Goal: Task Accomplishment & Management: Manage account settings

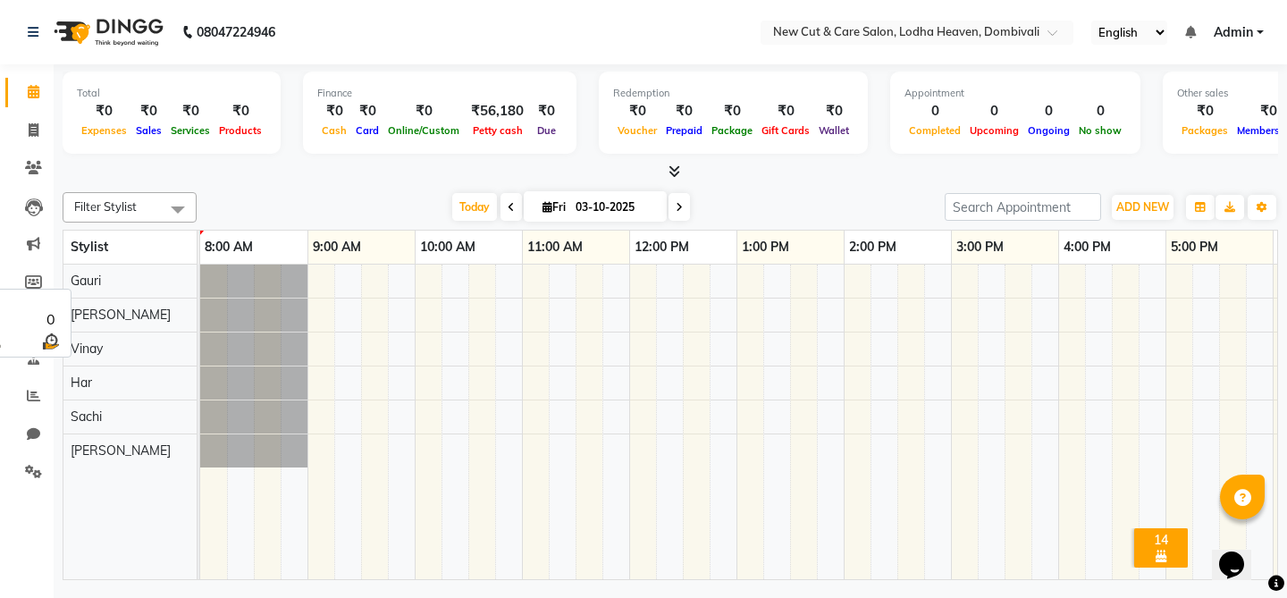
click at [98, 291] on div "Gauri" at bounding box center [129, 281] width 133 height 33
click at [100, 345] on span "Vinay" at bounding box center [87, 349] width 32 height 16
click at [1192, 212] on button "button" at bounding box center [1200, 207] width 29 height 25
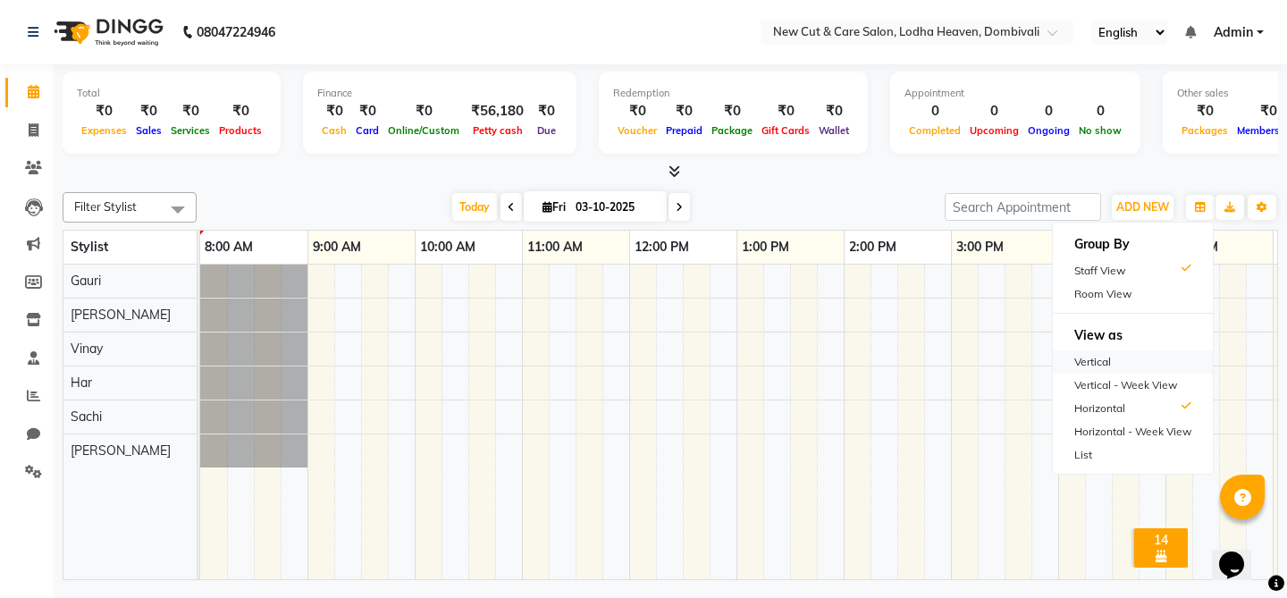
click at [1082, 359] on div "Vertical" at bounding box center [1133, 361] width 160 height 23
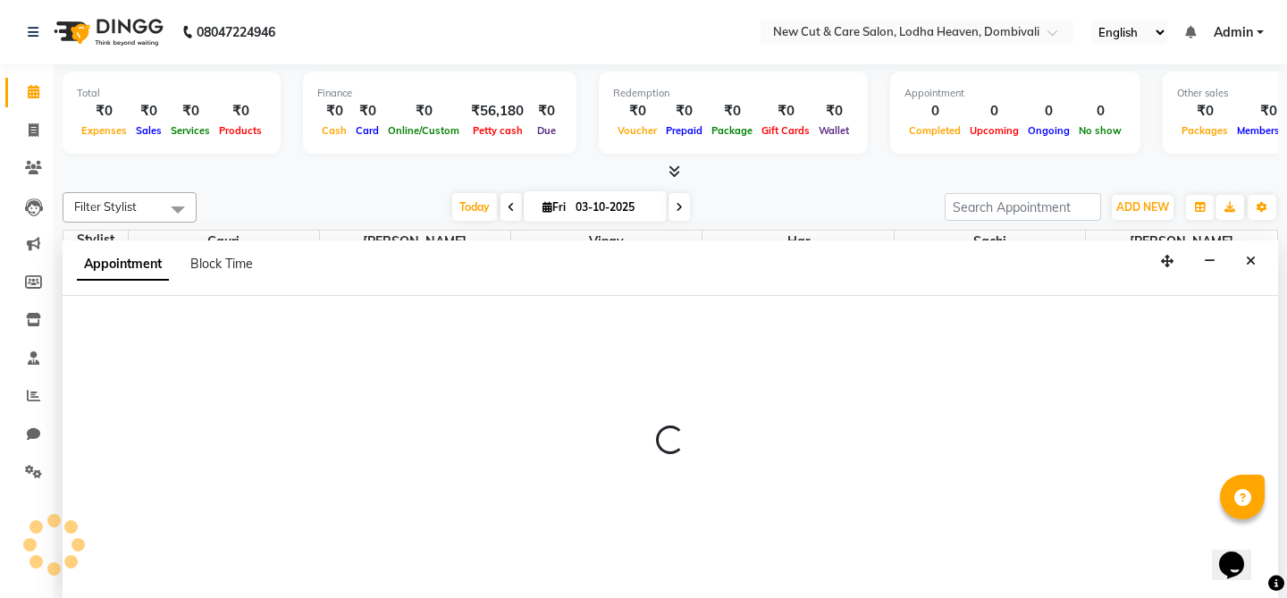
scroll to position [1, 0]
select select "15014"
select select "585"
select select "tentative"
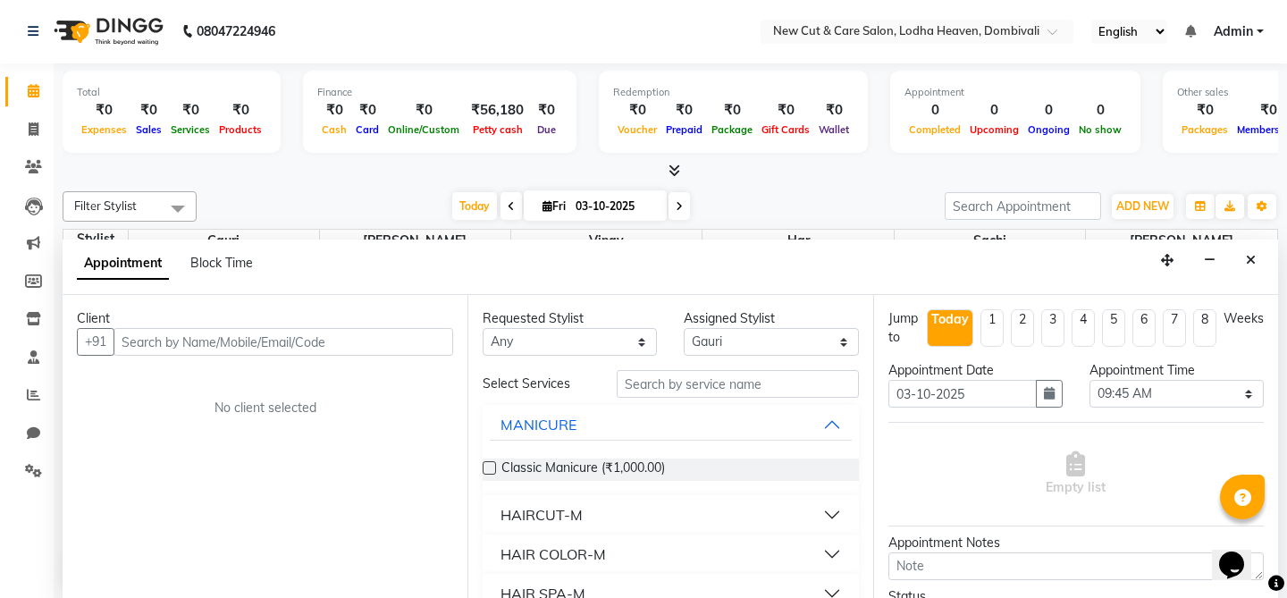
click at [224, 337] on input "text" at bounding box center [284, 342] width 340 height 28
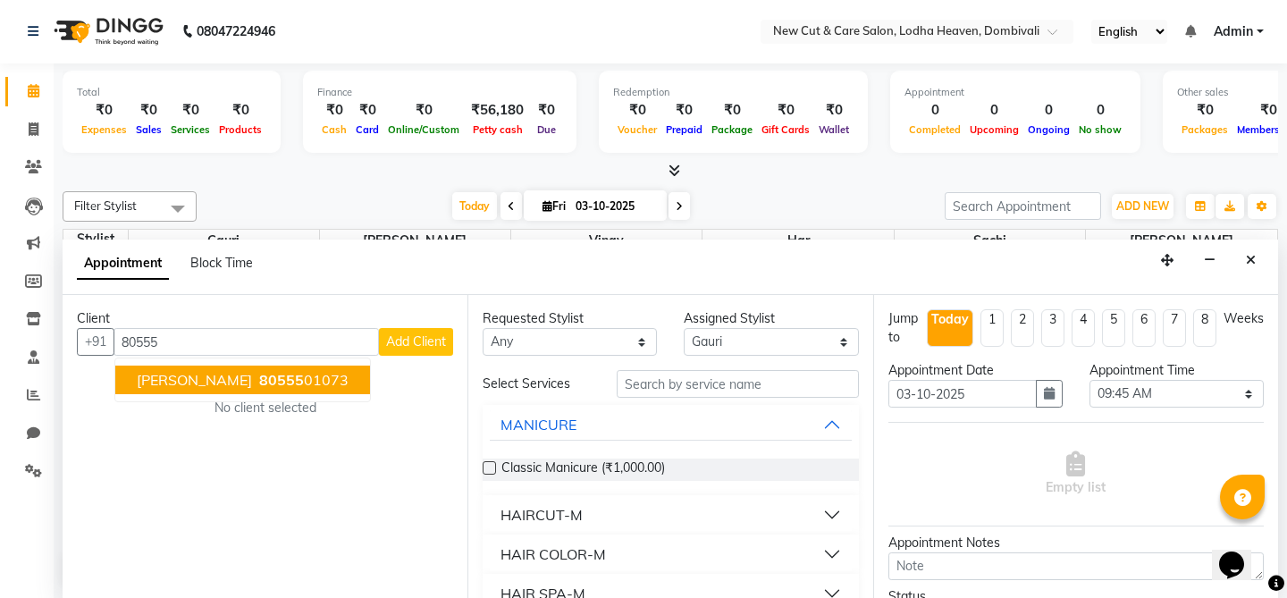
click at [193, 369] on button "[PERSON_NAME] 80555 01073" at bounding box center [242, 380] width 255 height 29
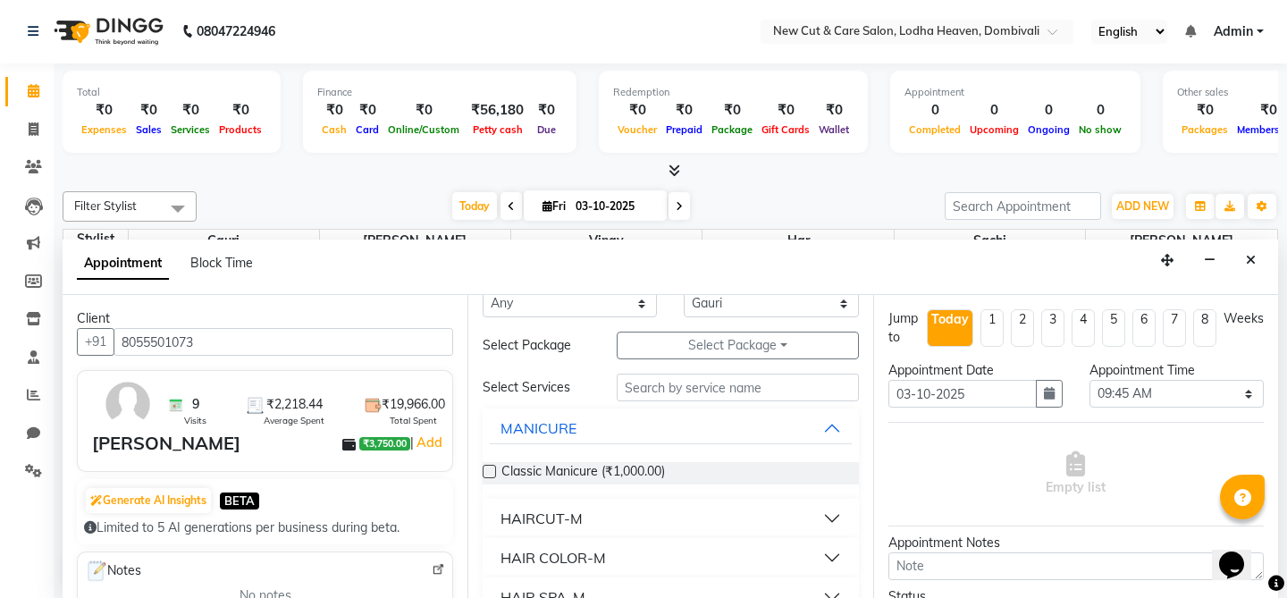
scroll to position [39, 0]
type input "8055501073"
click at [637, 518] on button "HAIRCUT-M" at bounding box center [670, 518] width 361 height 32
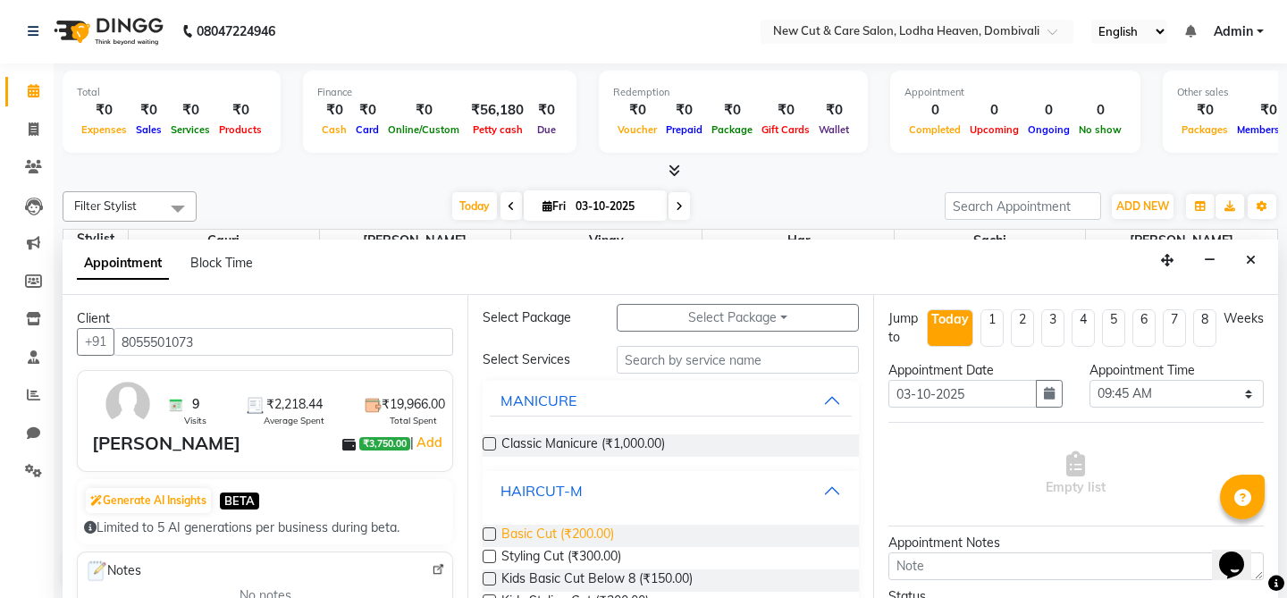
scroll to position [67, 0]
click at [580, 537] on span "Basic Cut (₹200.00)" at bounding box center [558, 535] width 113 height 22
checkbox input "false"
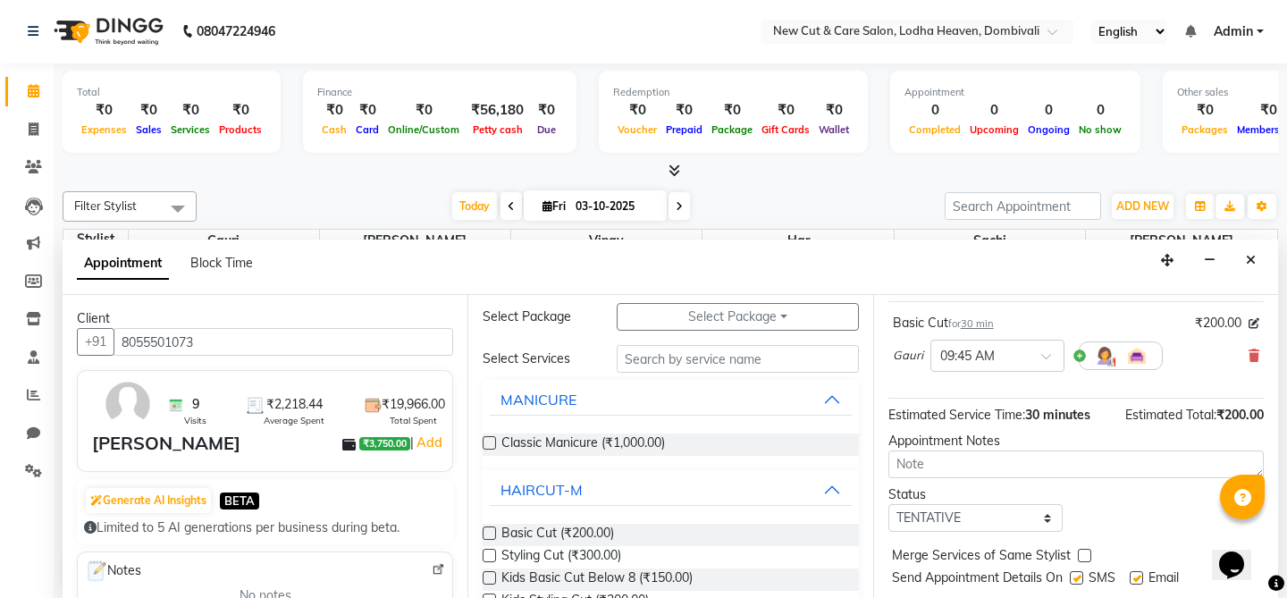
scroll to position [166, 0]
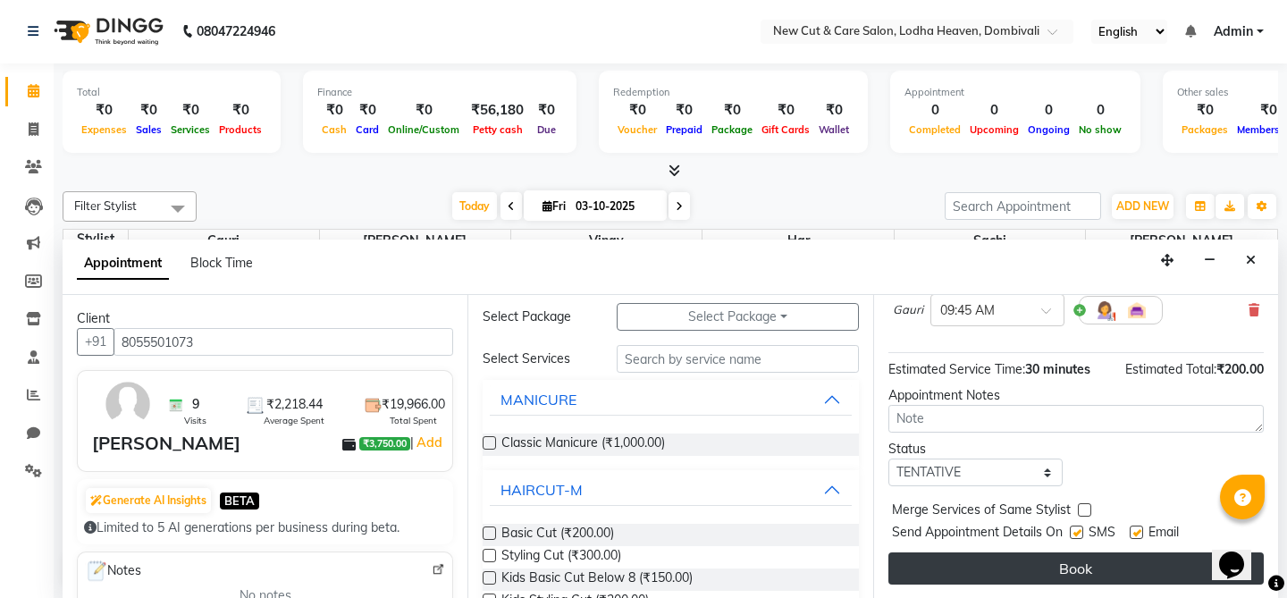
click at [1032, 563] on button "Book" at bounding box center [1077, 569] width 376 height 32
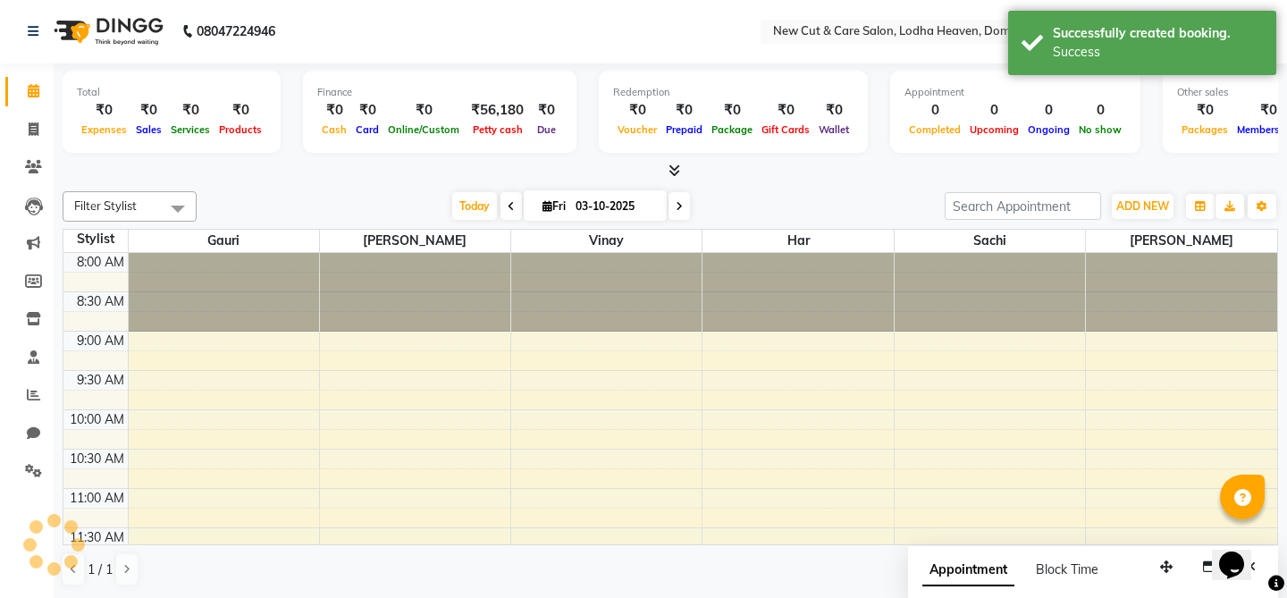
scroll to position [0, 0]
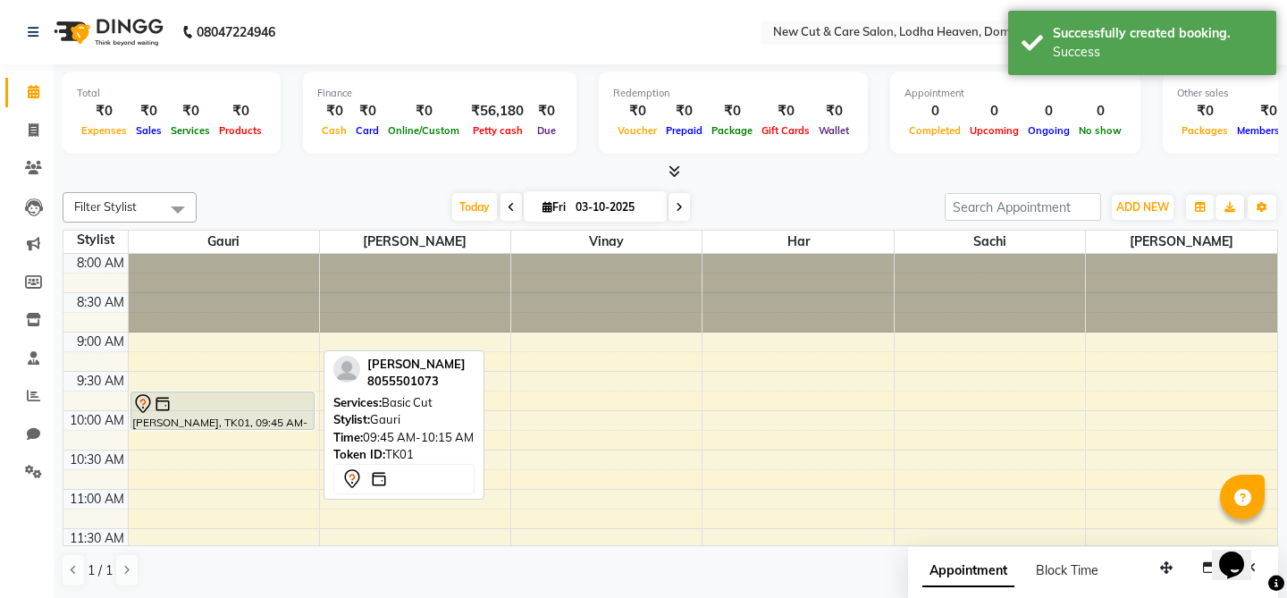
click at [204, 413] on div at bounding box center [222, 403] width 181 height 21
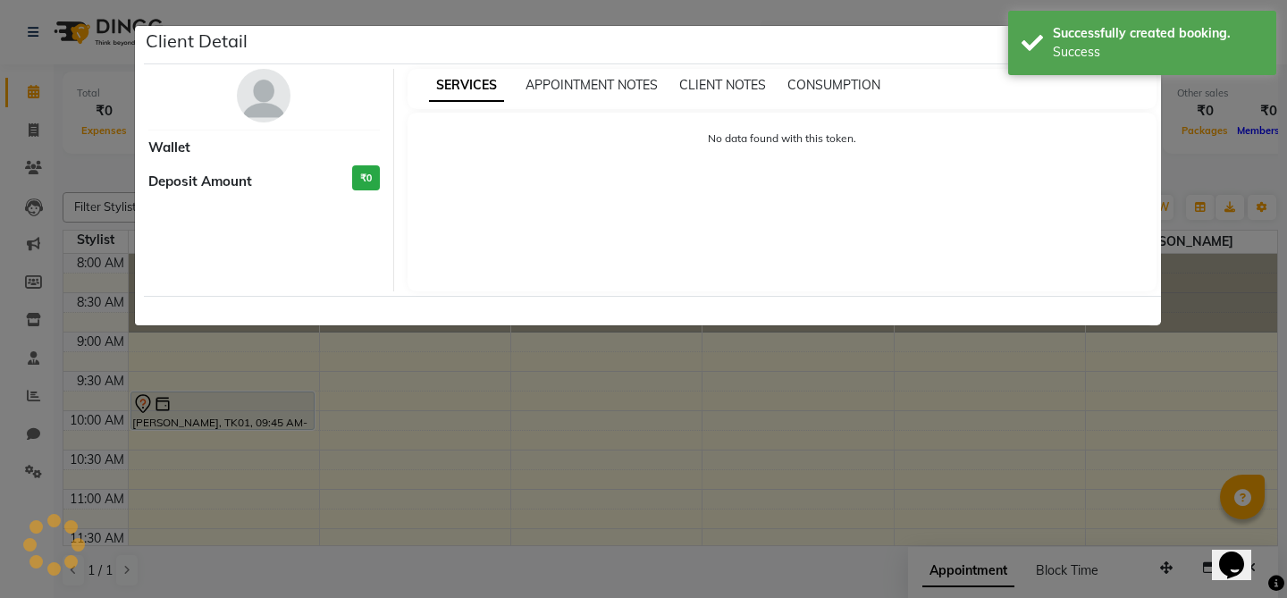
select select "7"
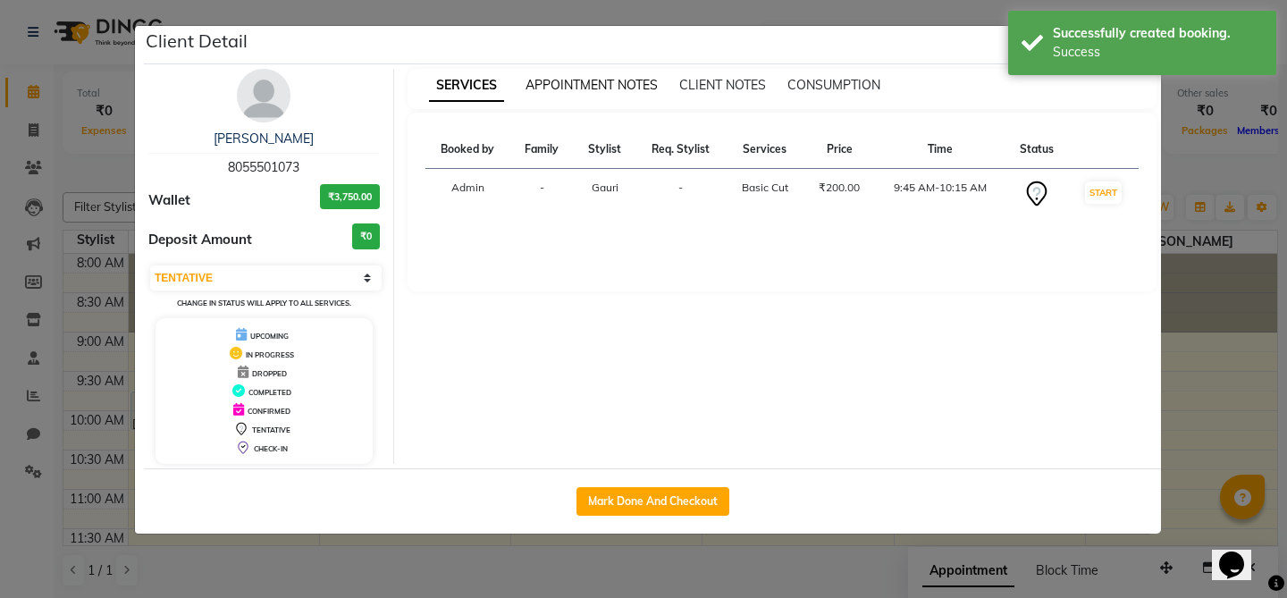
click at [620, 89] on span "APPOINTMENT NOTES" at bounding box center [592, 85] width 132 height 16
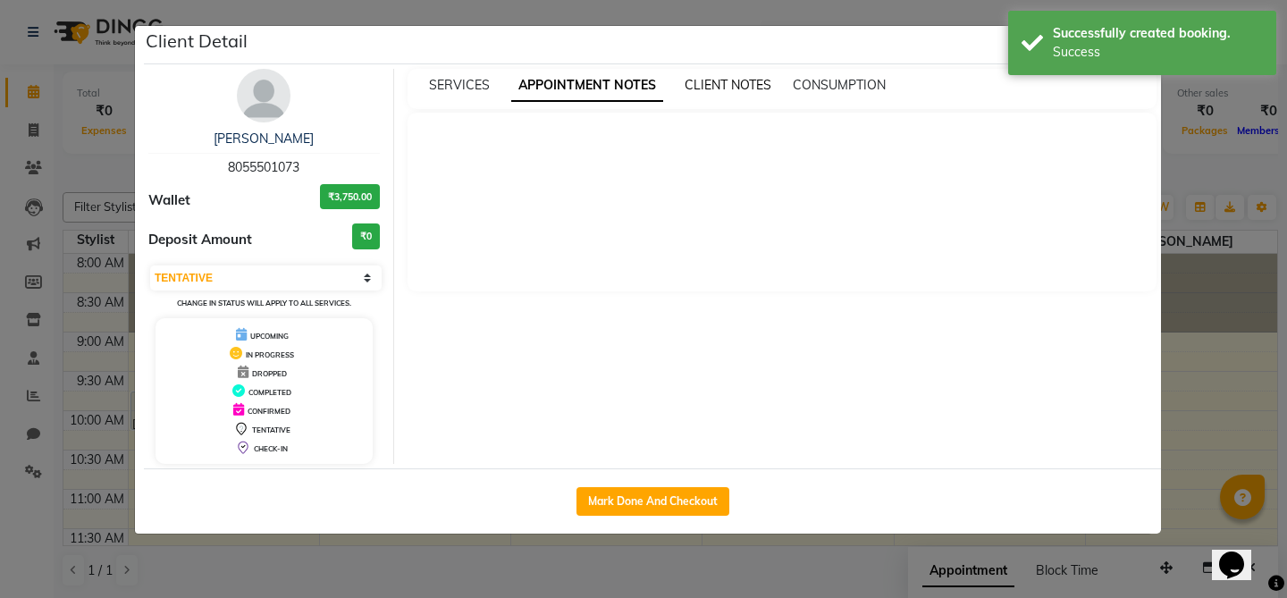
click at [729, 86] on span "CLIENT NOTES" at bounding box center [728, 85] width 87 height 16
click at [847, 83] on span "CONSUMPTION" at bounding box center [837, 85] width 93 height 16
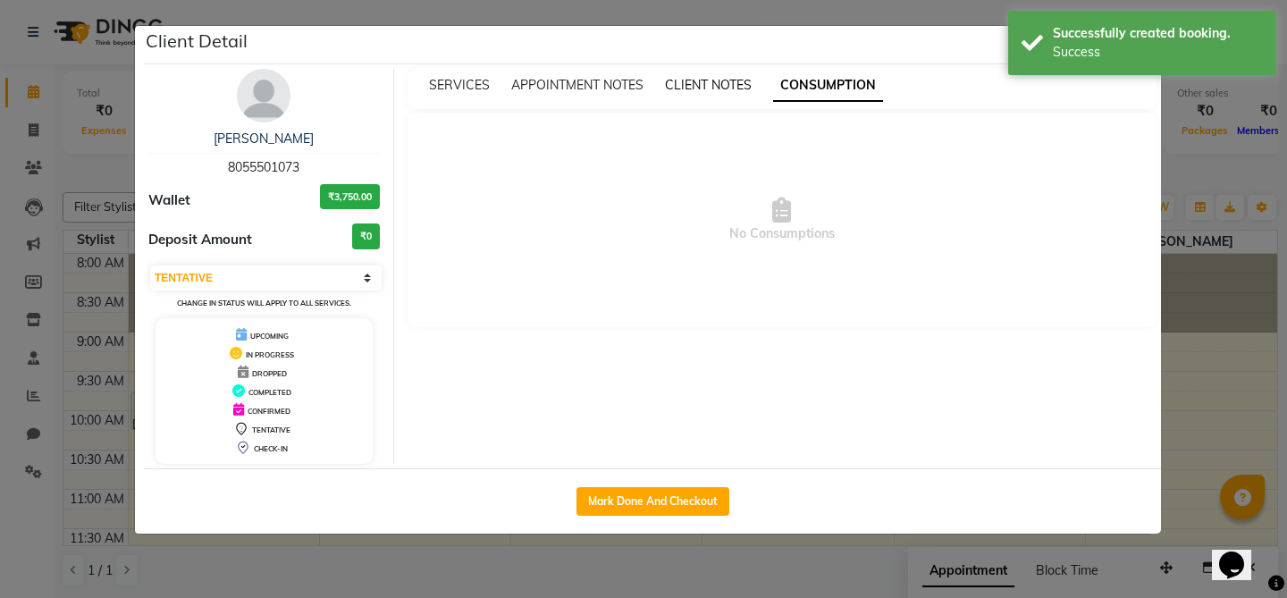
click at [729, 85] on span "CLIENT NOTES" at bounding box center [708, 85] width 87 height 16
click at [474, 84] on span "SERVICES" at bounding box center [459, 85] width 61 height 16
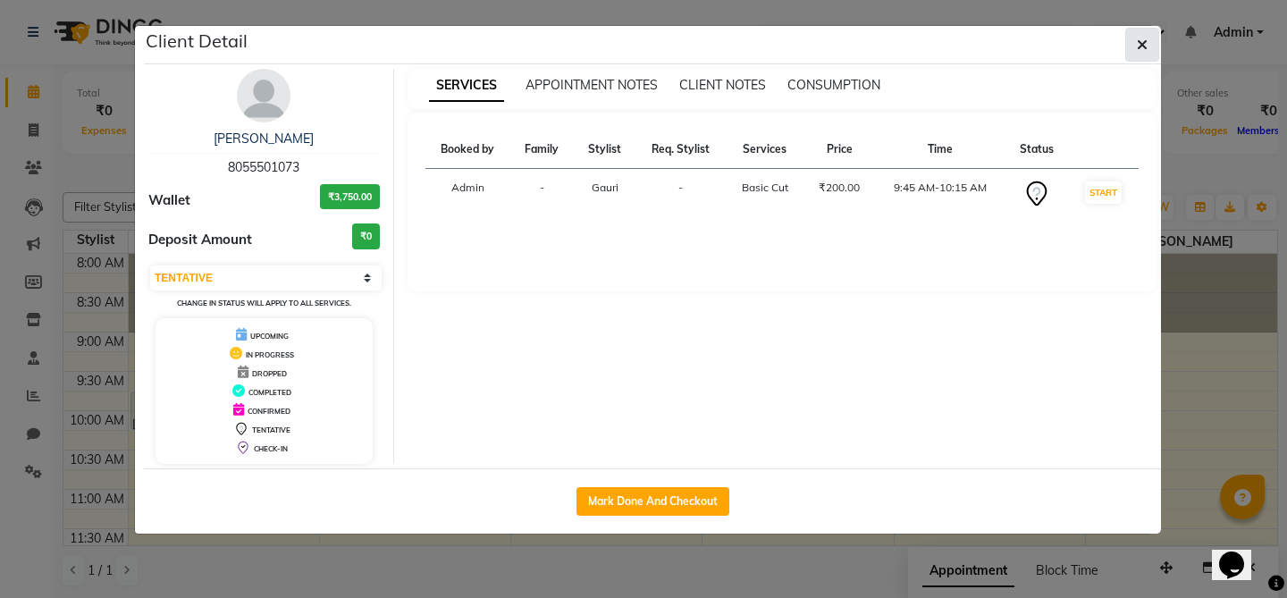
click at [1135, 53] on button "button" at bounding box center [1143, 45] width 34 height 34
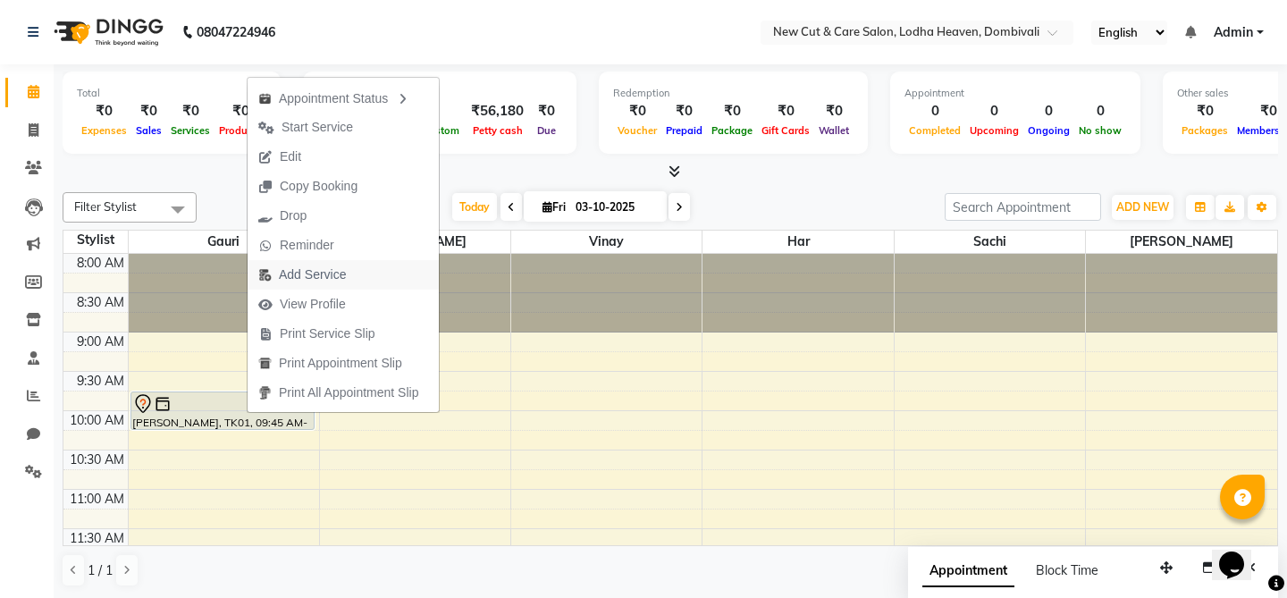
click at [302, 275] on span "Add Service" at bounding box center [312, 275] width 67 height 19
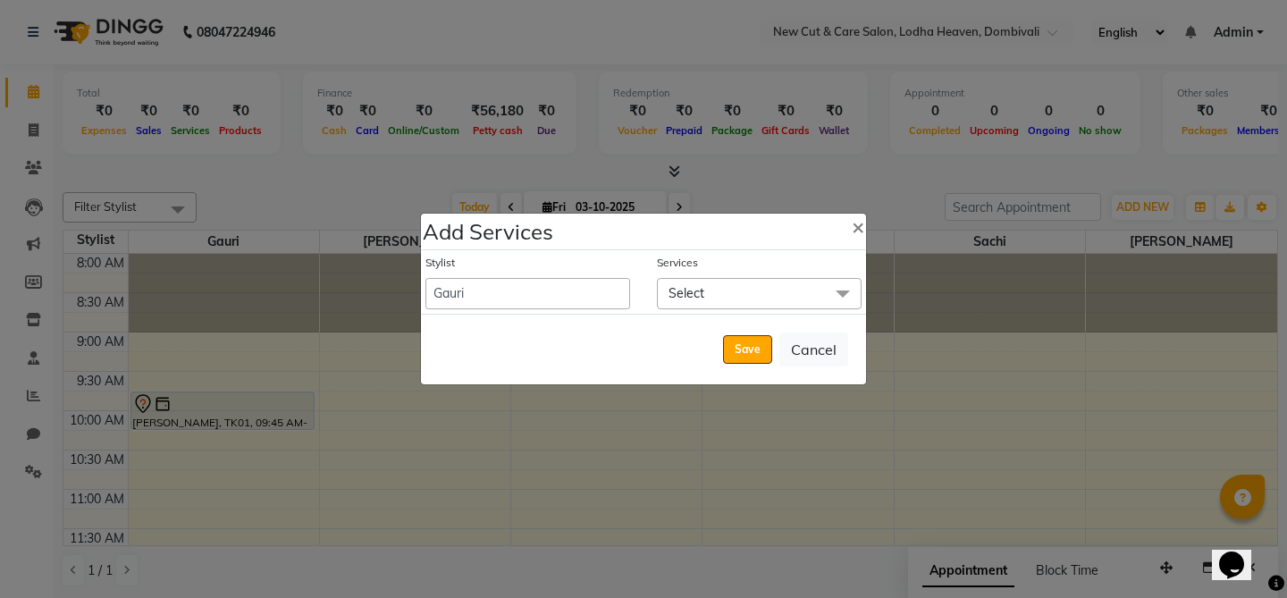
click at [792, 288] on span "Select" at bounding box center [759, 293] width 205 height 31
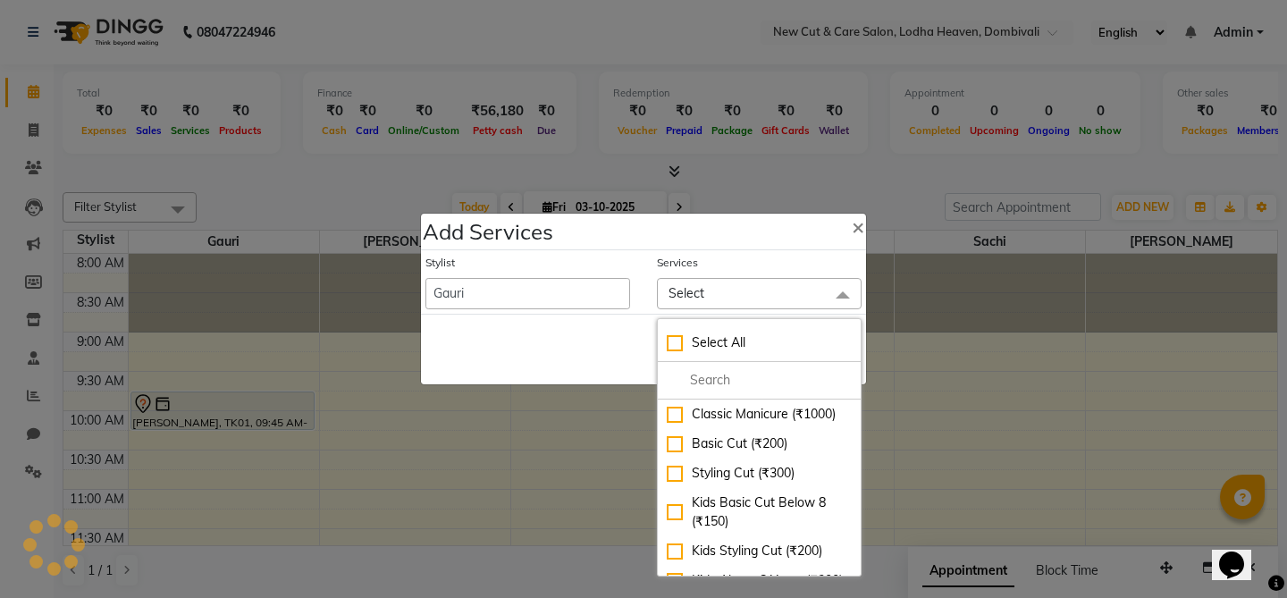
click at [792, 288] on span "Select" at bounding box center [759, 293] width 205 height 31
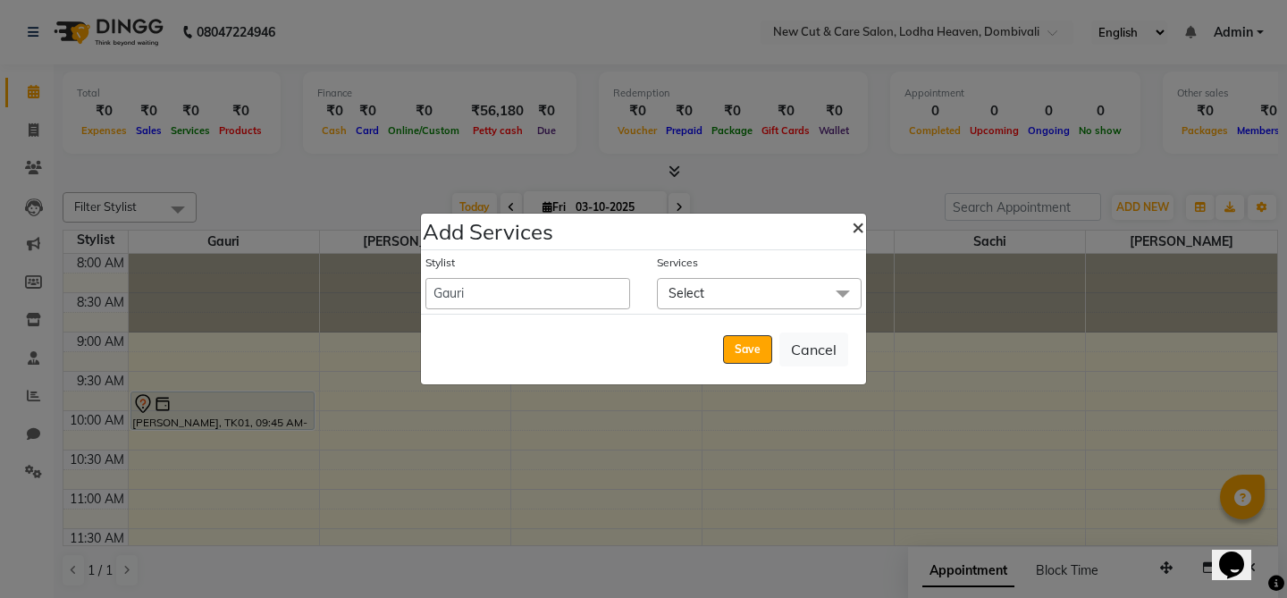
click at [846, 230] on button "×" at bounding box center [858, 226] width 41 height 50
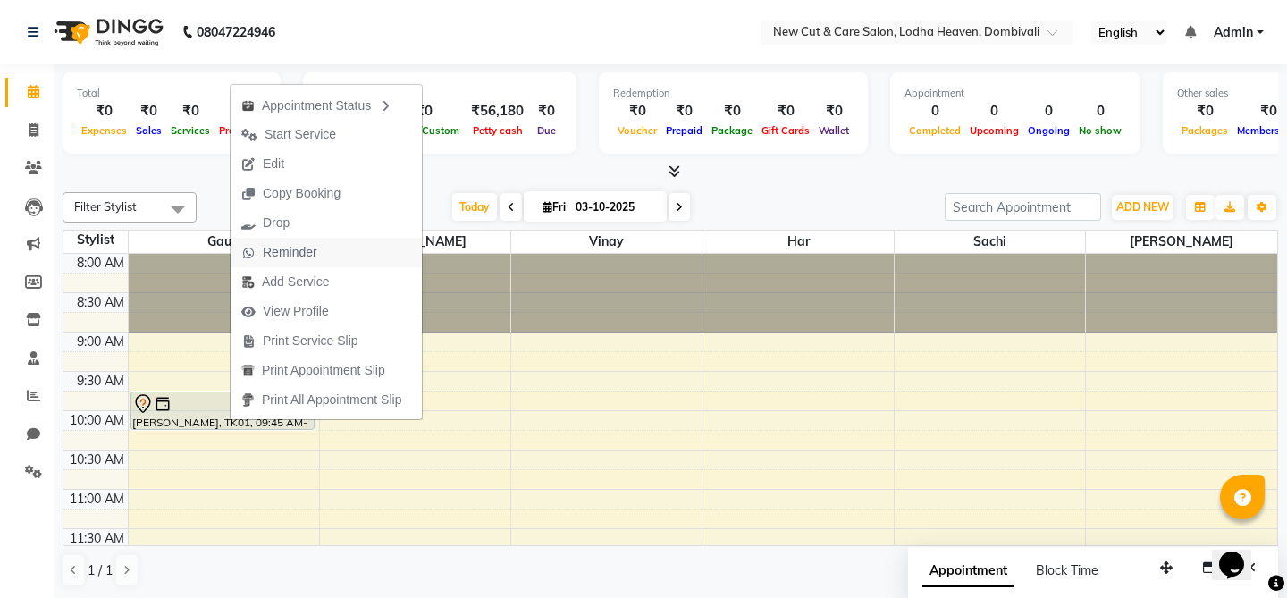
click at [300, 257] on span "Reminder" at bounding box center [290, 252] width 55 height 19
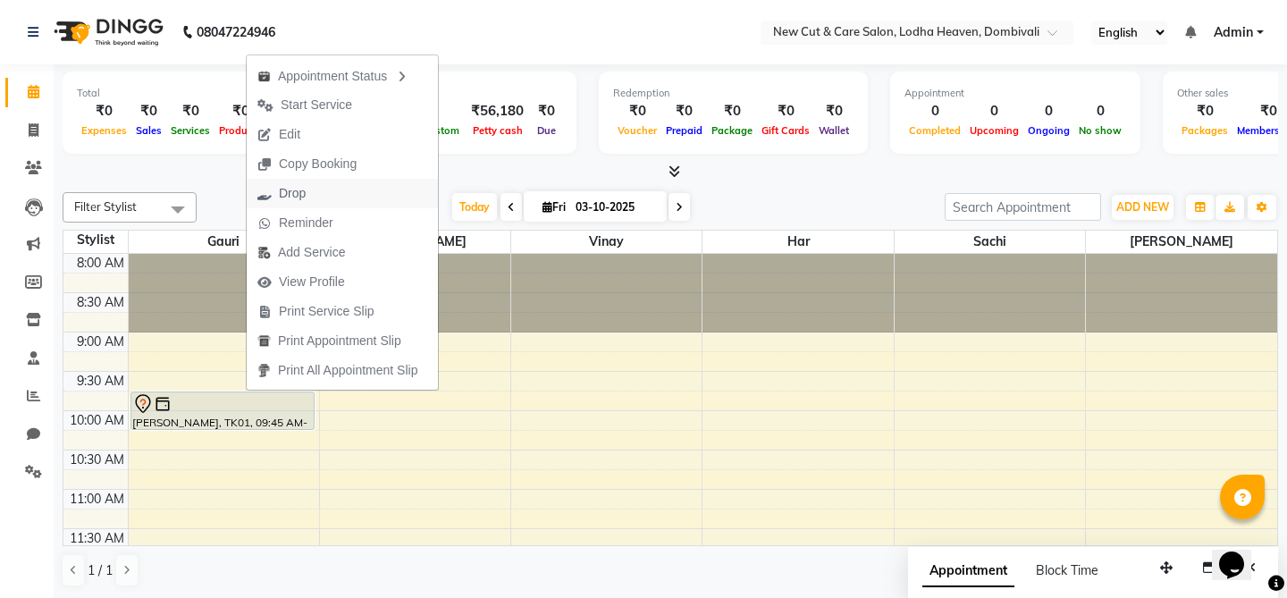
click at [307, 193] on span "Drop" at bounding box center [282, 194] width 70 height 30
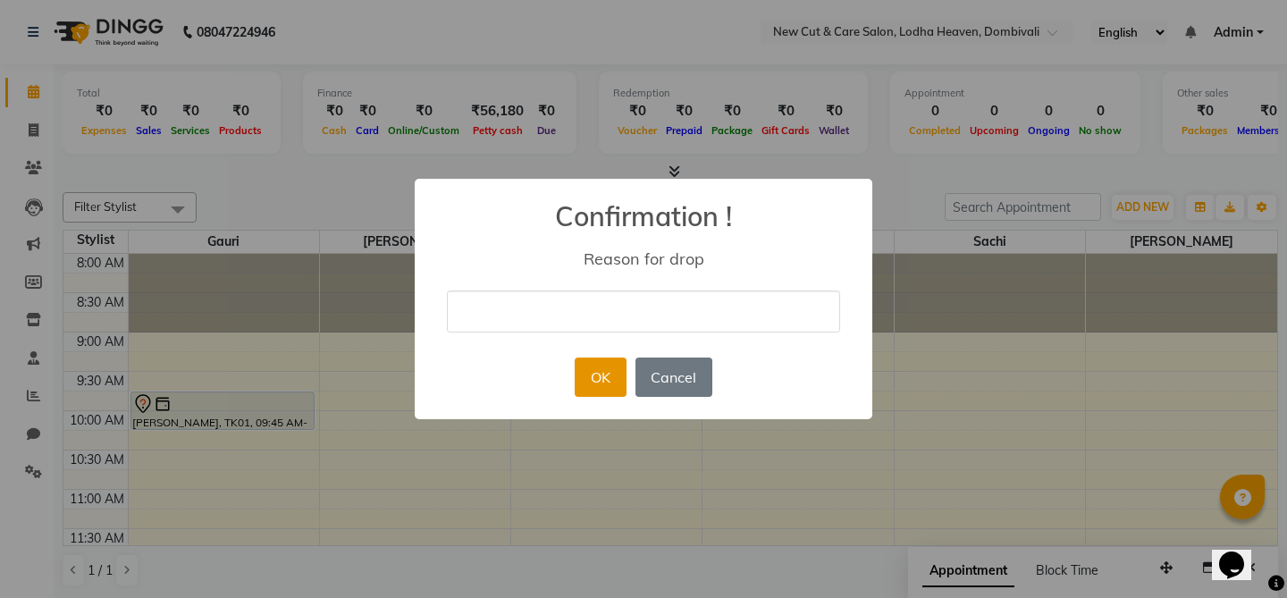
click at [603, 380] on button "OK" at bounding box center [600, 377] width 51 height 39
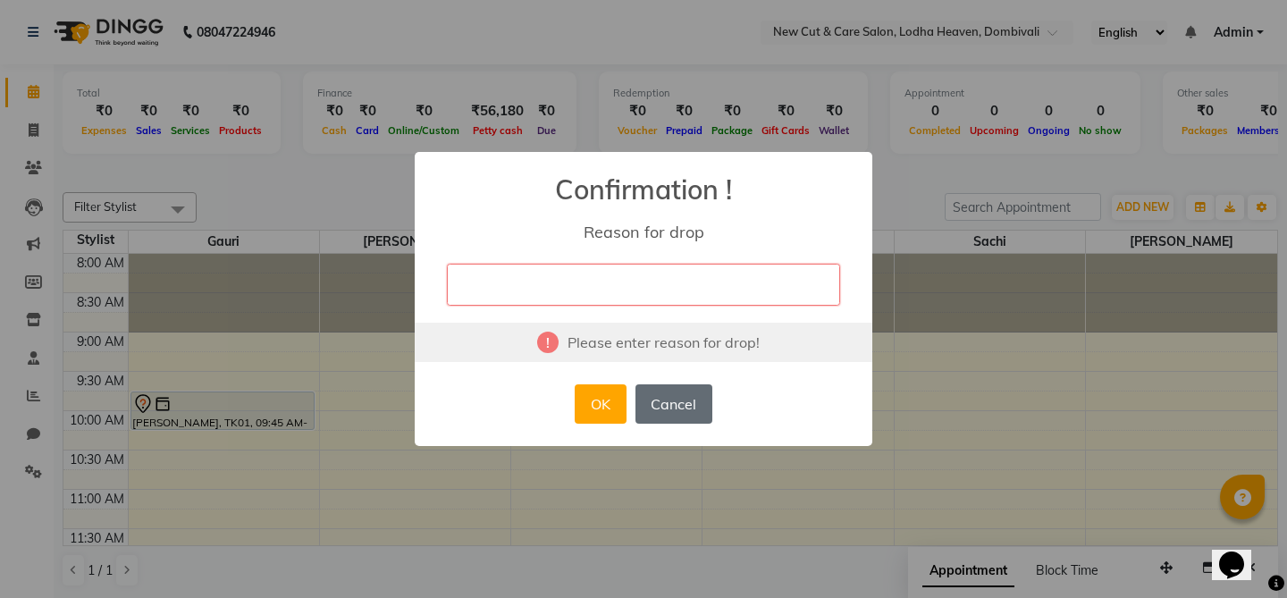
click at [673, 412] on button "Cancel" at bounding box center [674, 403] width 77 height 39
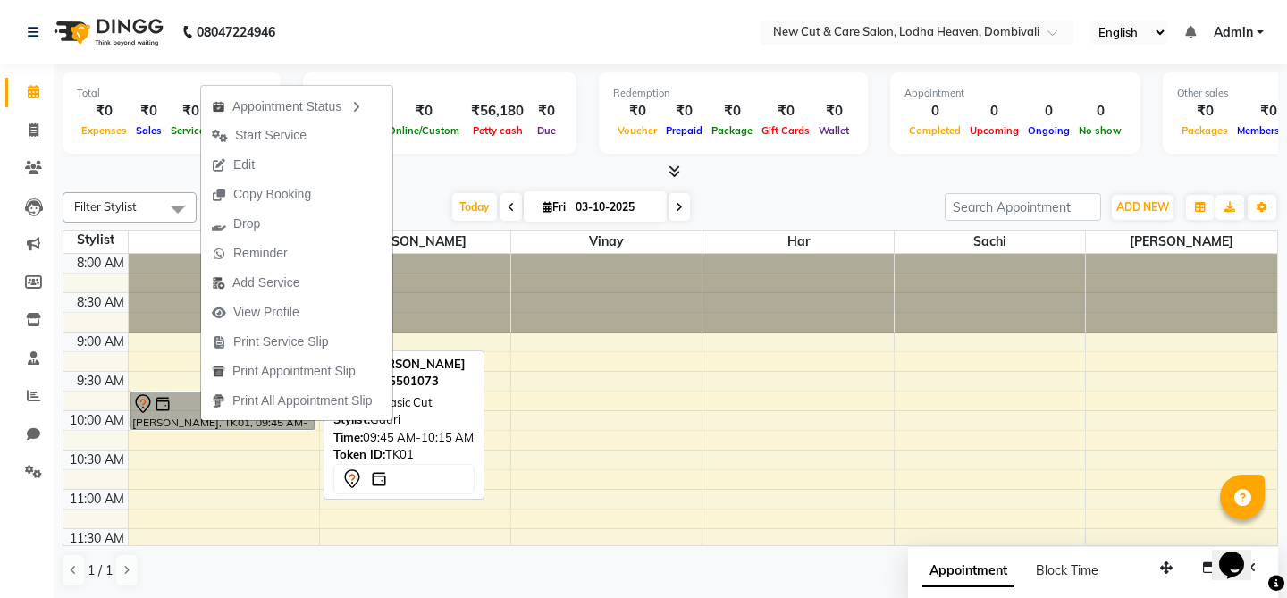
click at [164, 406] on link "[PERSON_NAME], TK01, 09:45 AM-10:15 AM, Basic Cut" at bounding box center [223, 411] width 184 height 38
select select "7"
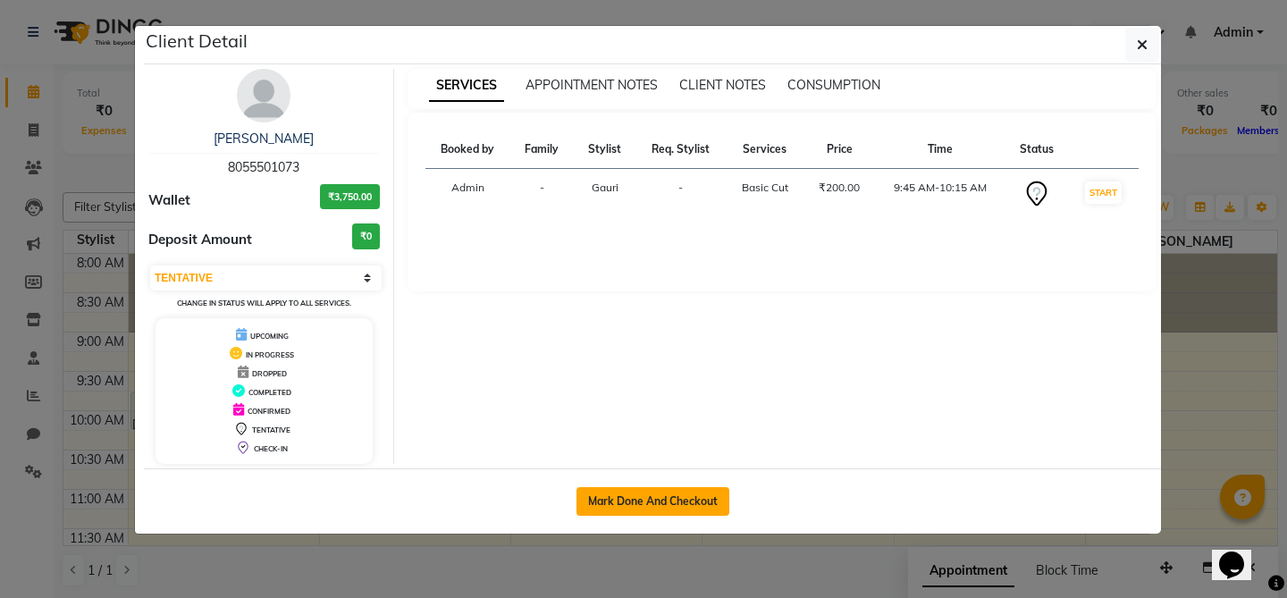
click at [648, 499] on button "Mark Done And Checkout" at bounding box center [653, 501] width 153 height 29
select select "service"
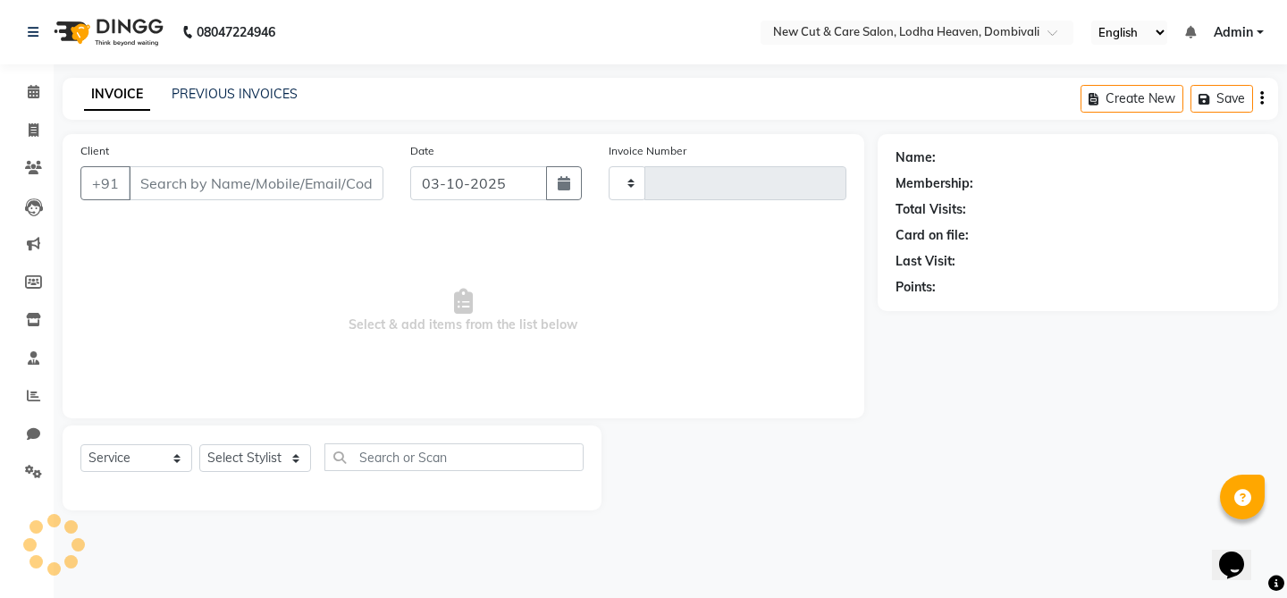
type input "0012"
select select "3"
select select "8932"
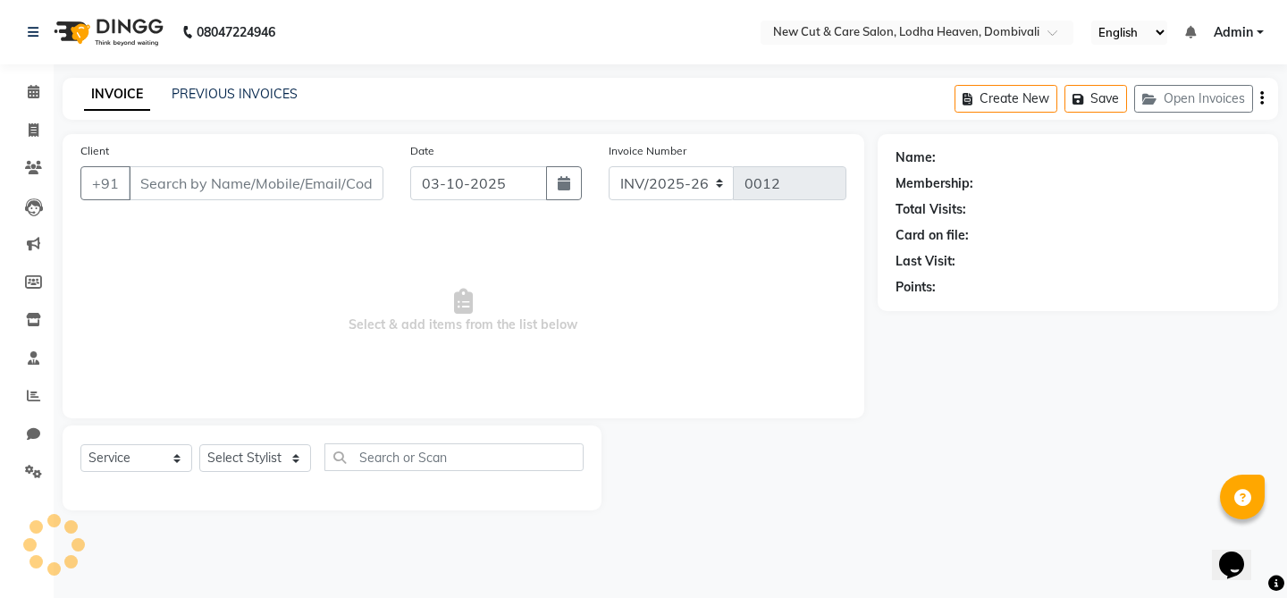
select select "product"
type input "8055501073"
select select "15014"
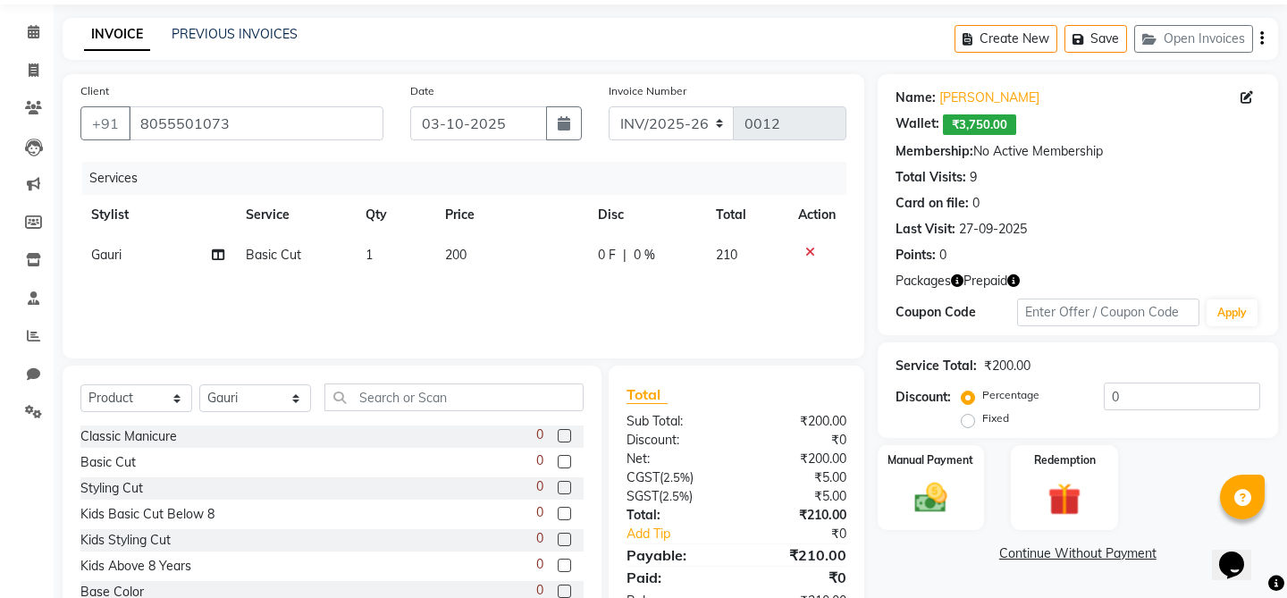
scroll to position [41, 0]
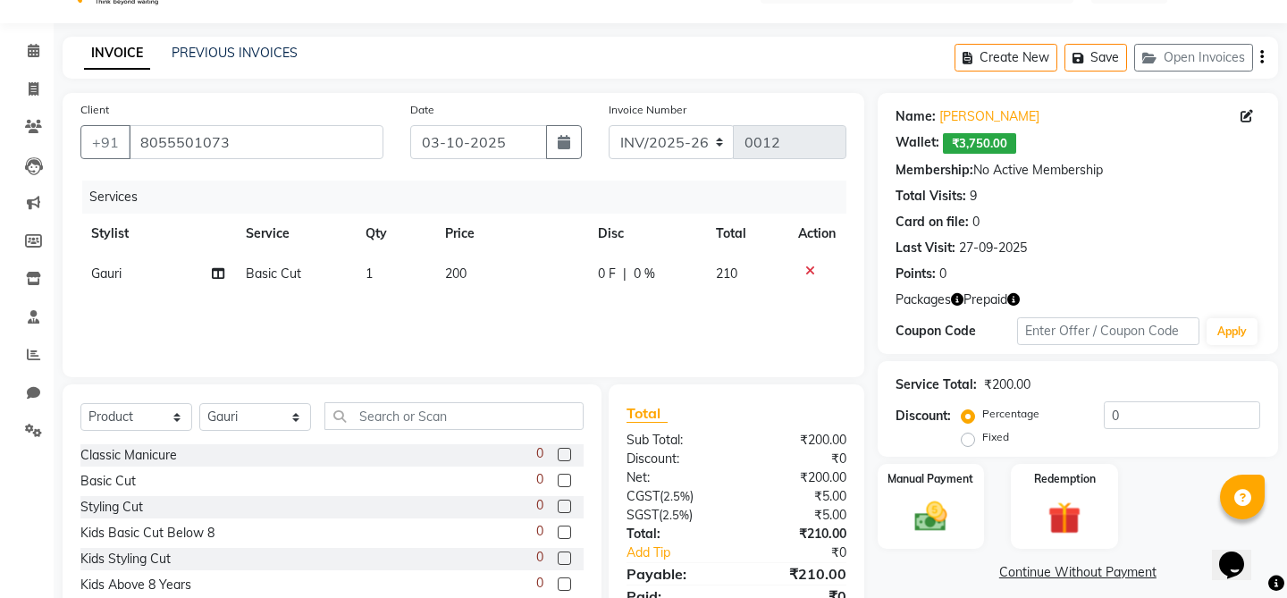
click at [811, 265] on icon at bounding box center [811, 271] width 10 height 13
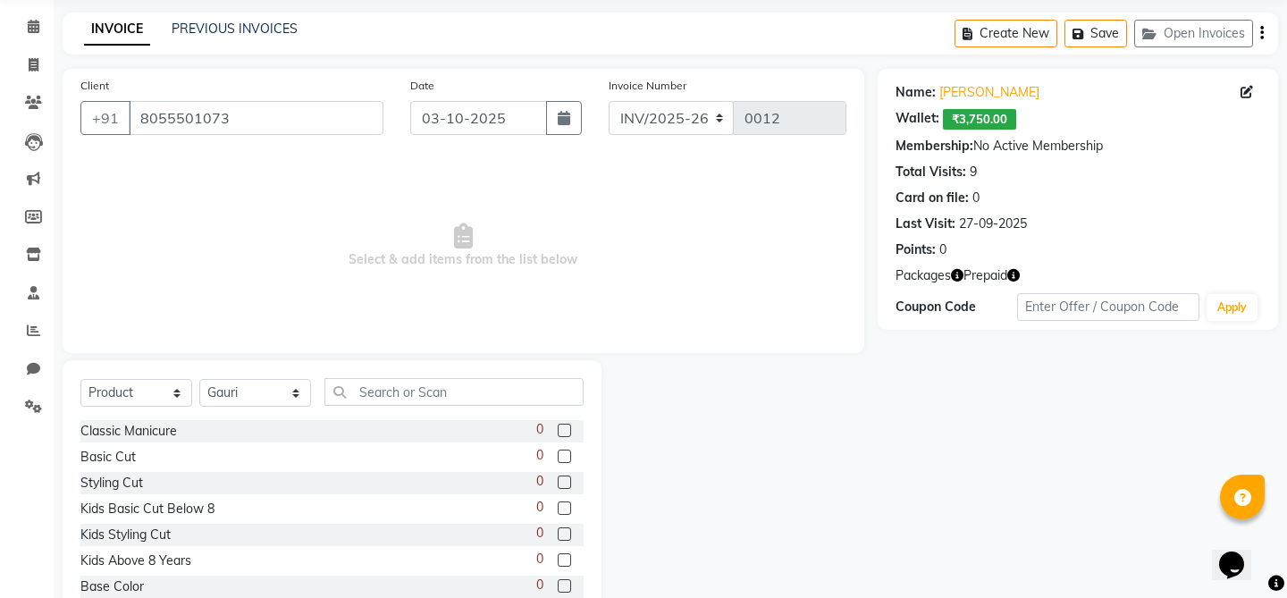
scroll to position [118, 0]
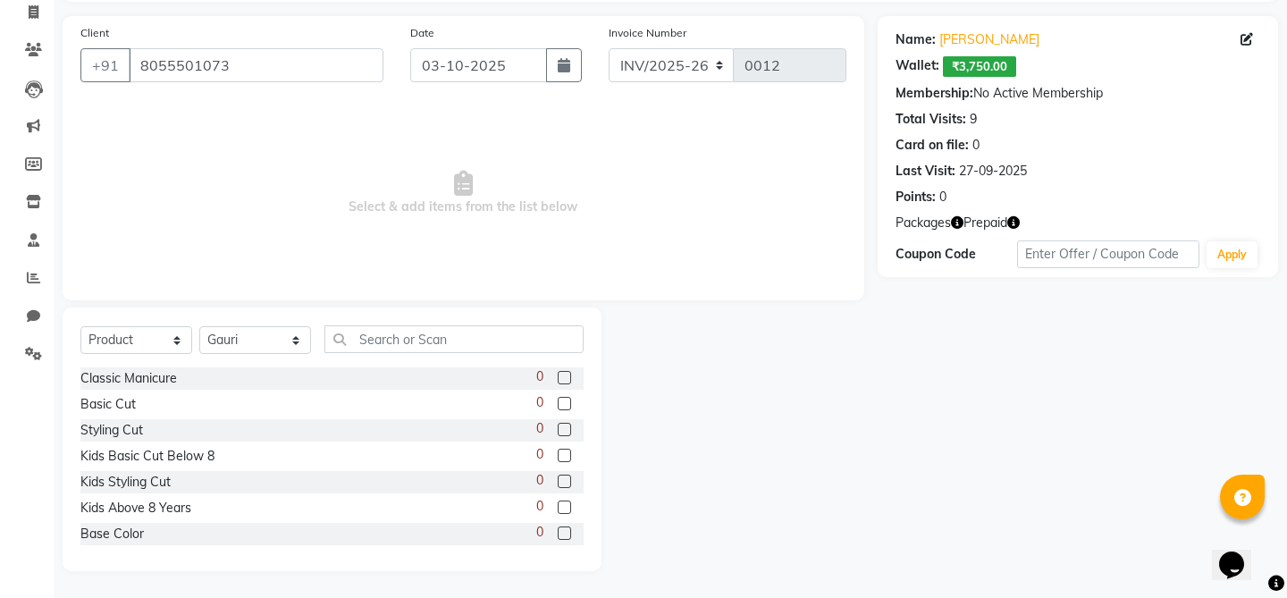
click at [563, 429] on label at bounding box center [564, 429] width 13 height 13
click at [563, 429] on input "checkbox" at bounding box center [564, 431] width 12 height 12
checkbox input "false"
click at [159, 345] on select "Select Service Product Membership Package Voucher Prepaid Gift Card" at bounding box center [136, 340] width 112 height 28
select select "service"
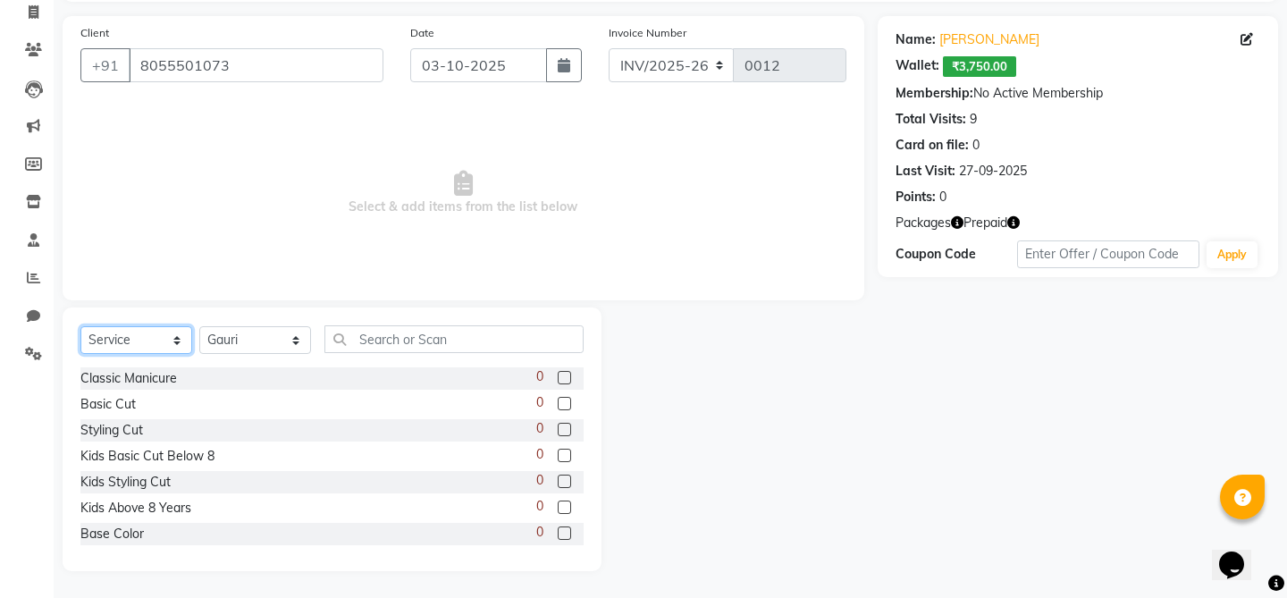
click at [80, 326] on select "Select Service Product Membership Package Voucher Prepaid Gift Card" at bounding box center [136, 340] width 112 height 28
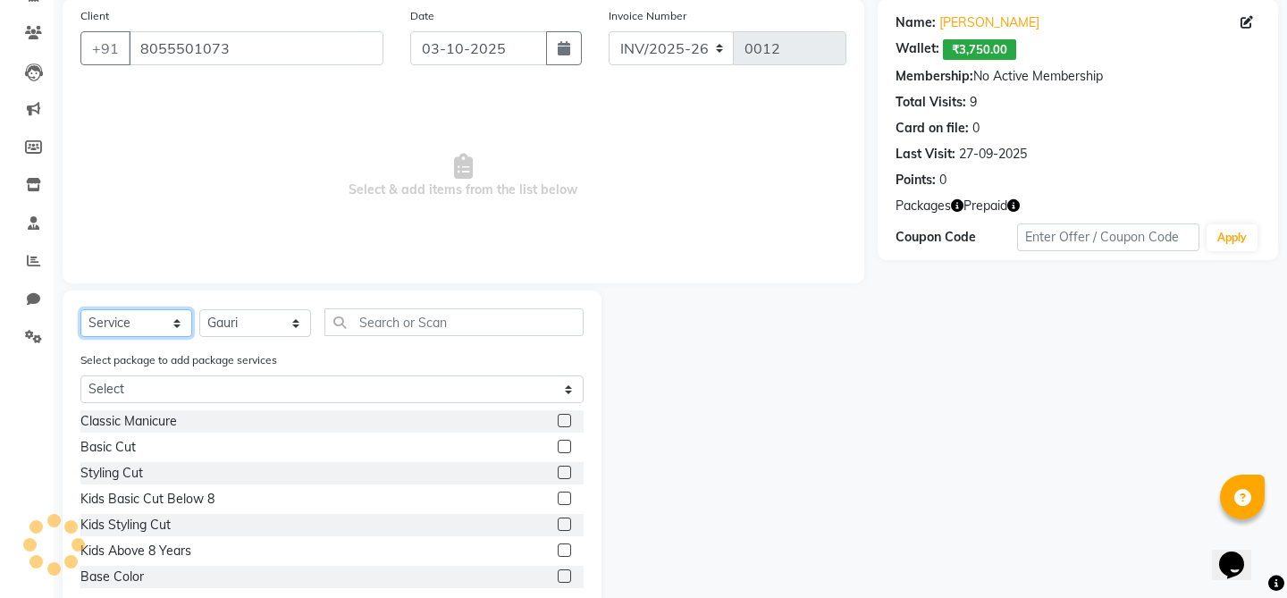
scroll to position [137, 0]
click at [561, 471] on label at bounding box center [564, 470] width 13 height 13
click at [561, 471] on input "checkbox" at bounding box center [564, 472] width 12 height 12
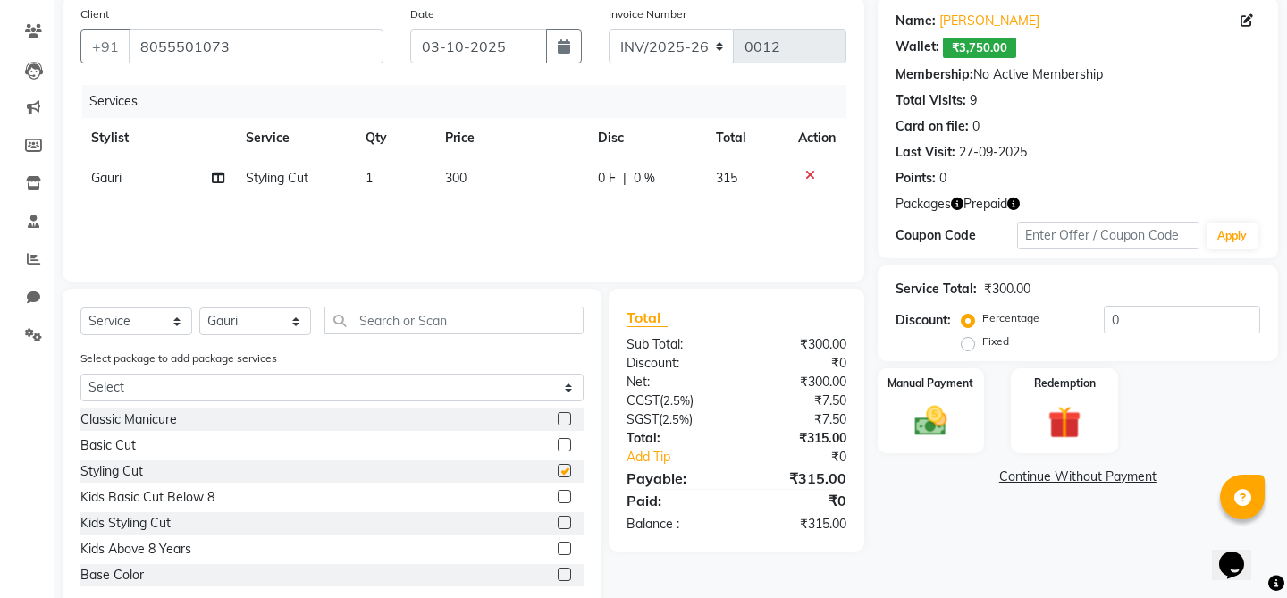
checkbox input "false"
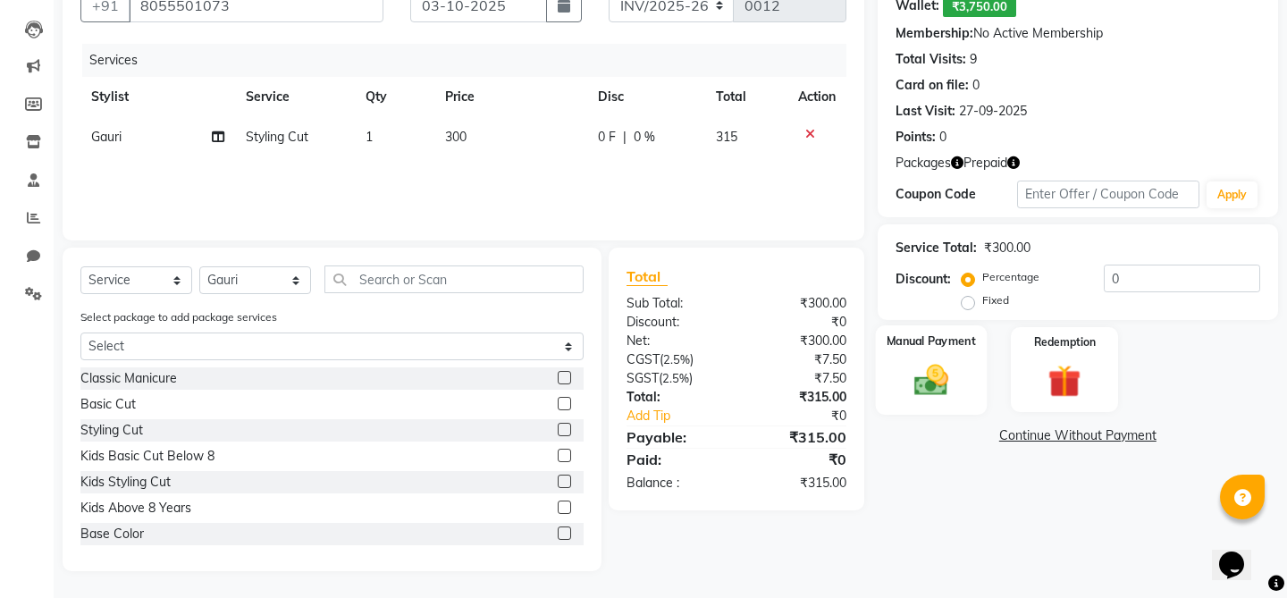
click at [947, 339] on div "Manual Payment" at bounding box center [930, 369] width 111 height 89
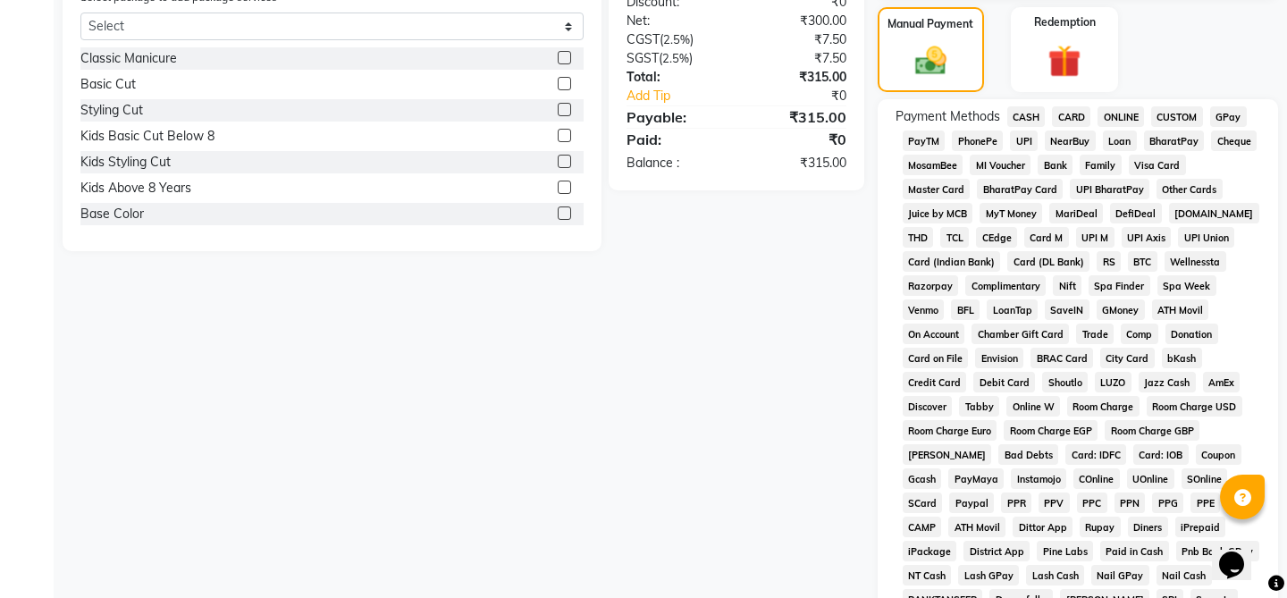
scroll to position [524, 0]
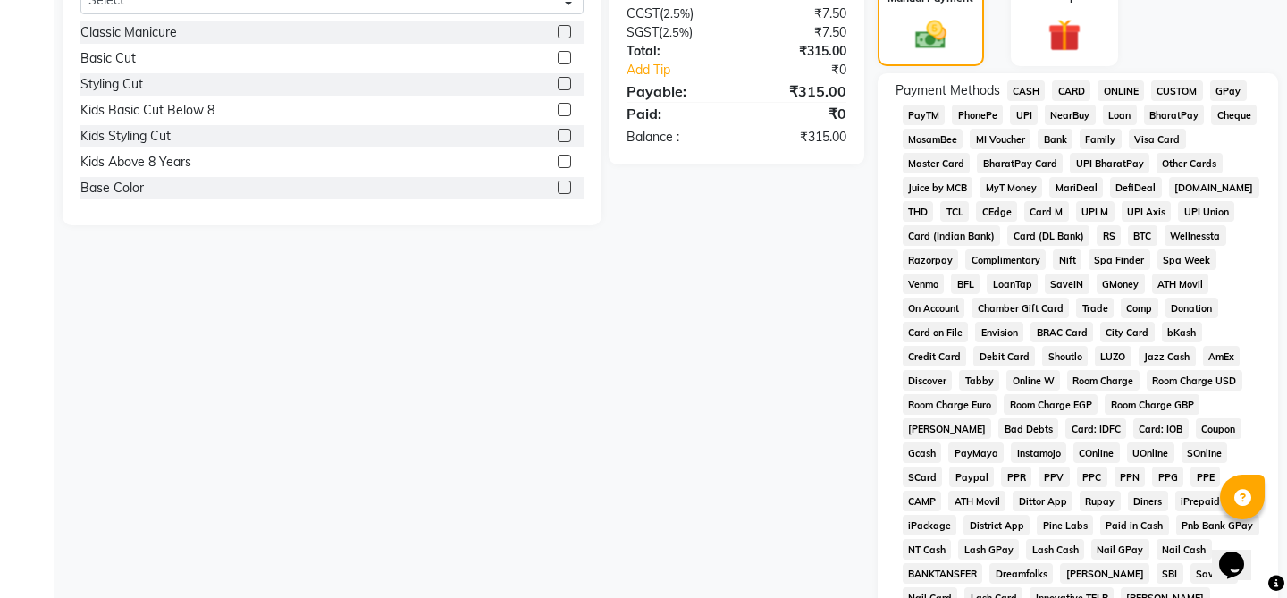
click at [1042, 80] on span "CASH" at bounding box center [1027, 90] width 38 height 21
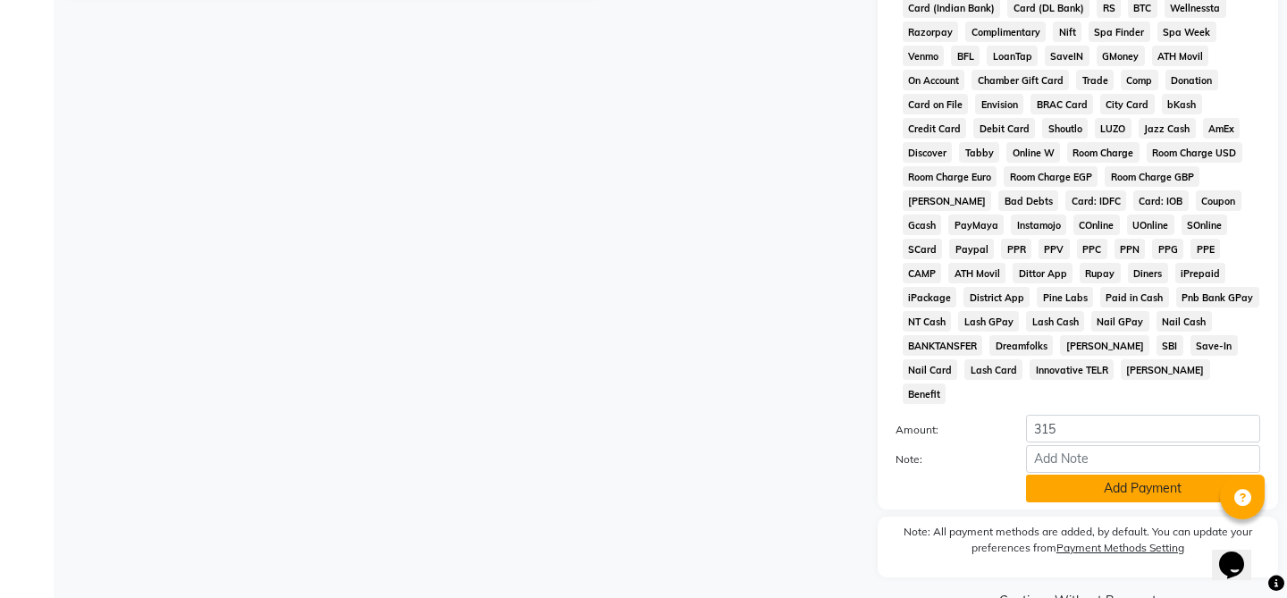
click at [1079, 475] on button "Add Payment" at bounding box center [1143, 489] width 234 height 28
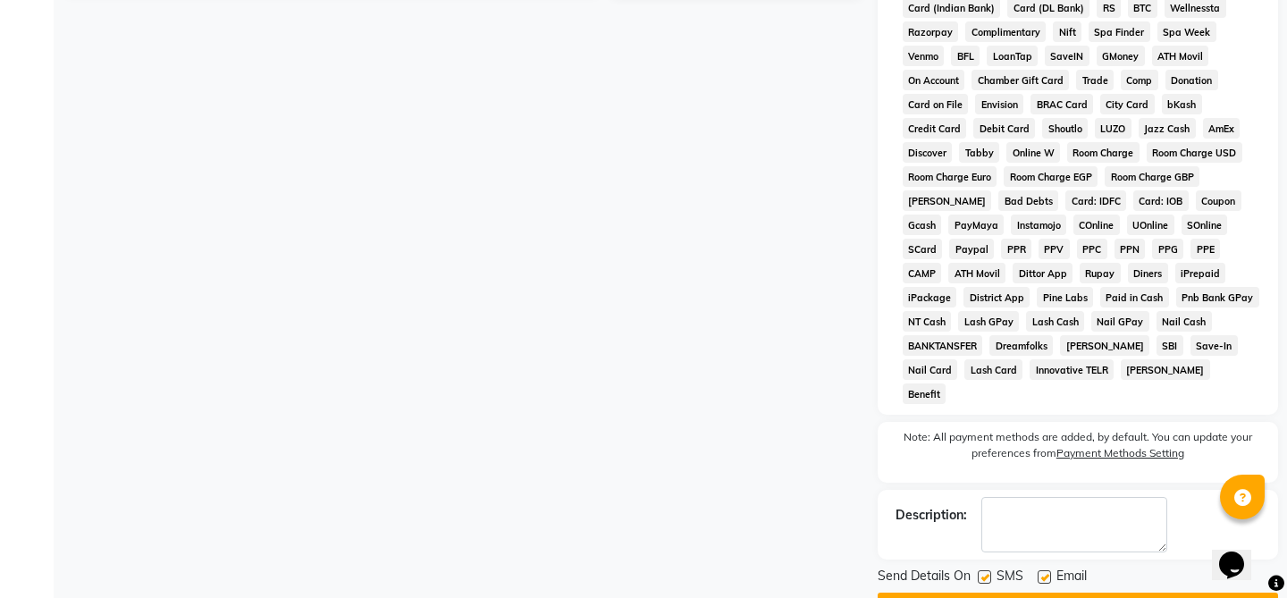
scroll to position [759, 0]
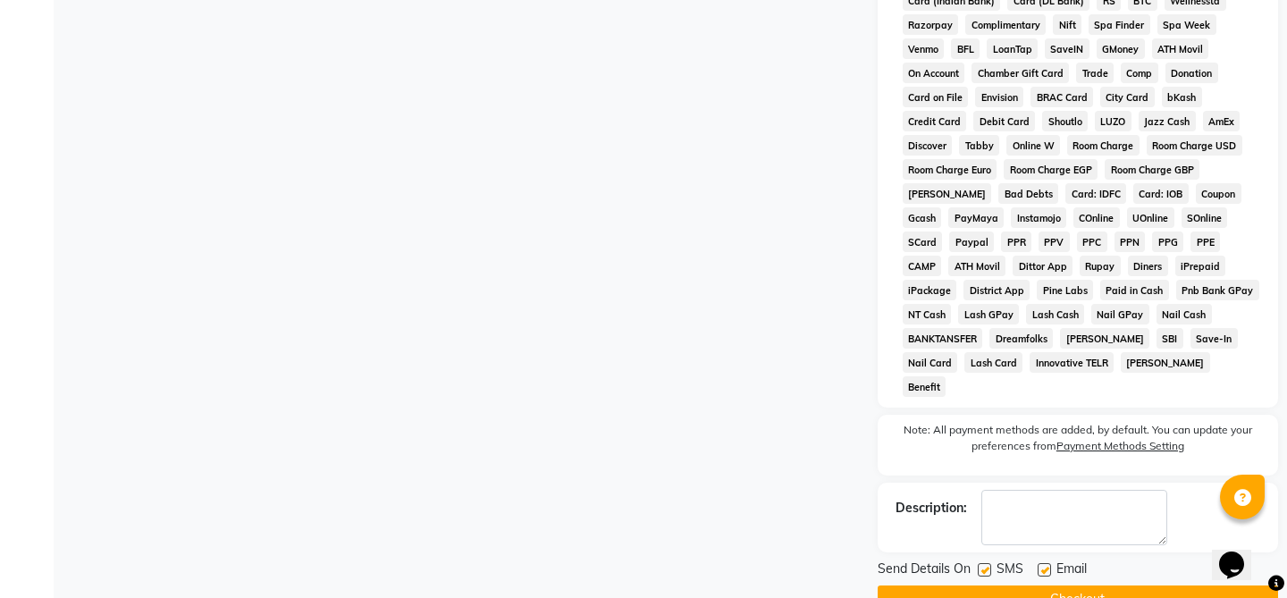
click at [1050, 563] on label at bounding box center [1044, 569] width 13 height 13
click at [1050, 565] on input "checkbox" at bounding box center [1044, 571] width 12 height 12
checkbox input "false"
click at [978, 563] on label at bounding box center [984, 569] width 13 height 13
click at [978, 565] on input "checkbox" at bounding box center [984, 571] width 12 height 12
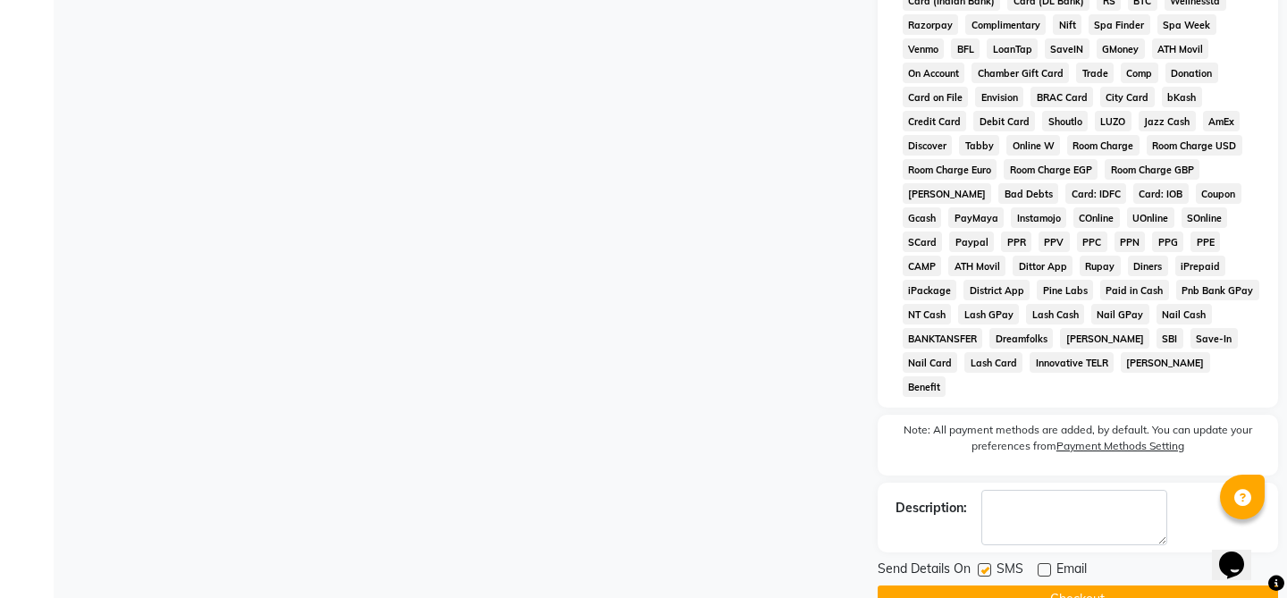
checkbox input "false"
click at [988, 586] on button "Checkout" at bounding box center [1078, 600] width 401 height 28
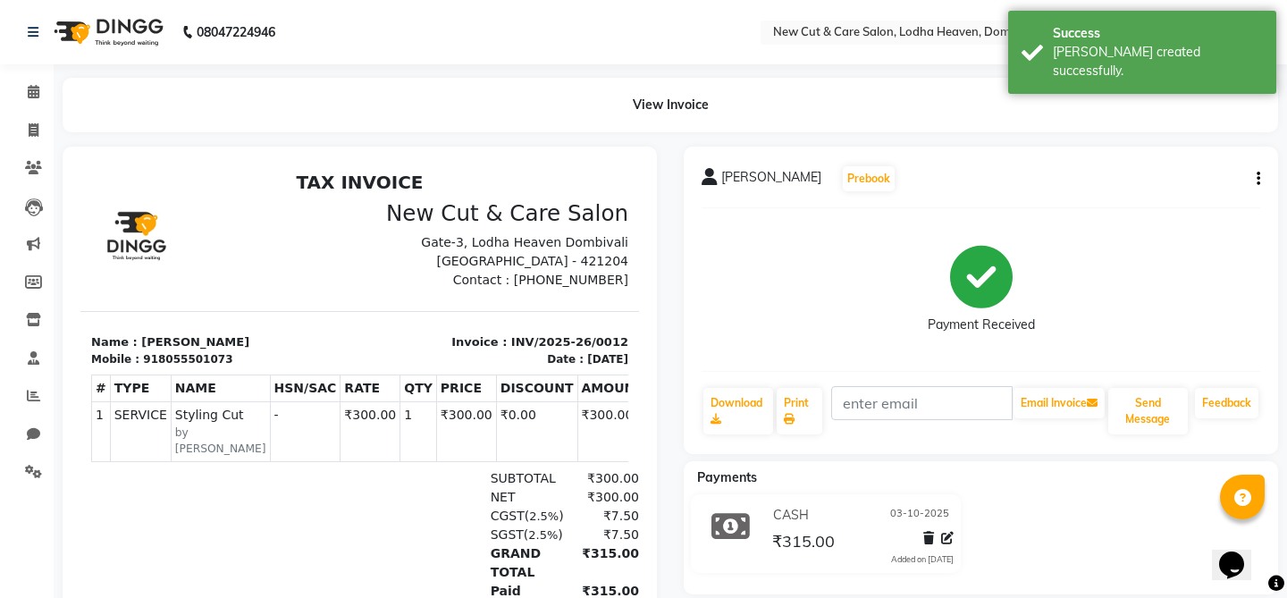
scroll to position [14, 0]
click at [31, 140] on link "Invoice" at bounding box center [26, 131] width 43 height 30
select select "service"
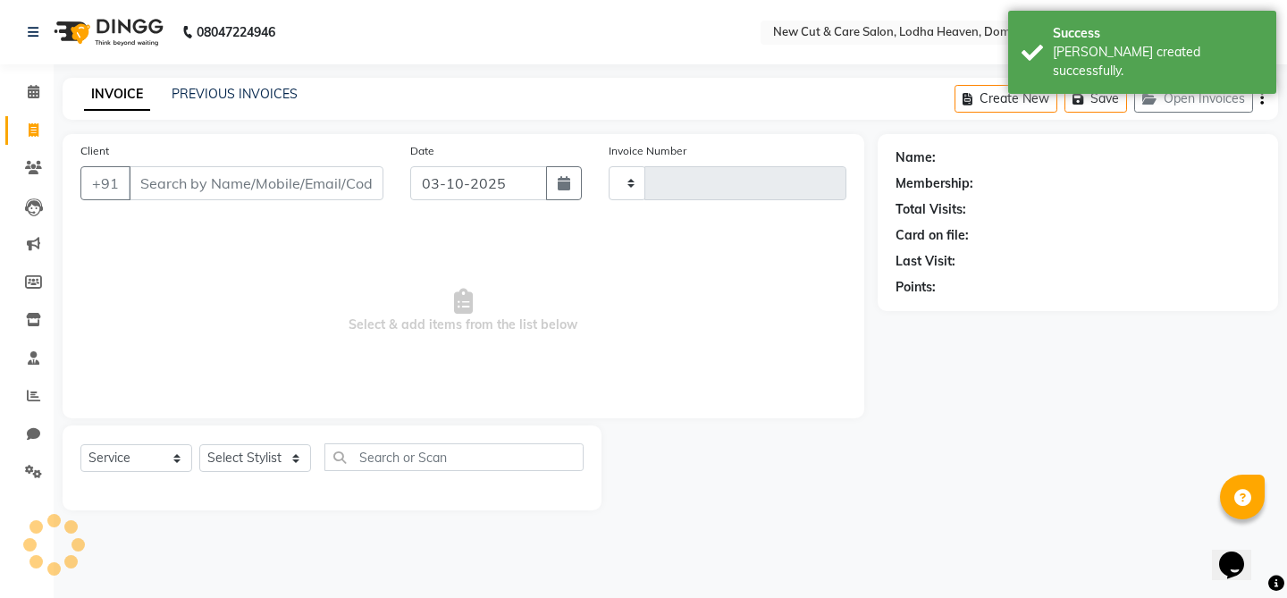
type input "0013"
select select "product"
select select "8932"
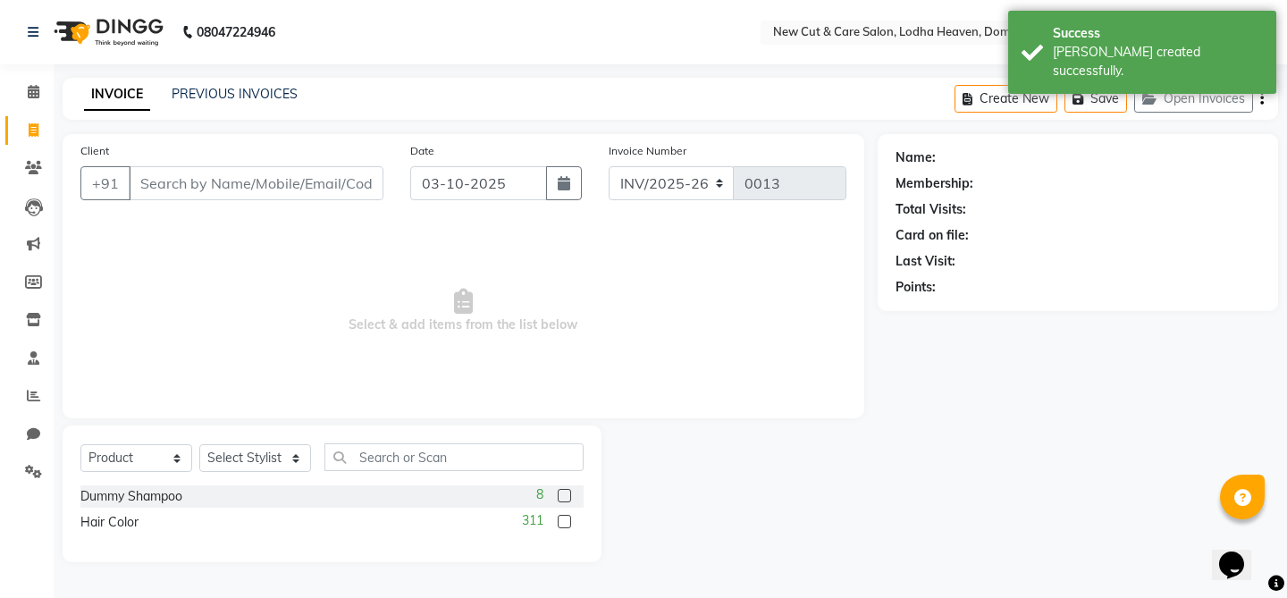
click at [45, 77] on li "Calendar" at bounding box center [27, 92] width 54 height 38
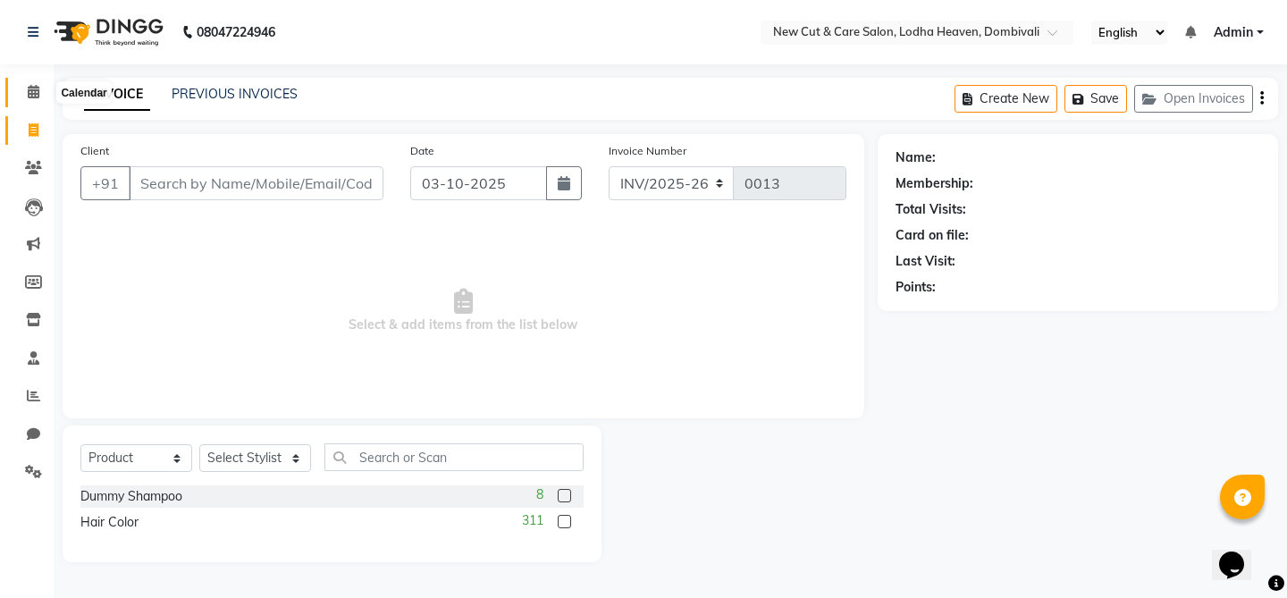
click at [37, 88] on icon at bounding box center [34, 91] width 12 height 13
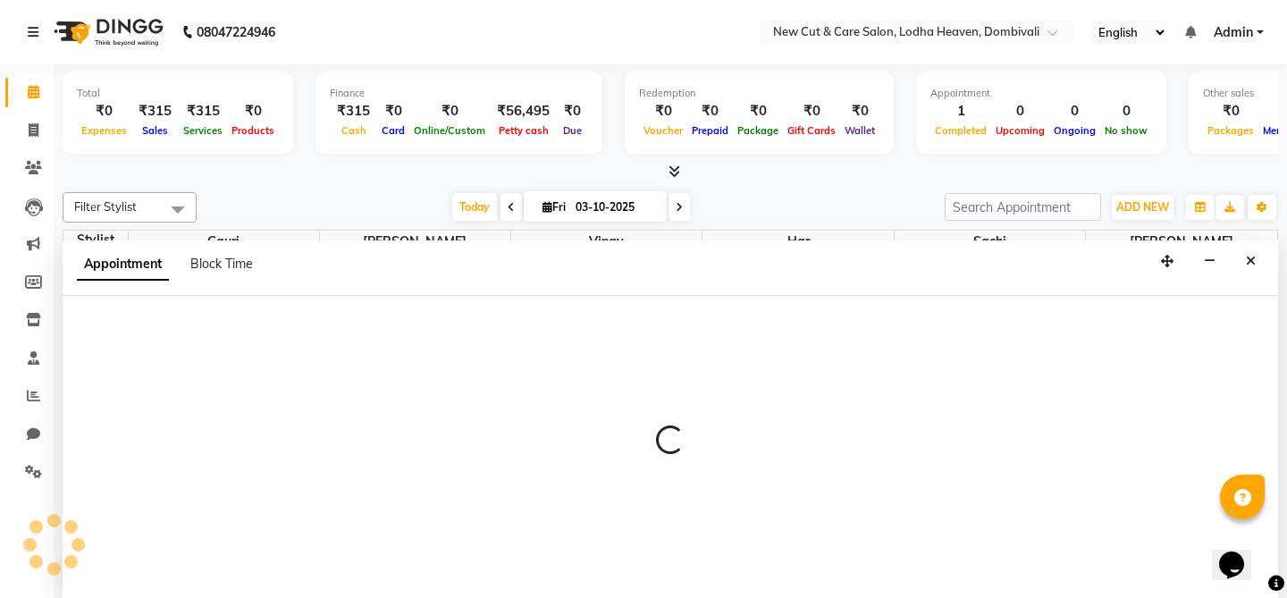
select select "15015"
select select "585"
select select "tentative"
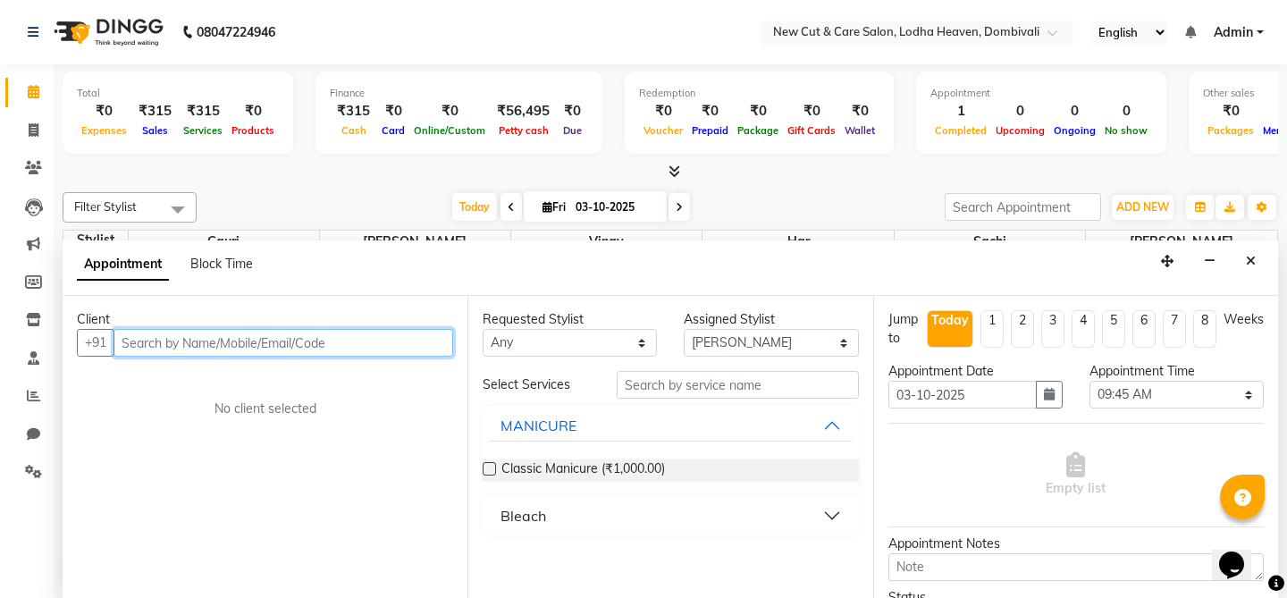
click at [290, 347] on input "text" at bounding box center [284, 343] width 340 height 28
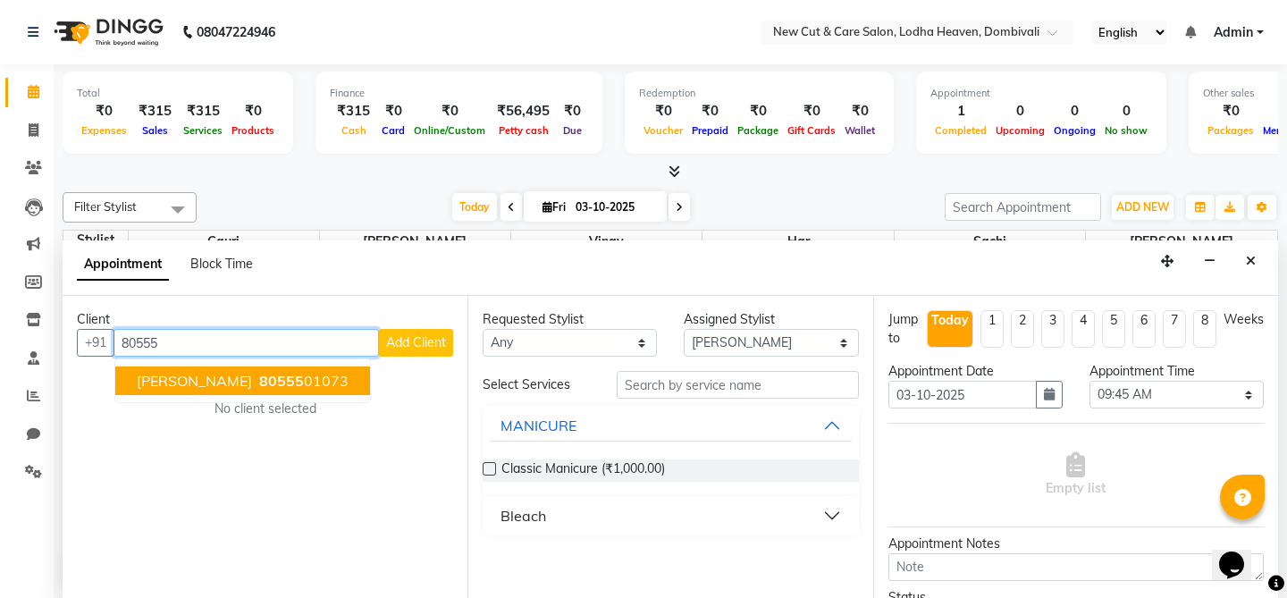
click at [266, 374] on ngb-highlight "80555 01073" at bounding box center [302, 381] width 93 height 18
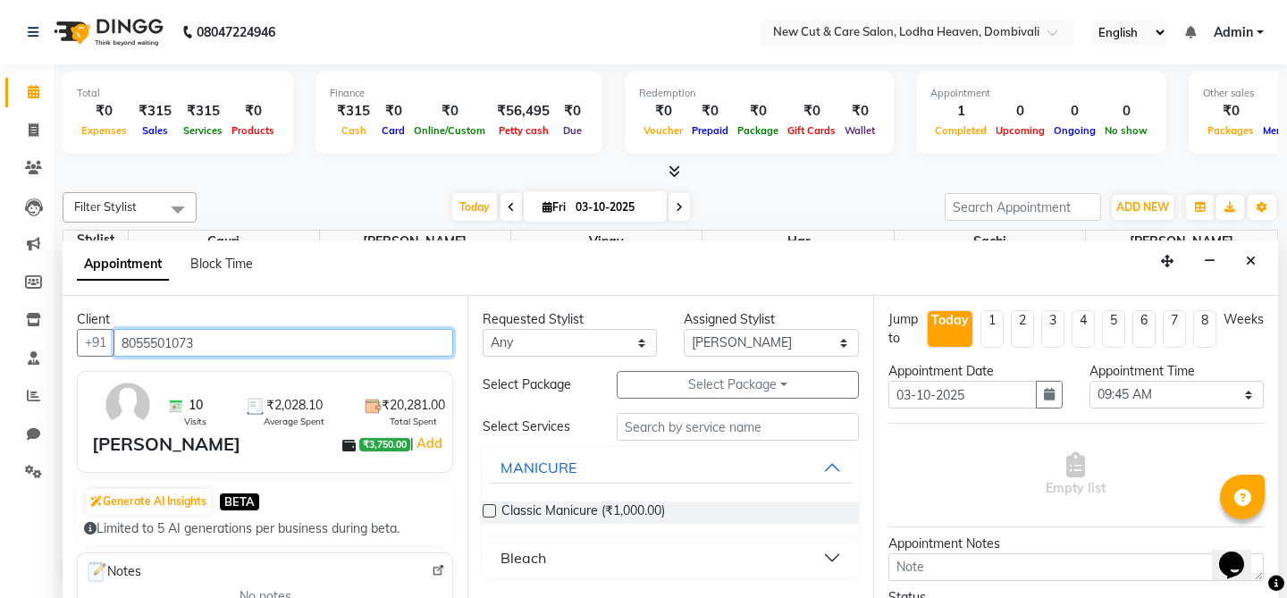
scroll to position [1, 0]
type input "8055501073"
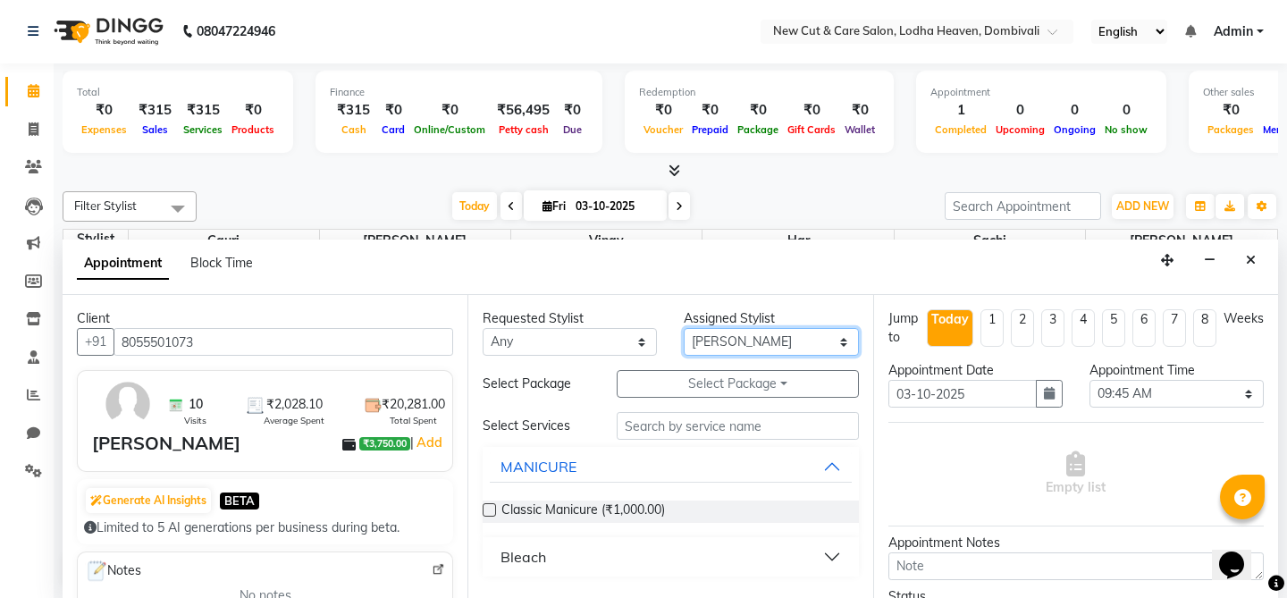
click at [747, 349] on select "Select Gauri Har [PERSON_NAME] Sachi [PERSON_NAME] [PERSON_NAME]" at bounding box center [771, 342] width 174 height 28
click at [684, 328] on select "Select Gauri Har [PERSON_NAME] Sachi [PERSON_NAME] [PERSON_NAME]" at bounding box center [771, 342] width 174 height 28
click at [756, 562] on button "Bleach" at bounding box center [670, 557] width 361 height 32
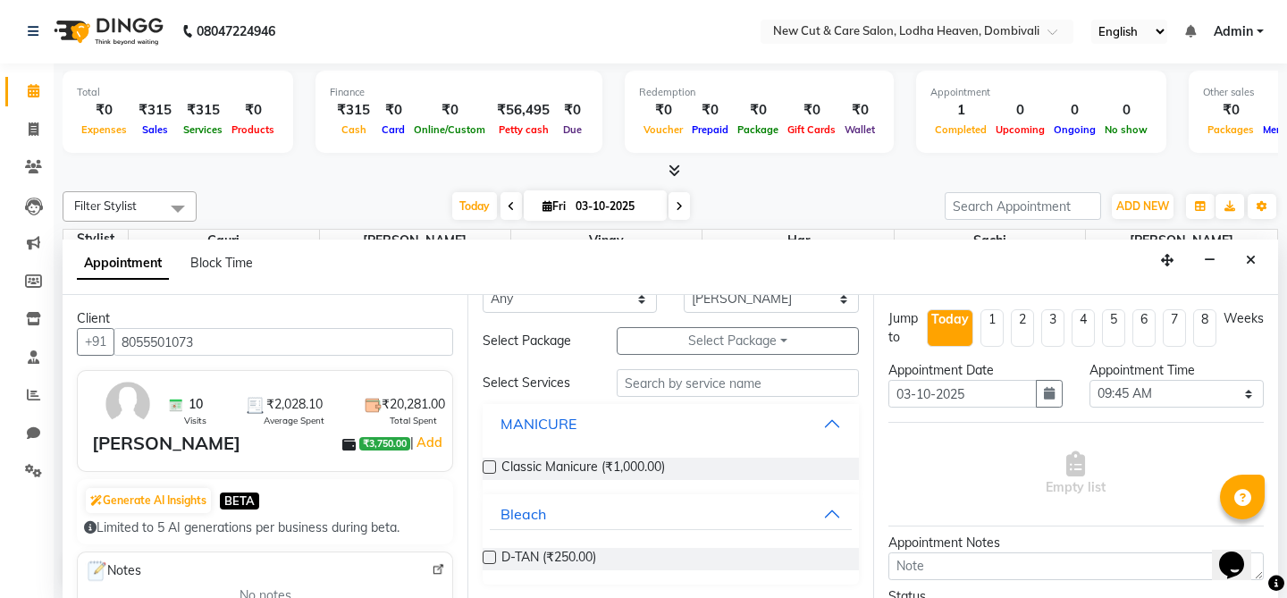
click at [747, 426] on button "MANICURE" at bounding box center [670, 424] width 361 height 32
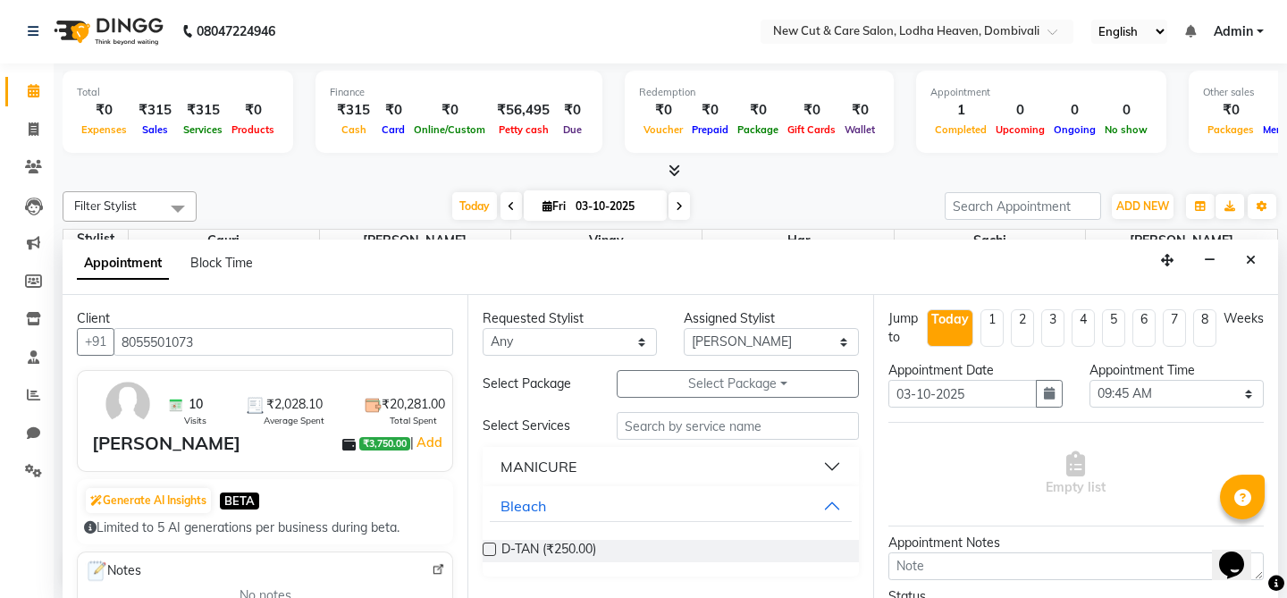
scroll to position [0, 0]
click at [720, 512] on button "Bleach" at bounding box center [670, 506] width 361 height 32
click at [725, 483] on div "MANICURE" at bounding box center [671, 466] width 376 height 39
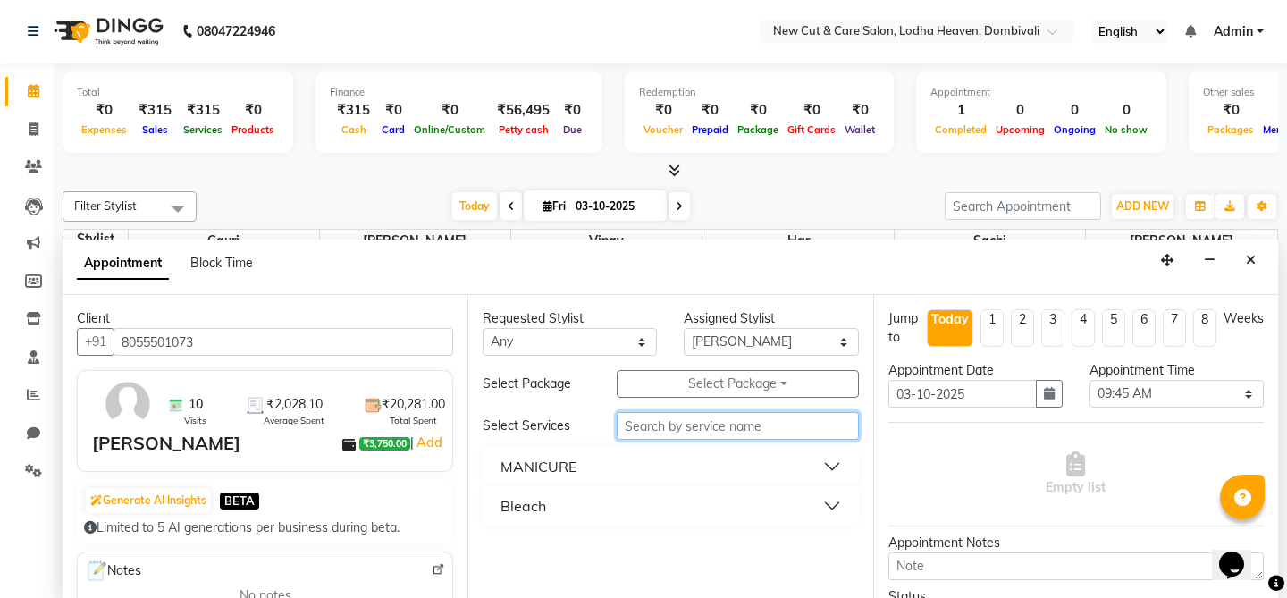
click at [722, 434] on input "text" at bounding box center [737, 426] width 241 height 28
type input "h"
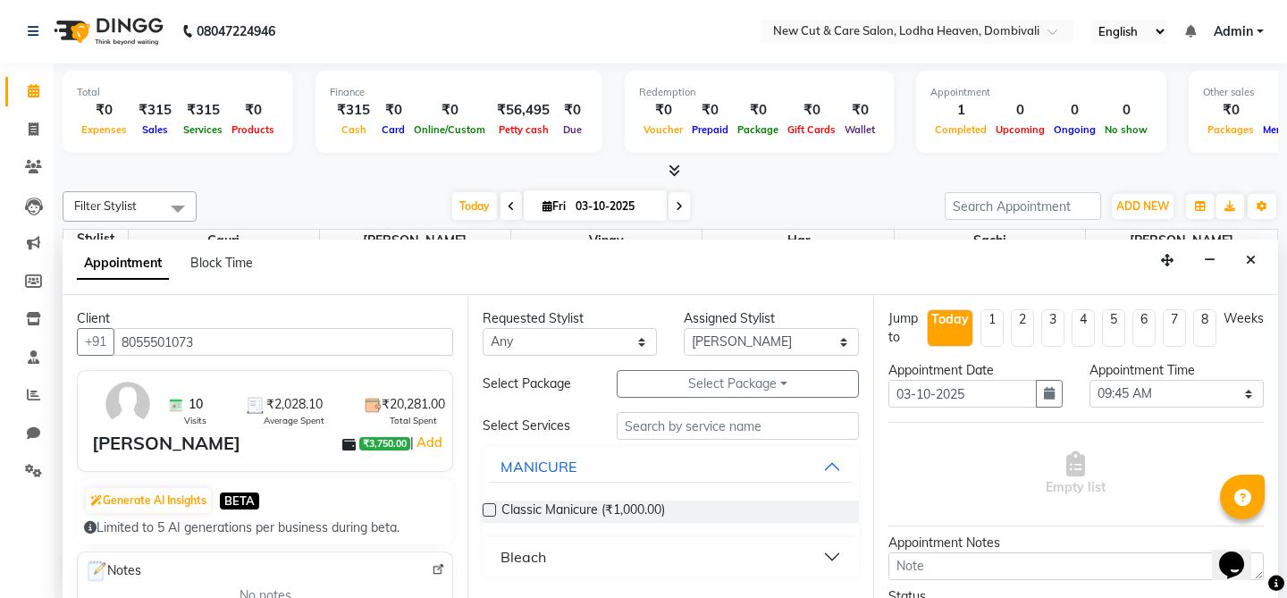
click at [763, 550] on button "Bleach" at bounding box center [670, 557] width 361 height 32
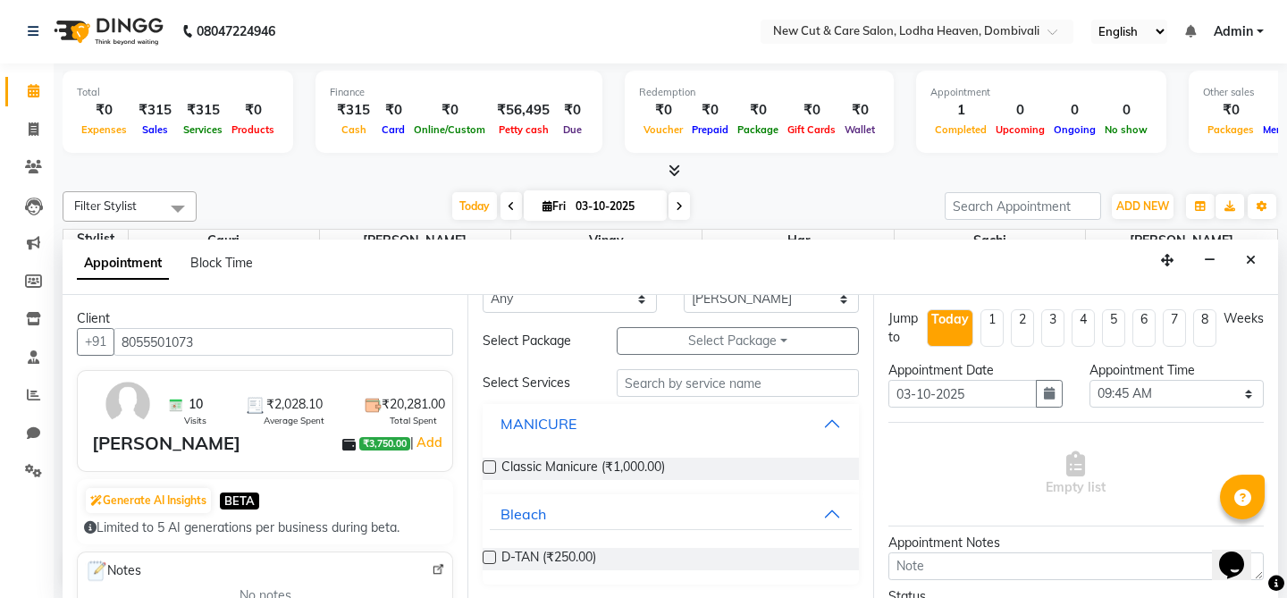
click at [810, 428] on button "MANICURE" at bounding box center [670, 424] width 361 height 32
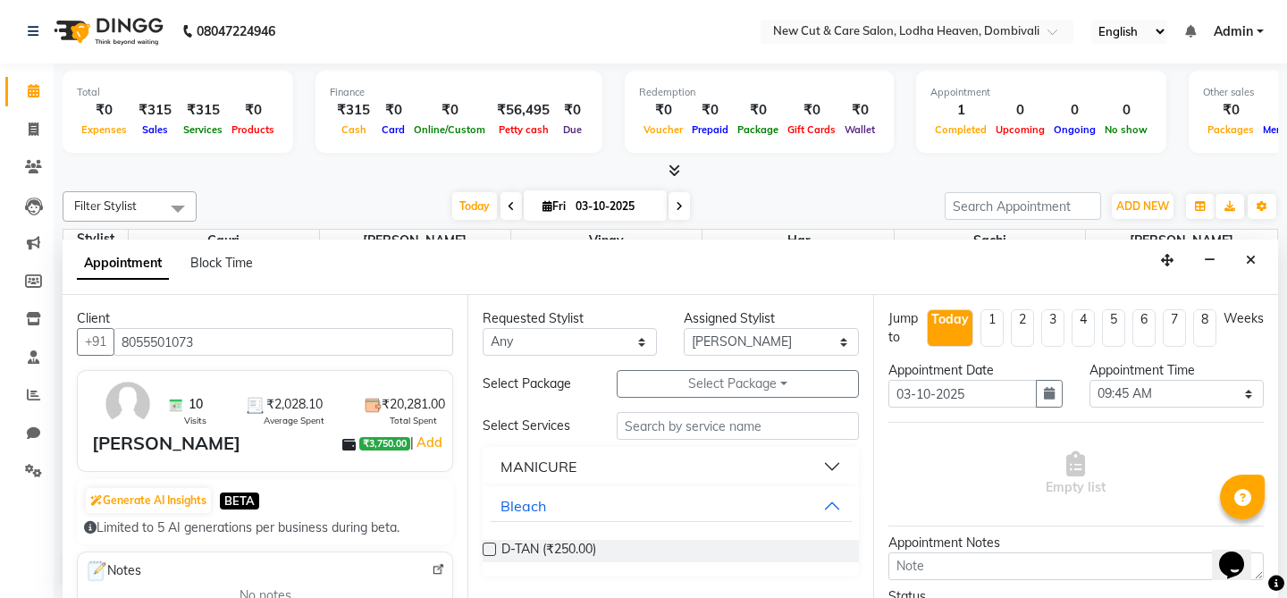
scroll to position [0, 0]
click at [731, 341] on select "Select Gauri Har [PERSON_NAME] Sachi [PERSON_NAME] [PERSON_NAME]" at bounding box center [771, 342] width 174 height 28
select select "15014"
click at [684, 328] on select "Select Gauri Har [PERSON_NAME] Sachi [PERSON_NAME] [PERSON_NAME]" at bounding box center [771, 342] width 174 height 28
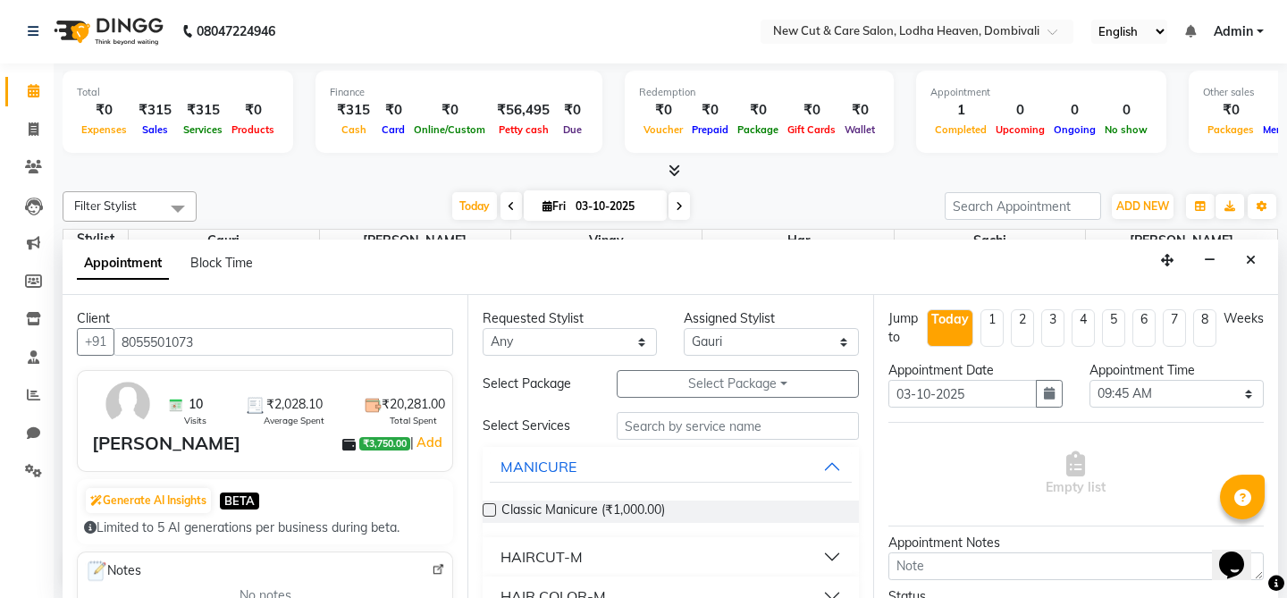
click at [608, 555] on button "HAIRCUT-M" at bounding box center [670, 557] width 361 height 32
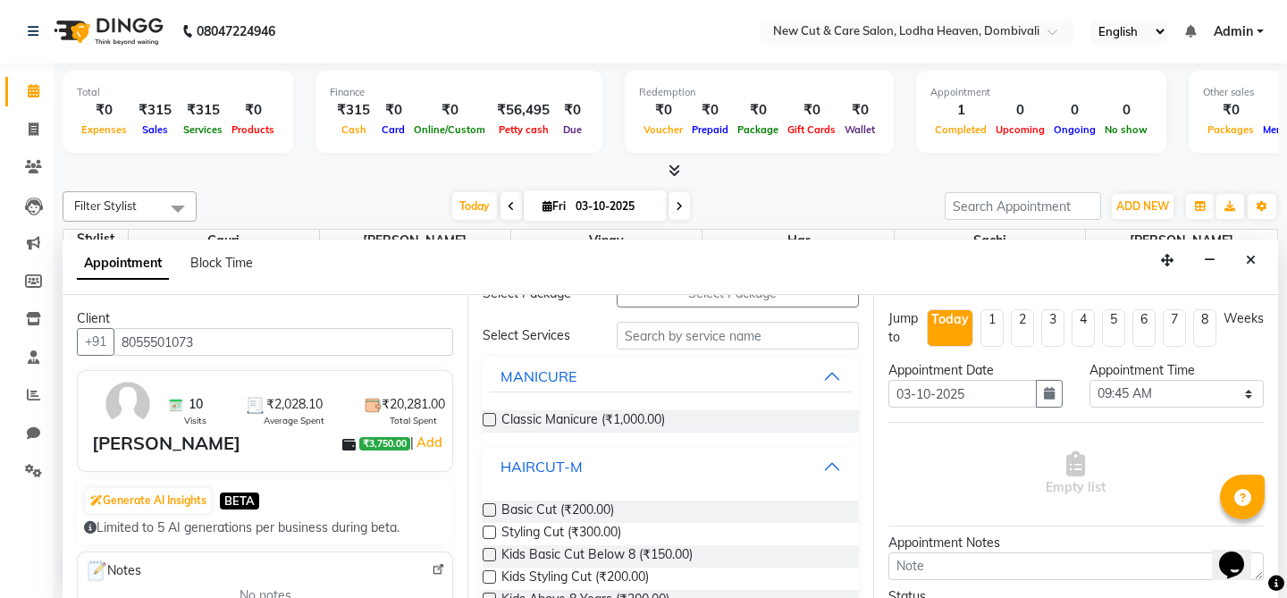
scroll to position [120, 0]
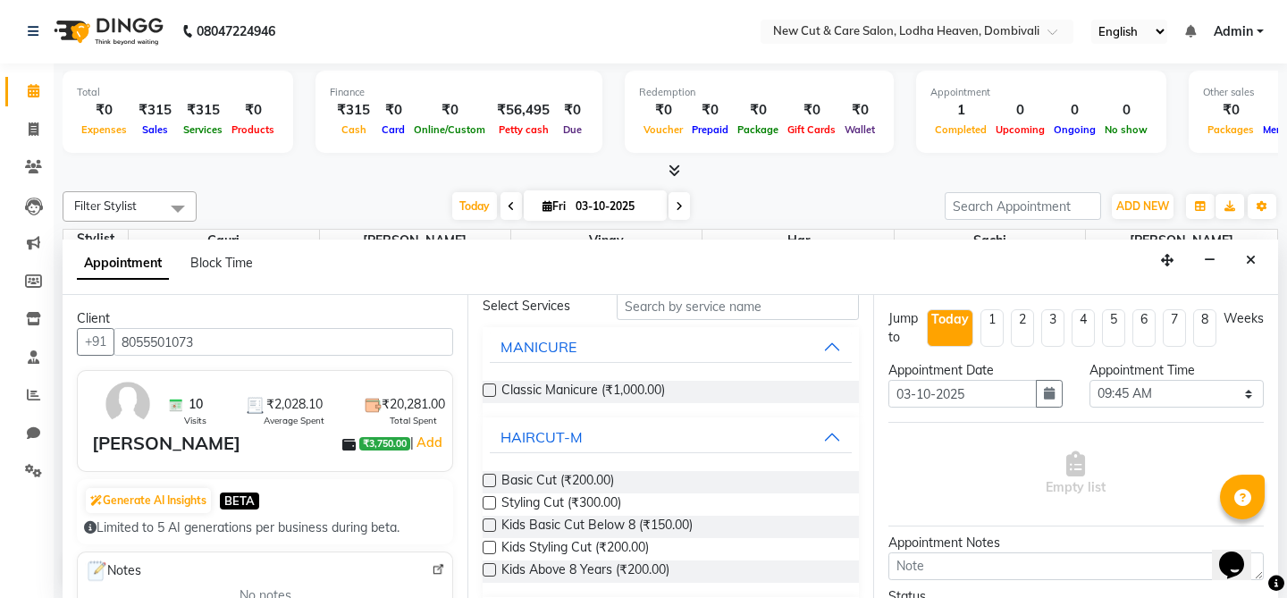
click at [489, 482] on label at bounding box center [489, 480] width 13 height 13
click at [489, 482] on input "checkbox" at bounding box center [489, 483] width 12 height 12
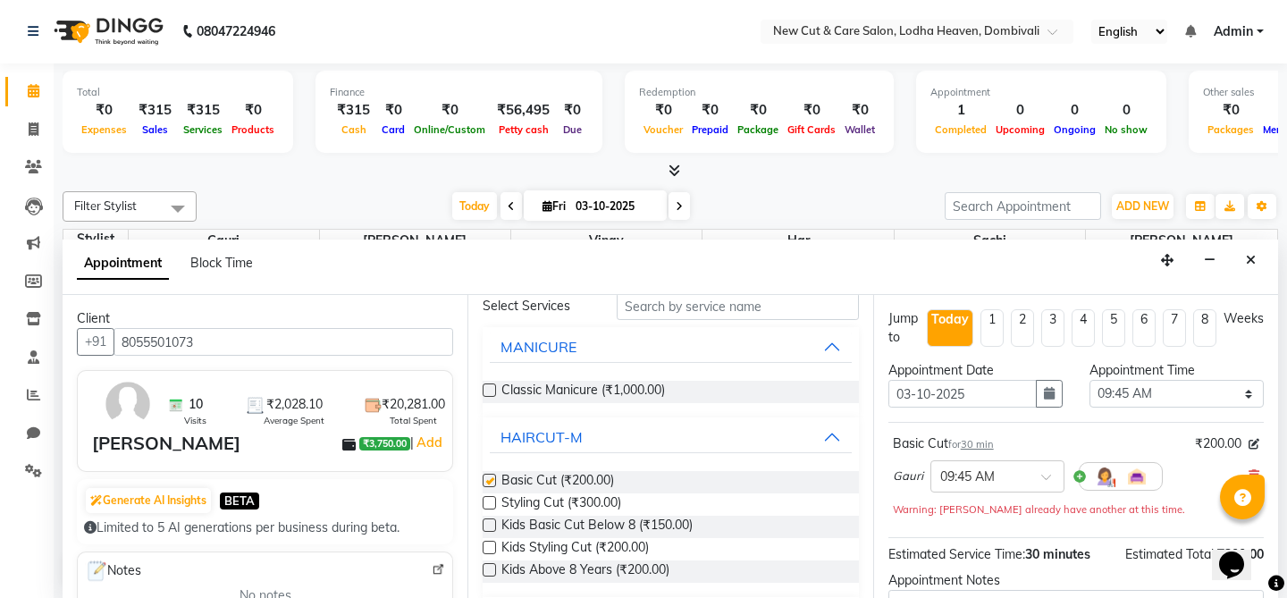
checkbox input "false"
click at [488, 502] on label at bounding box center [489, 502] width 13 height 13
click at [488, 502] on input "checkbox" at bounding box center [489, 505] width 12 height 12
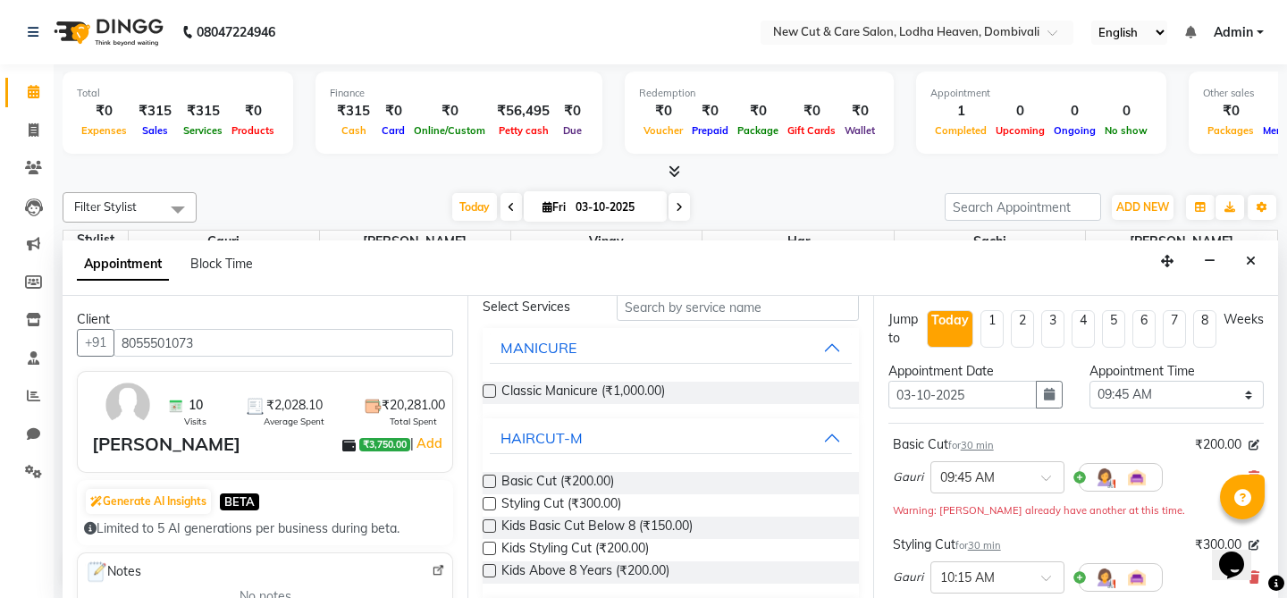
scroll to position [20, 0]
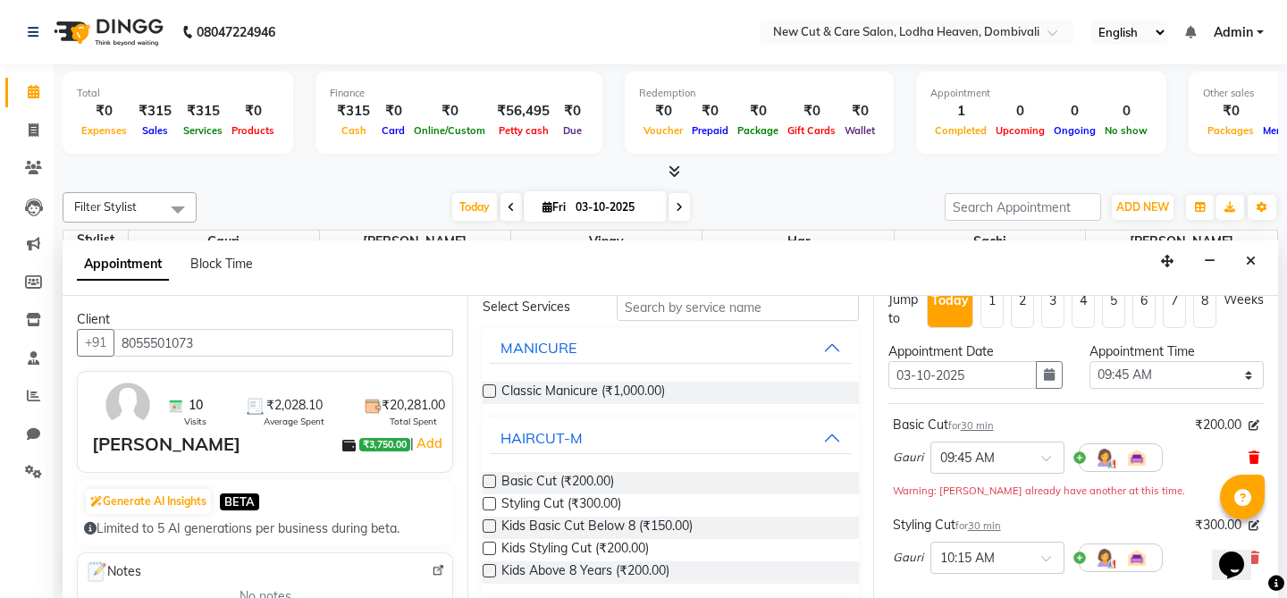
click at [1255, 449] on span at bounding box center [1254, 458] width 11 height 19
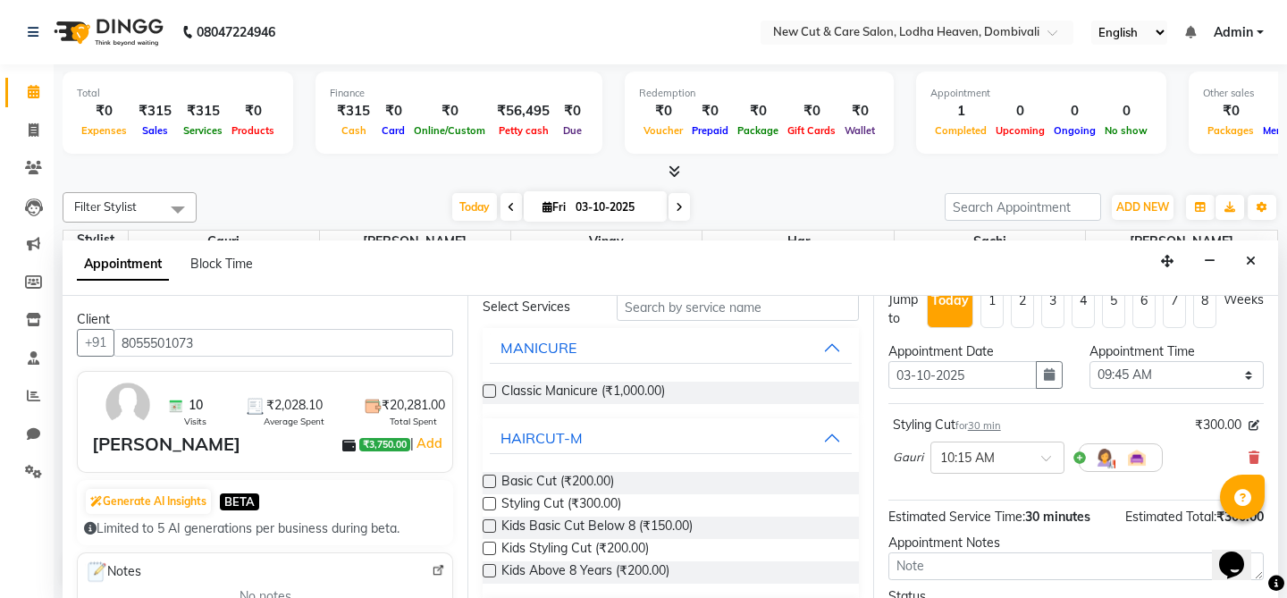
click at [1255, 449] on span at bounding box center [1254, 458] width 11 height 19
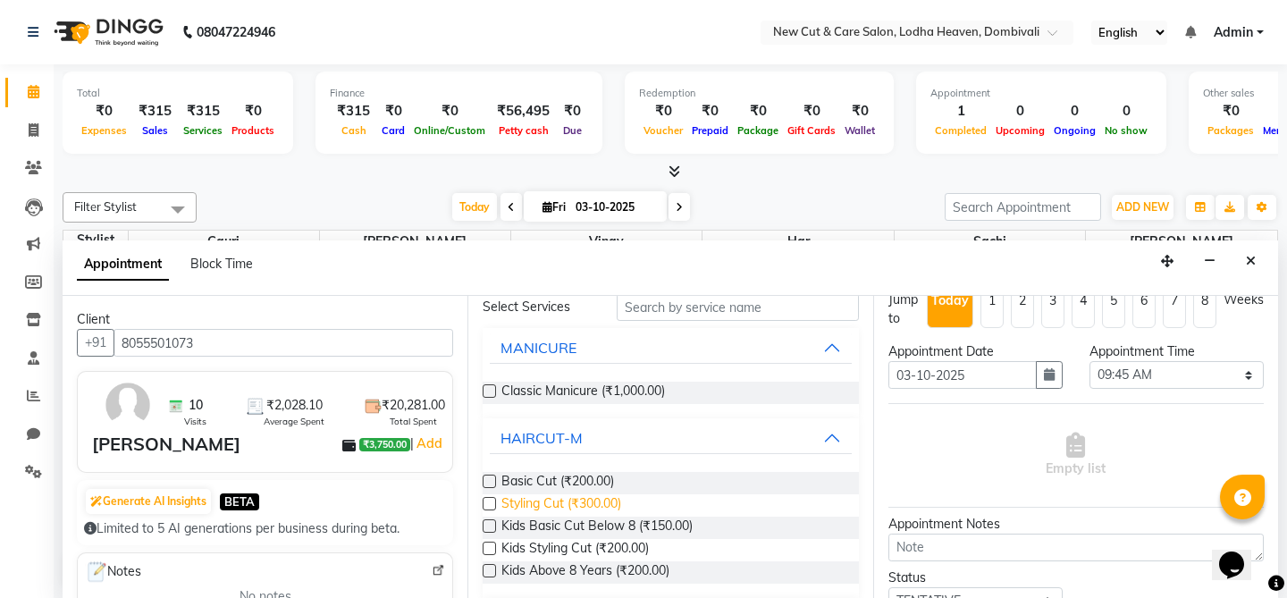
click at [534, 511] on span "Styling Cut (₹300.00)" at bounding box center [562, 505] width 120 height 22
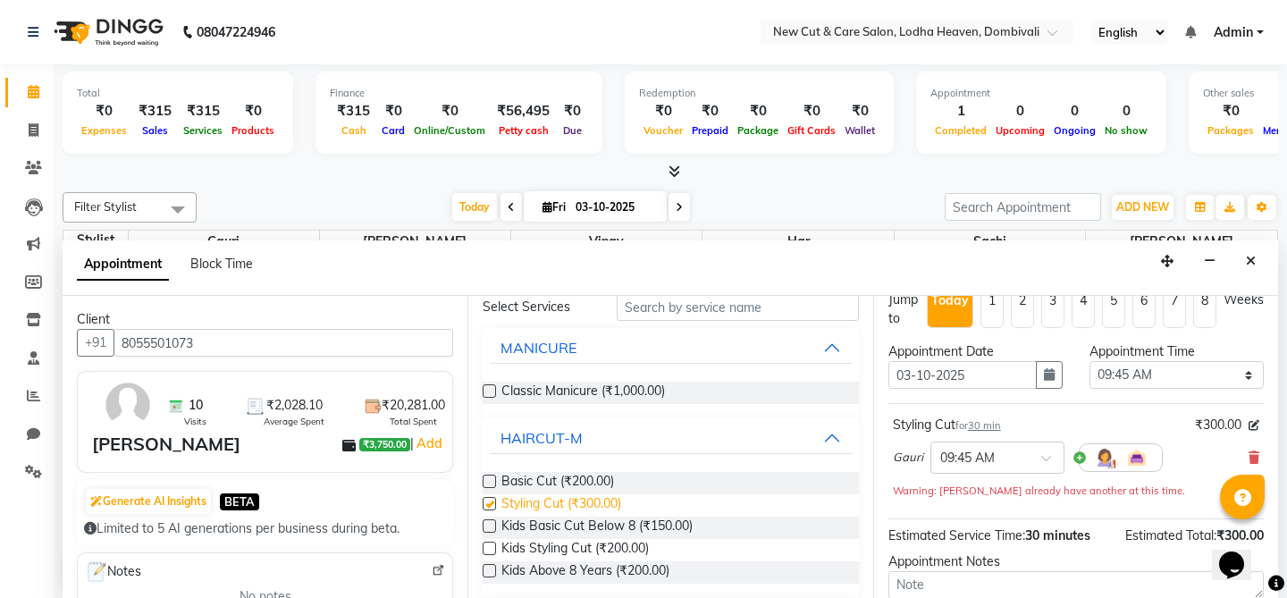
checkbox input "false"
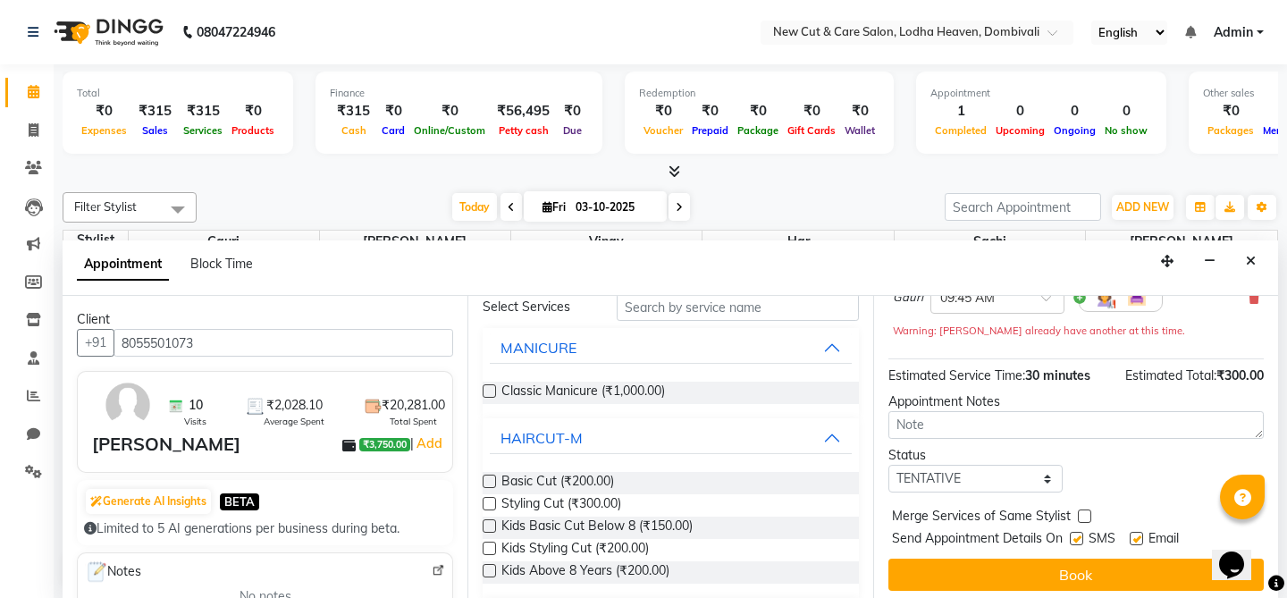
scroll to position [185, 0]
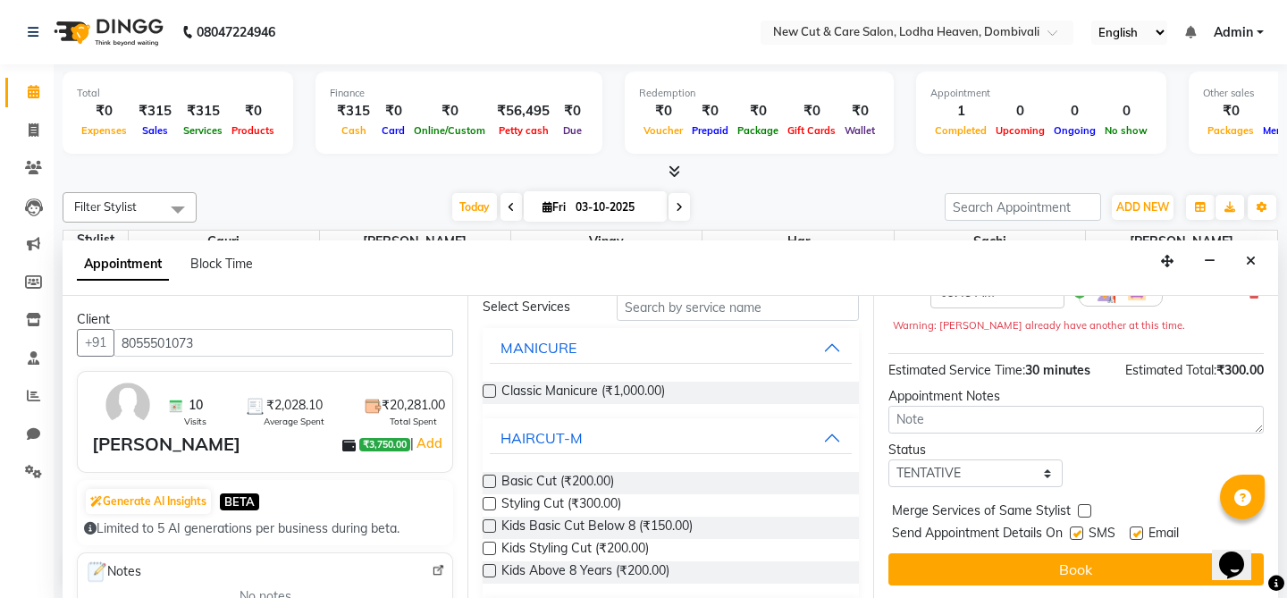
click at [1084, 535] on label at bounding box center [1076, 533] width 13 height 13
click at [1082, 535] on input "checkbox" at bounding box center [1076, 535] width 12 height 12
checkbox input "false"
click at [1137, 536] on label at bounding box center [1136, 533] width 13 height 13
click at [1137, 536] on input "checkbox" at bounding box center [1136, 535] width 12 height 12
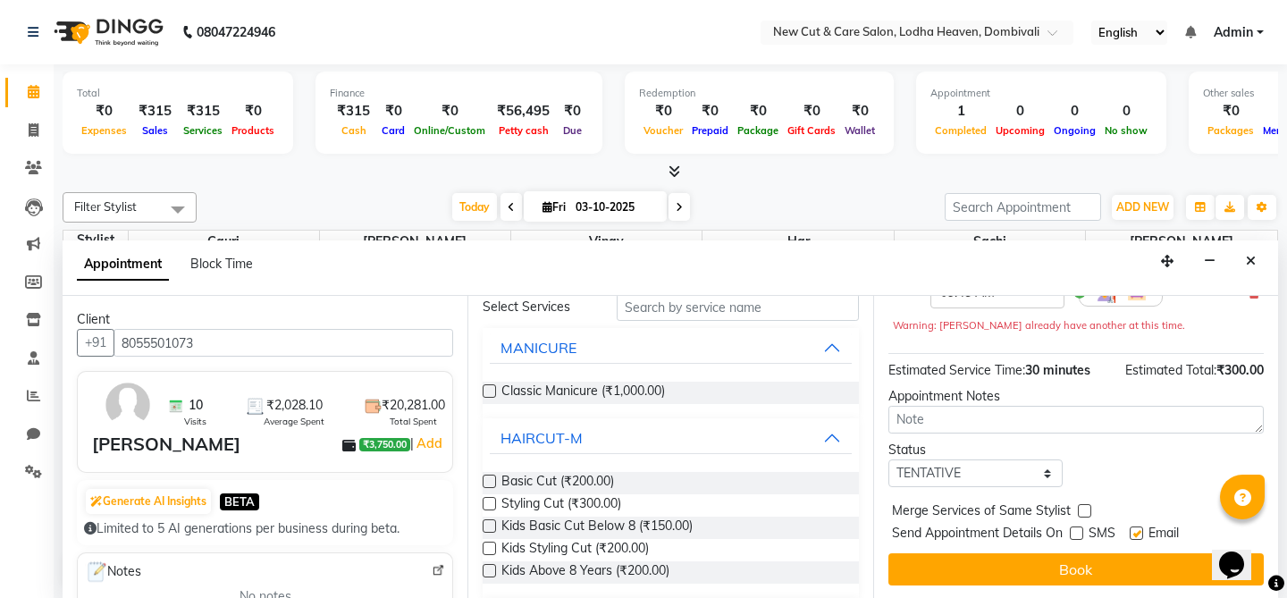
checkbox input "false"
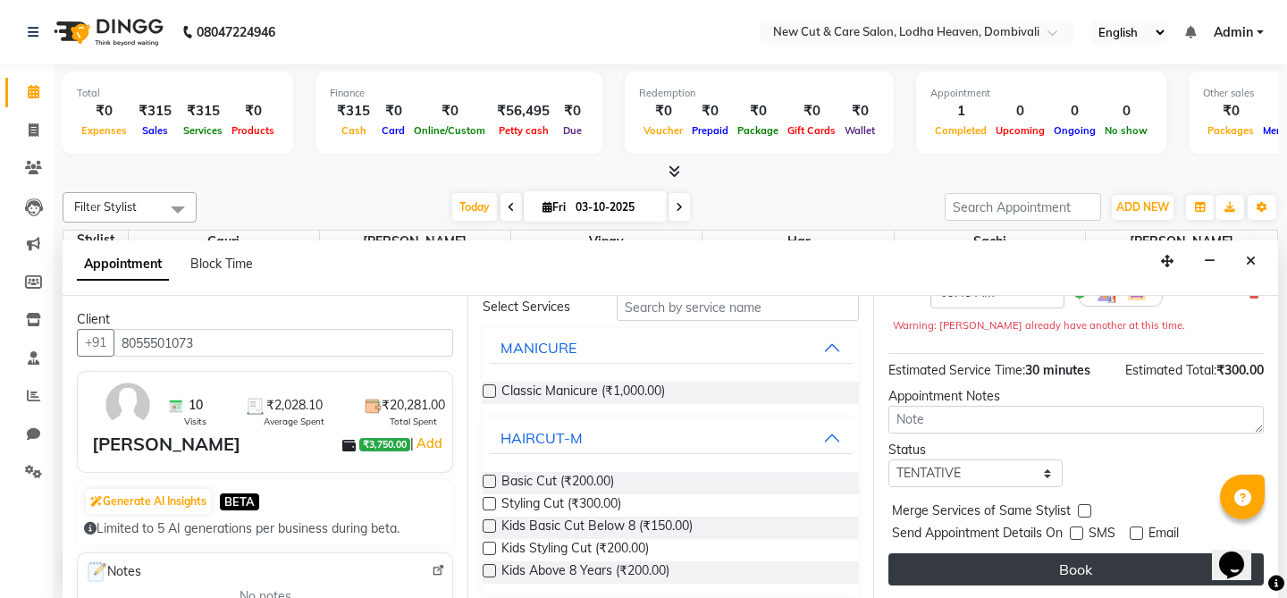
click at [1069, 572] on button "Book" at bounding box center [1077, 569] width 376 height 32
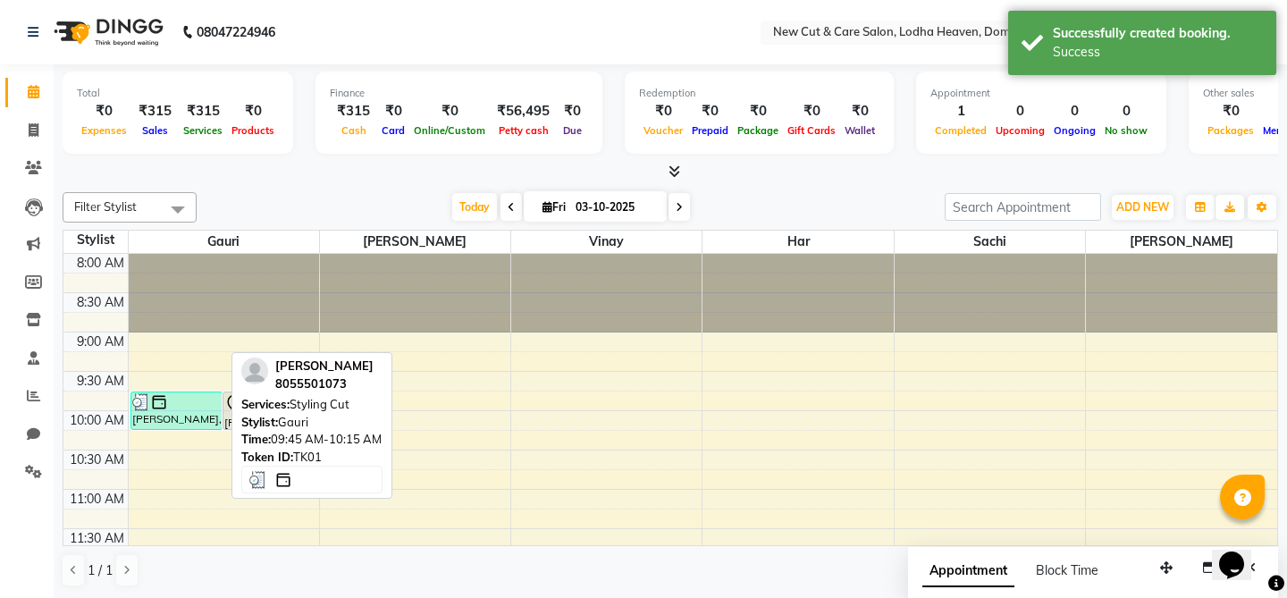
click at [157, 405] on img at bounding box center [159, 402] width 18 height 18
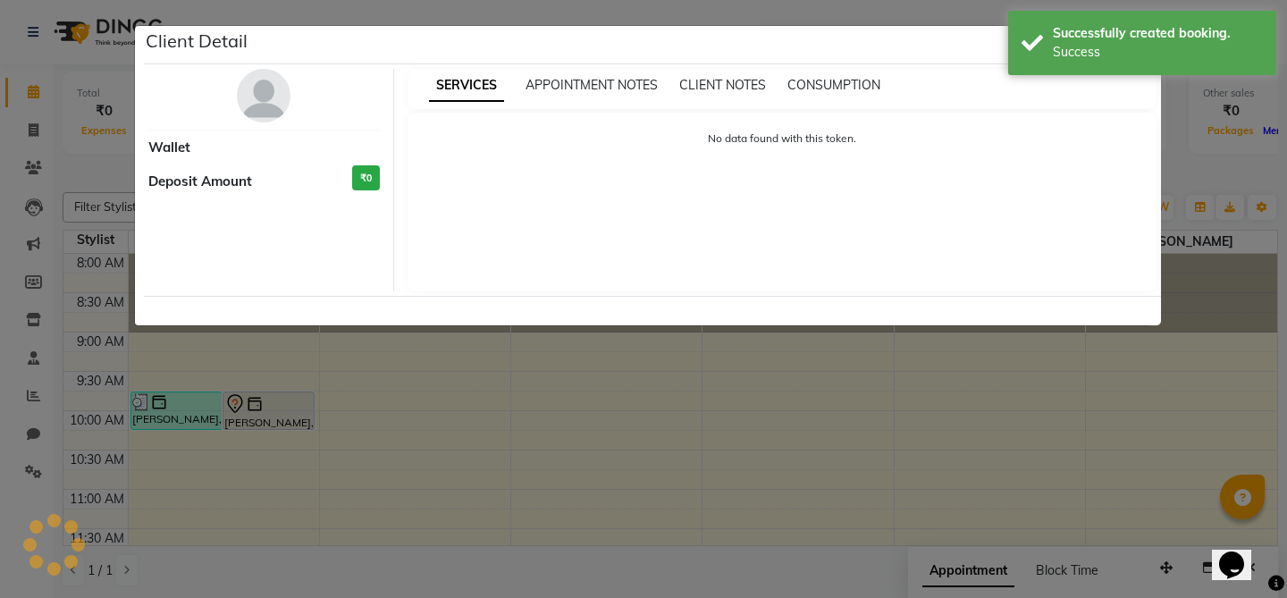
select select "3"
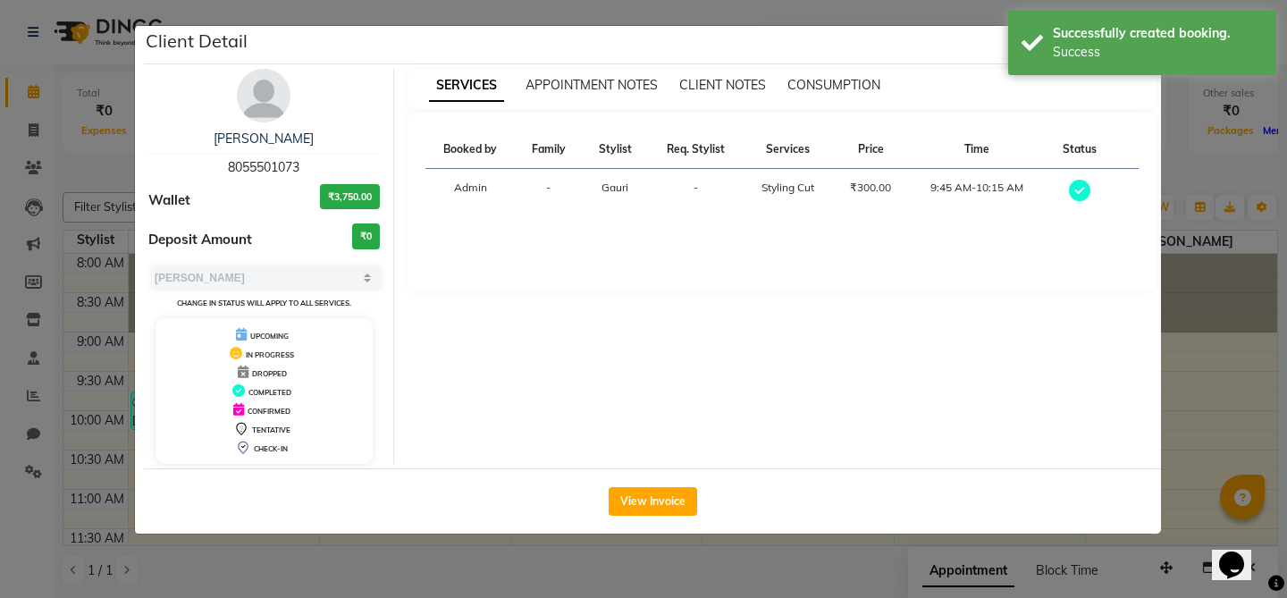
click at [903, 63] on div "Client Detail" at bounding box center [652, 45] width 1017 height 38
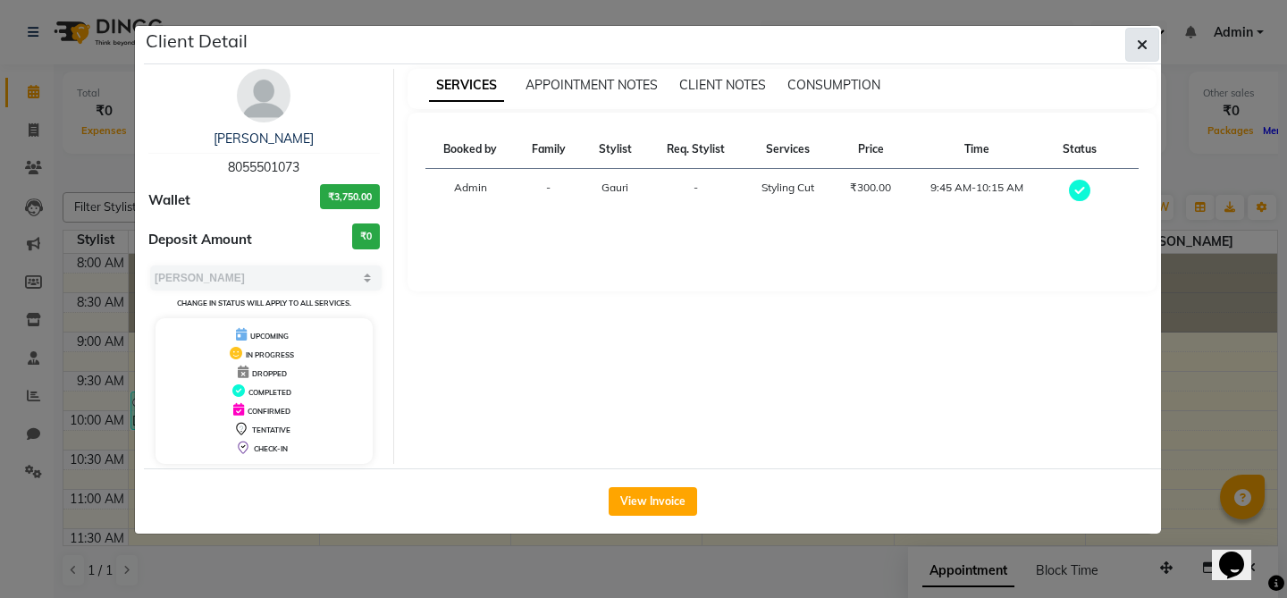
click at [1140, 42] on icon "button" at bounding box center [1142, 45] width 11 height 14
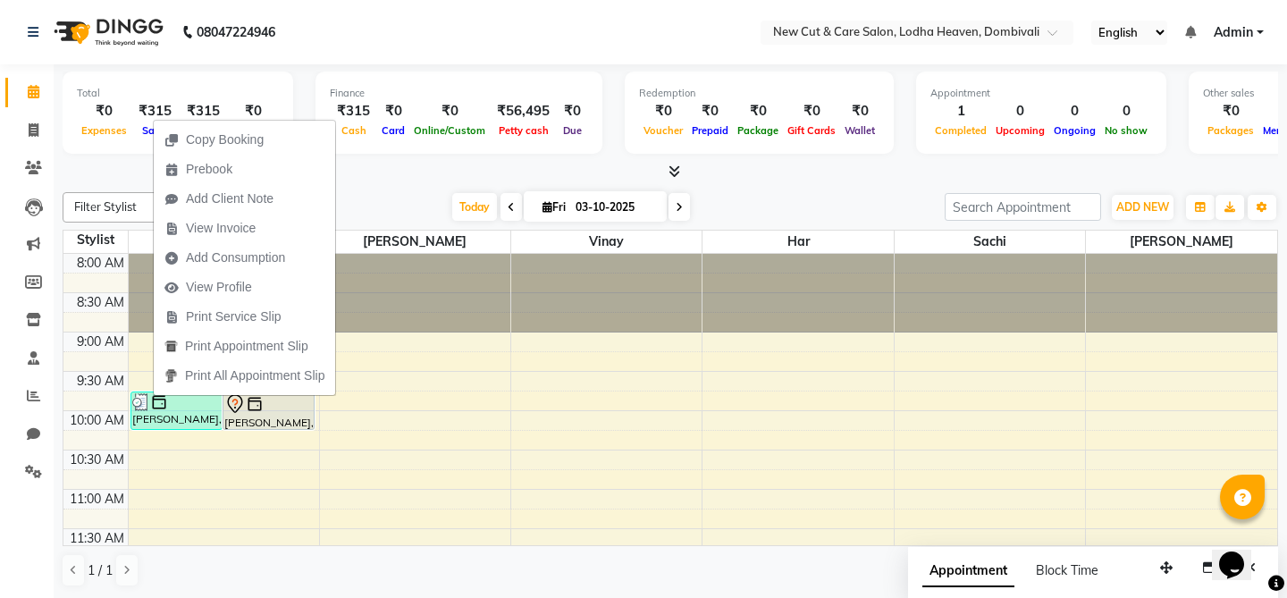
click at [414, 198] on div "[DATE] [DATE]" at bounding box center [571, 207] width 730 height 27
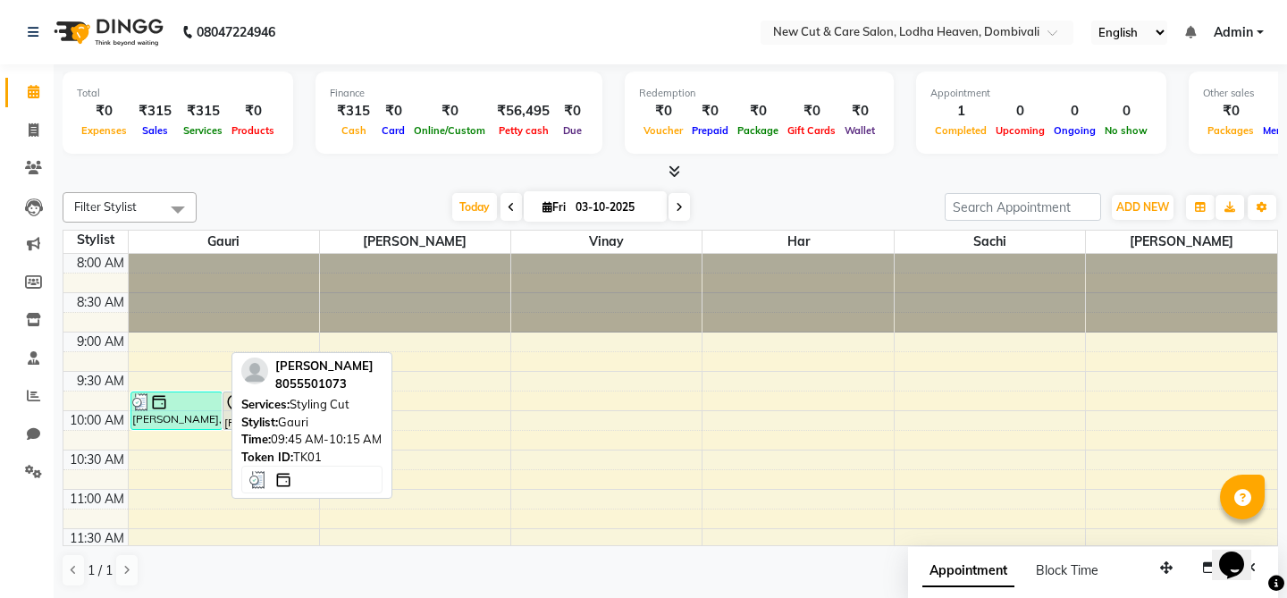
click at [151, 407] on img at bounding box center [159, 402] width 18 height 18
select select "3"
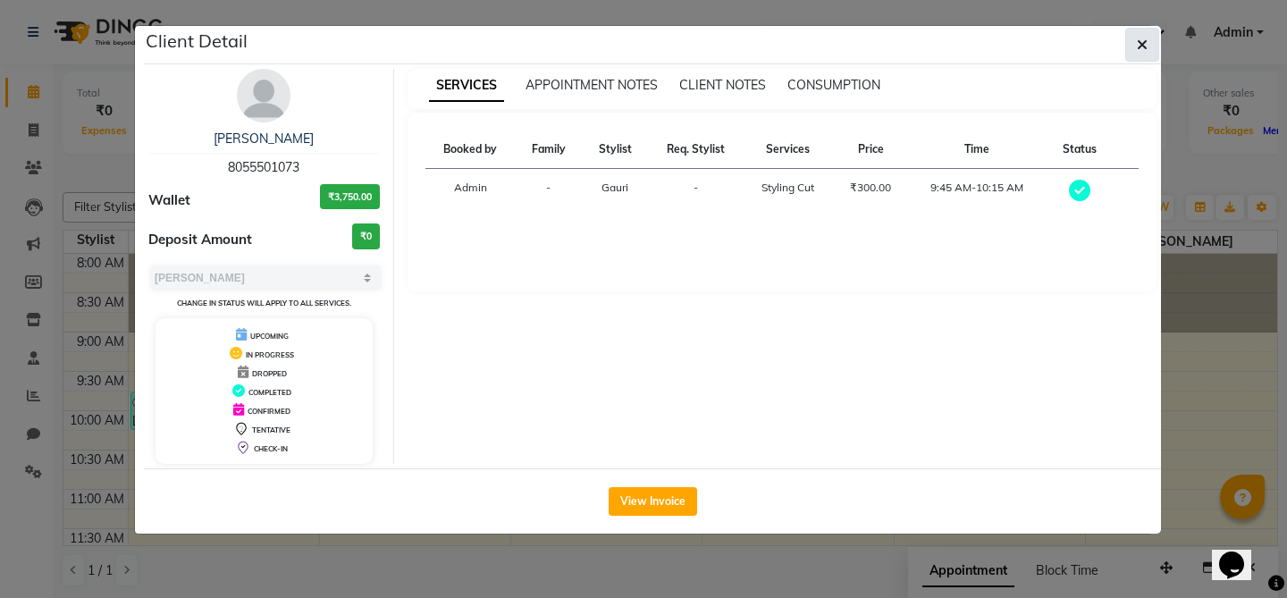
click at [1143, 38] on icon "button" at bounding box center [1142, 45] width 11 height 14
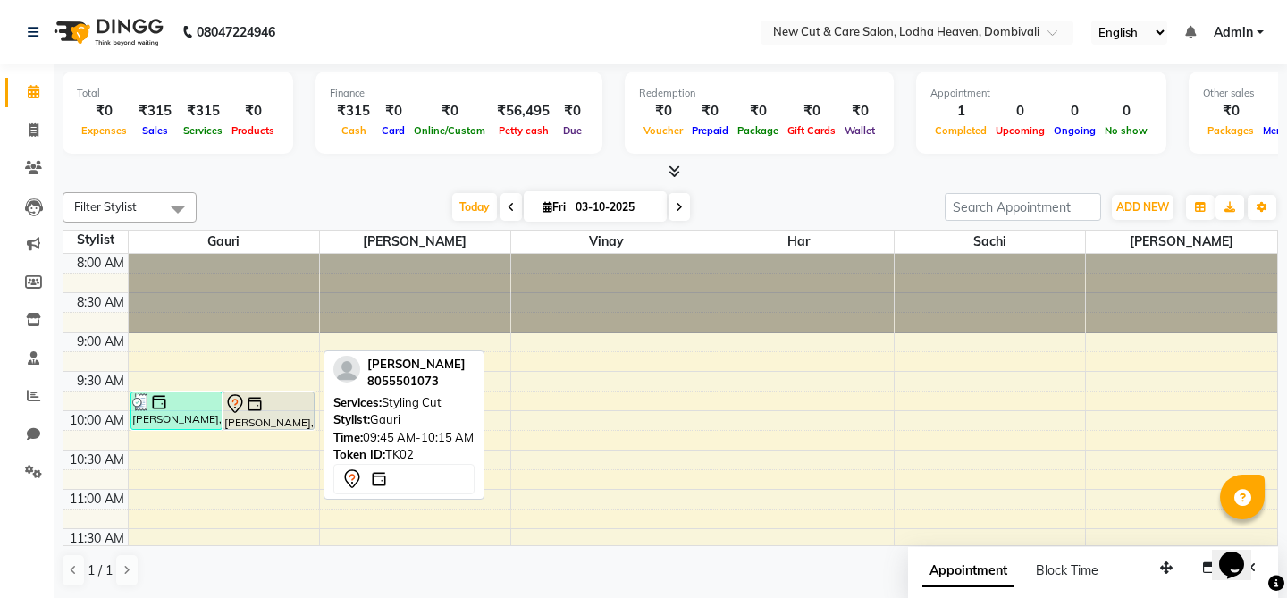
click at [272, 415] on div "[PERSON_NAME], TK02, 09:45 AM-10:15 AM, Styling Cut" at bounding box center [269, 411] width 90 height 37
select select "7"
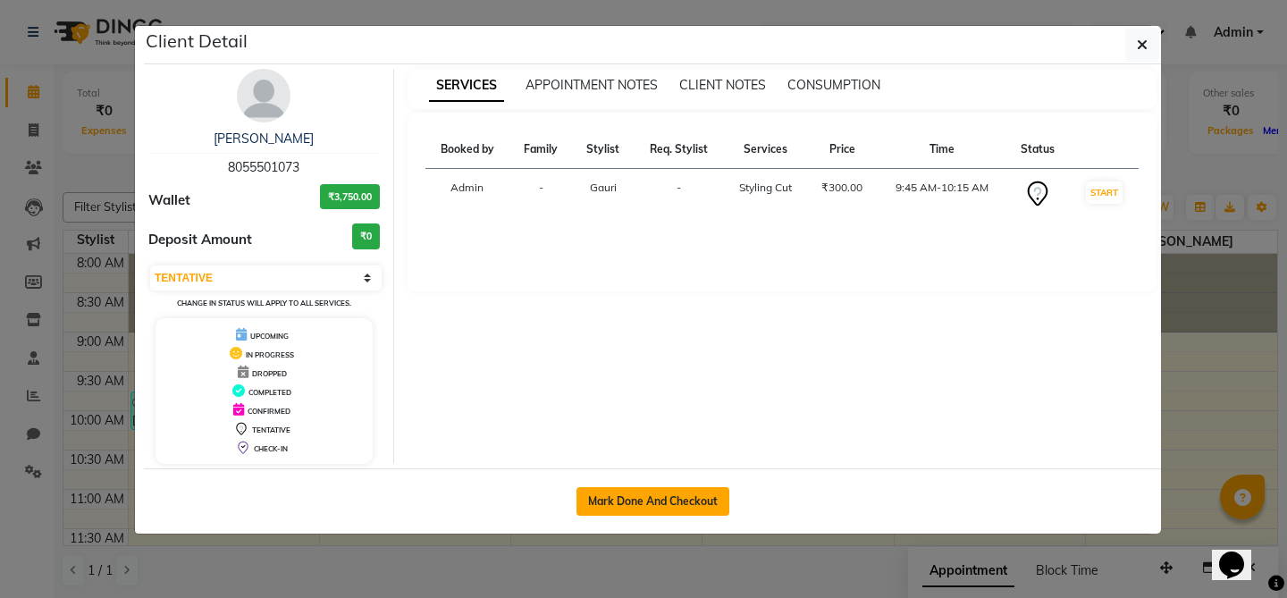
click at [604, 502] on button "Mark Done And Checkout" at bounding box center [653, 501] width 153 height 29
select select "service"
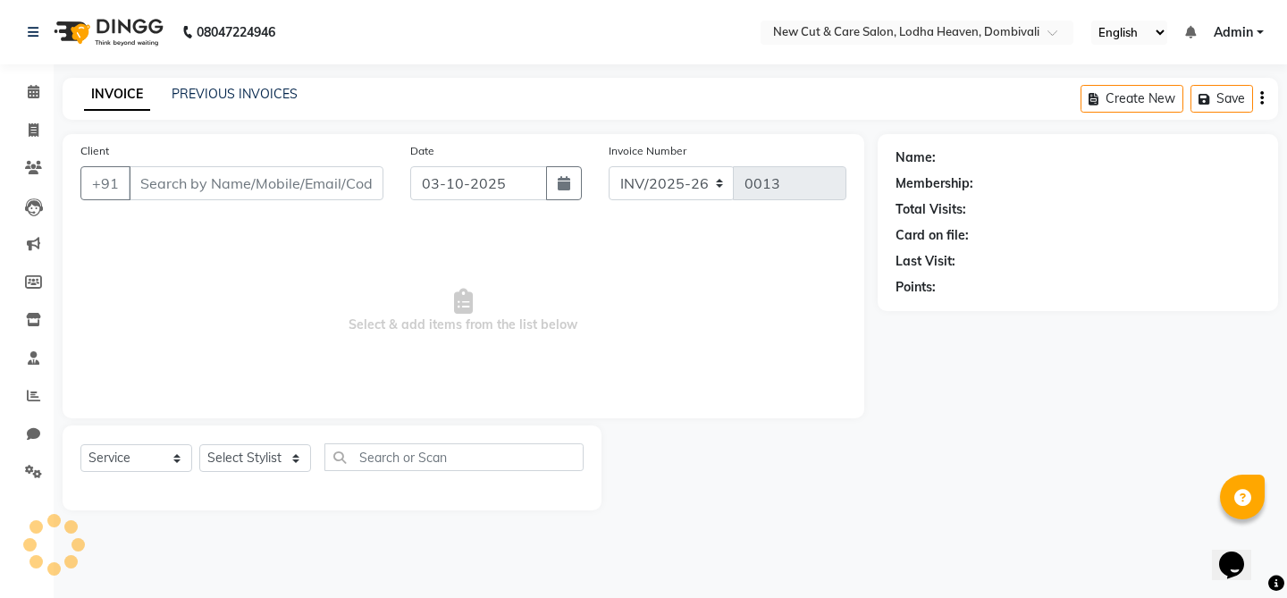
select select "3"
select select "product"
type input "8055501073"
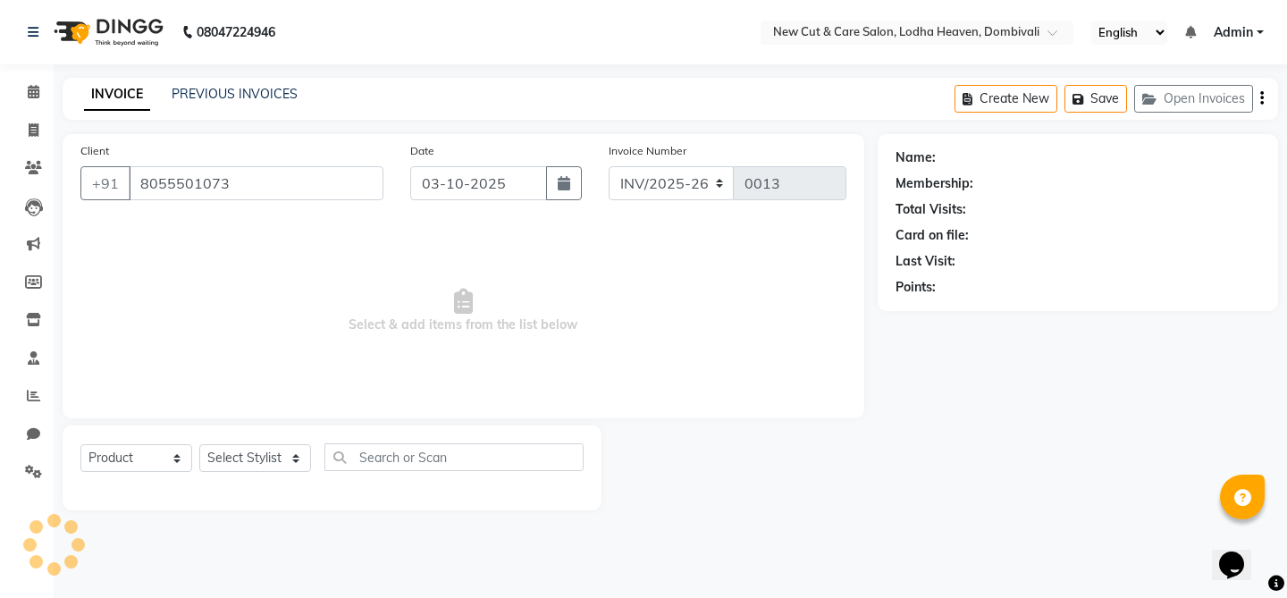
select select "15014"
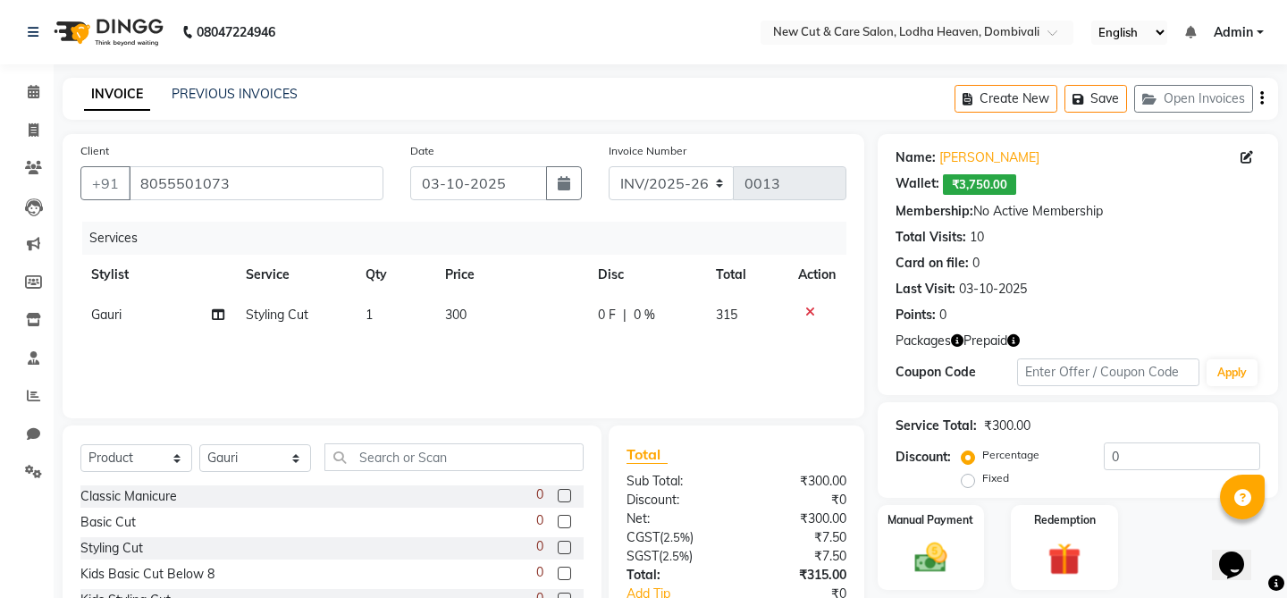
click at [814, 314] on div at bounding box center [817, 312] width 38 height 13
click at [806, 309] on icon at bounding box center [811, 312] width 10 height 13
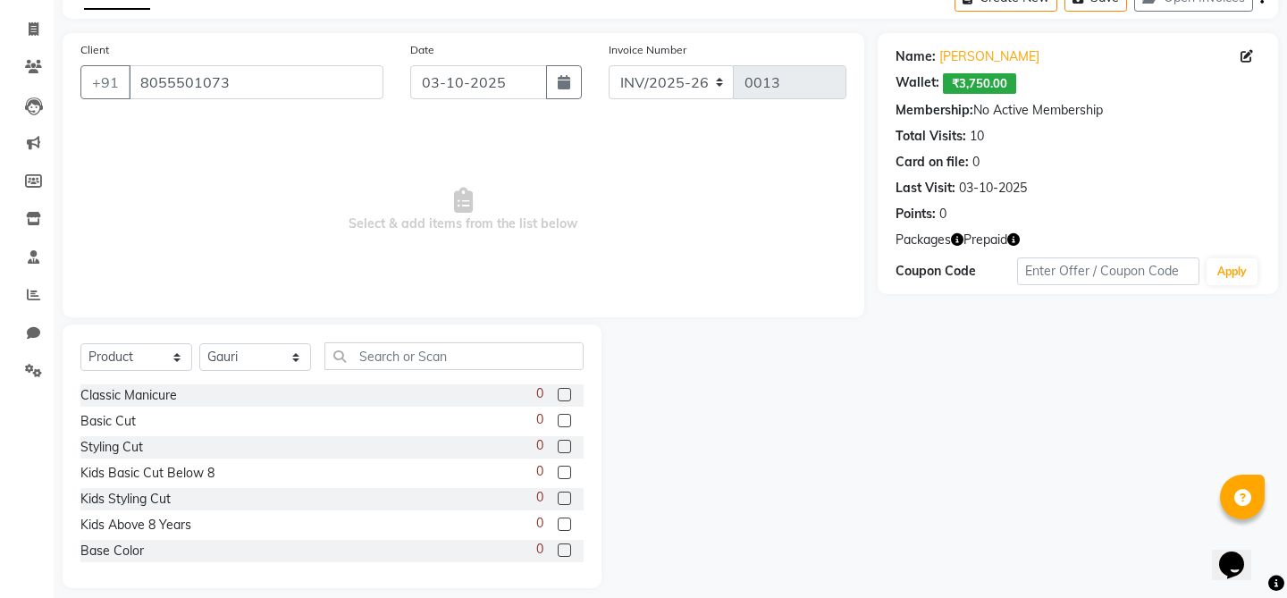
scroll to position [118, 0]
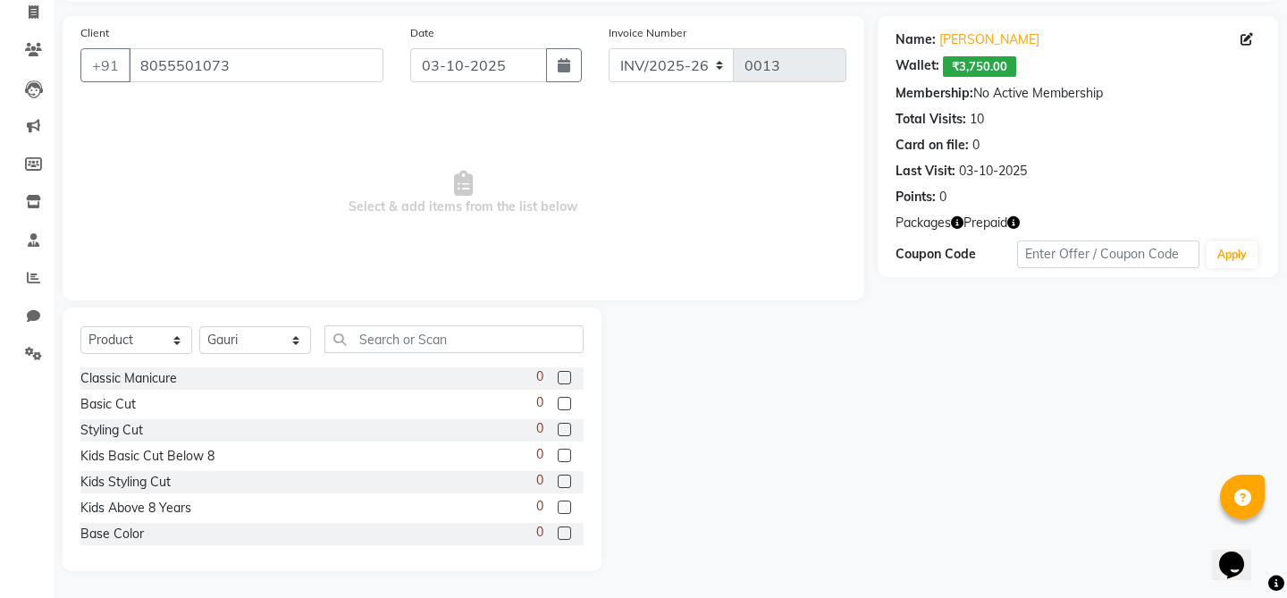
click at [566, 533] on label at bounding box center [564, 533] width 13 height 13
click at [566, 533] on input "checkbox" at bounding box center [564, 534] width 12 height 12
checkbox input "false"
click at [568, 502] on label at bounding box center [564, 507] width 13 height 13
click at [568, 502] on input "checkbox" at bounding box center [564, 508] width 12 height 12
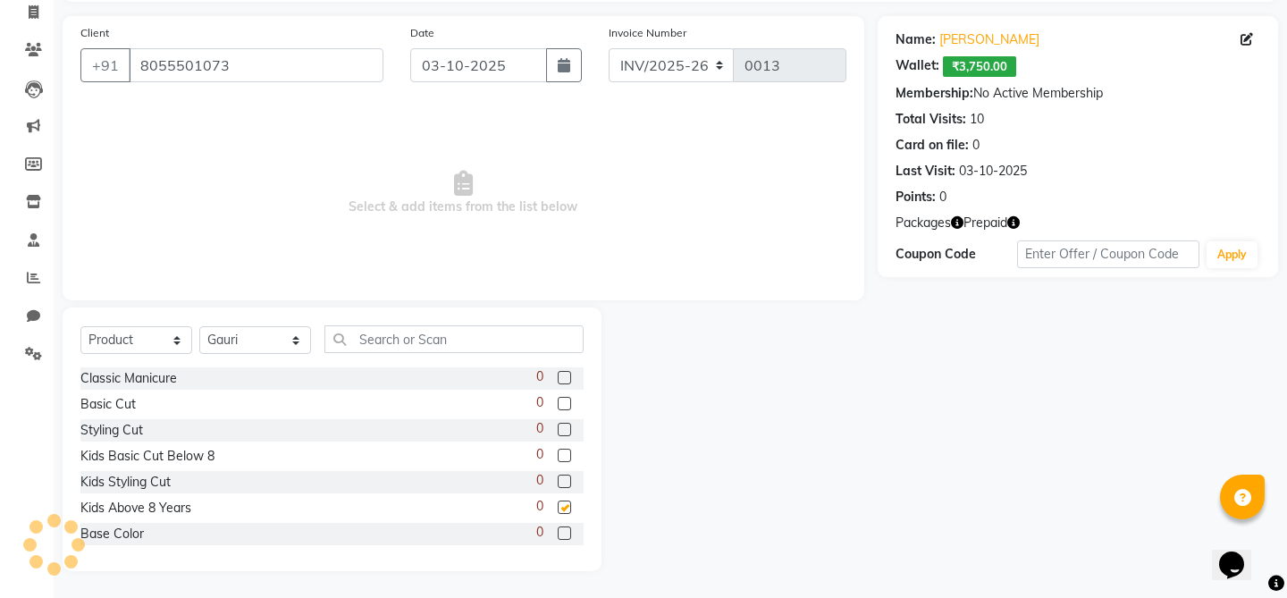
checkbox input "false"
click at [570, 478] on label at bounding box center [564, 481] width 13 height 13
click at [570, 478] on input "checkbox" at bounding box center [564, 483] width 12 height 12
checkbox input "false"
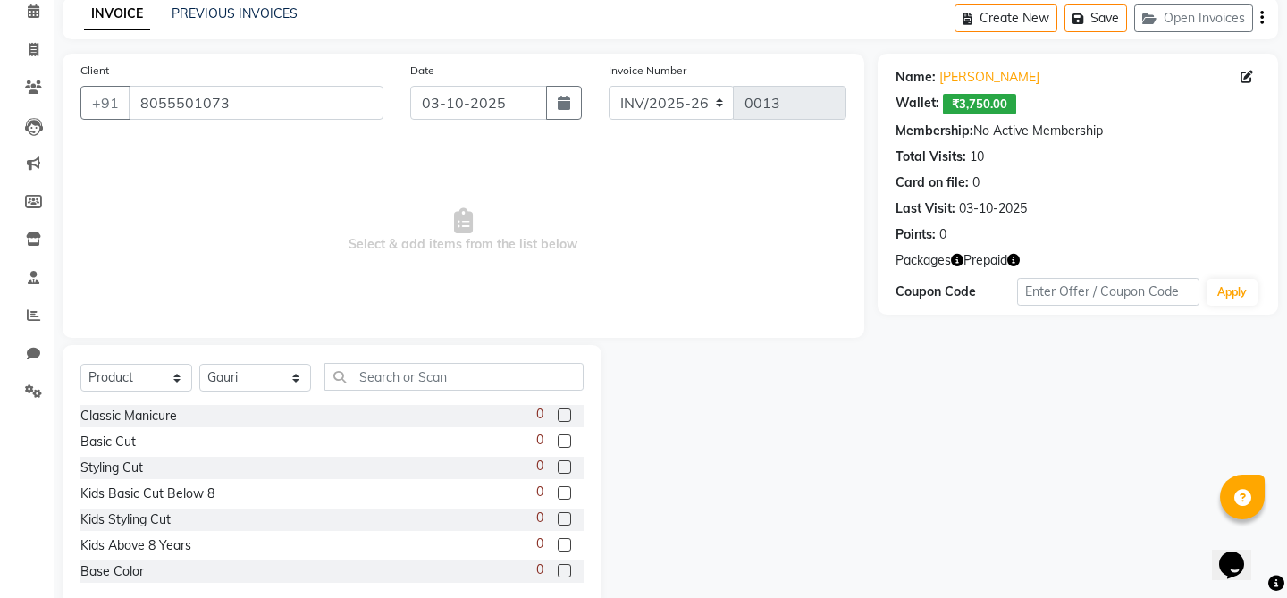
scroll to position [72, 0]
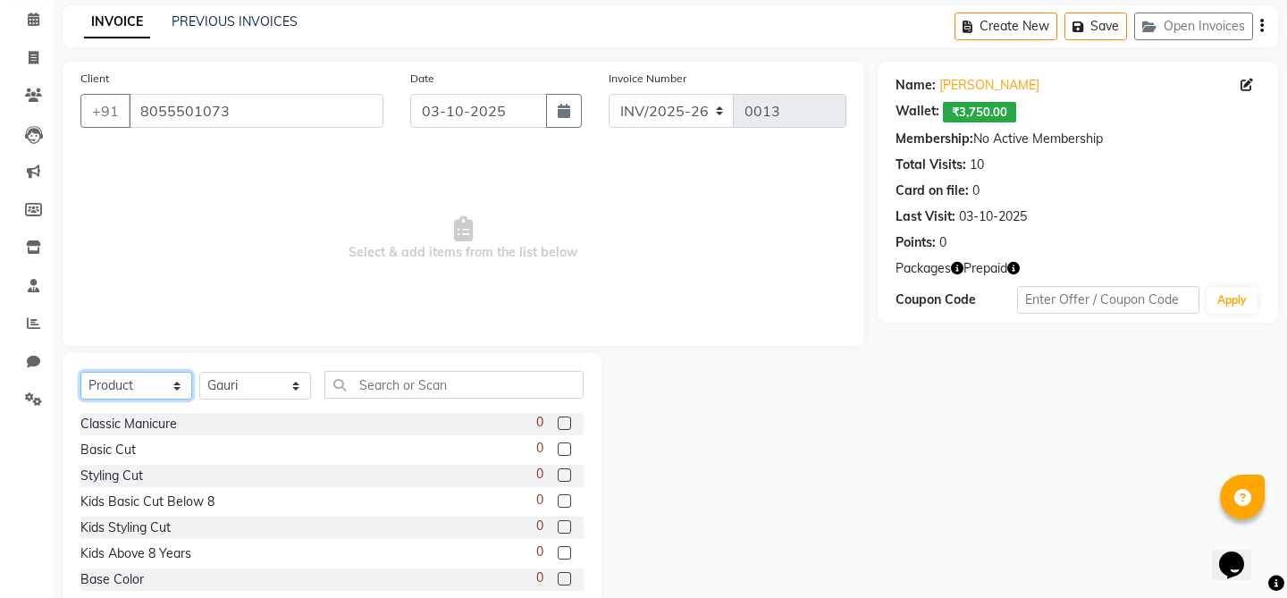
click at [143, 398] on select "Select Service Product Membership Package Voucher Prepaid Gift Card" at bounding box center [136, 386] width 112 height 28
select select "service"
click at [80, 372] on select "Select Service Product Membership Package Voucher Prepaid Gift Card" at bounding box center [136, 386] width 112 height 28
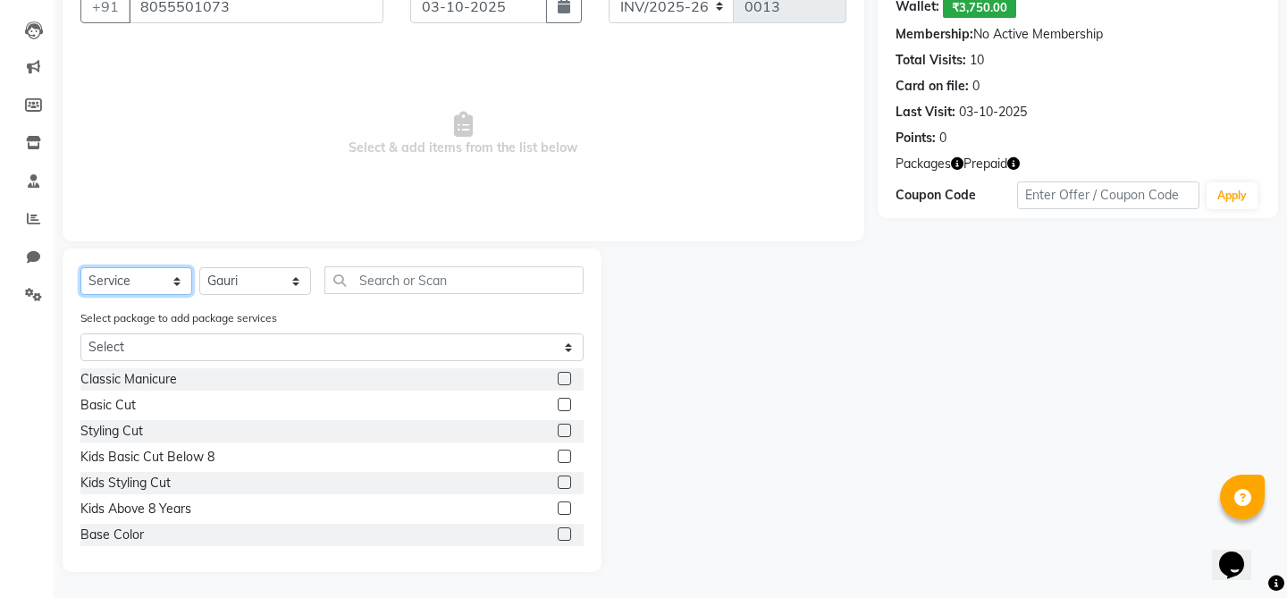
scroll to position [178, 0]
click at [562, 456] on label at bounding box center [564, 455] width 13 height 13
click at [562, 456] on input "checkbox" at bounding box center [564, 457] width 12 height 12
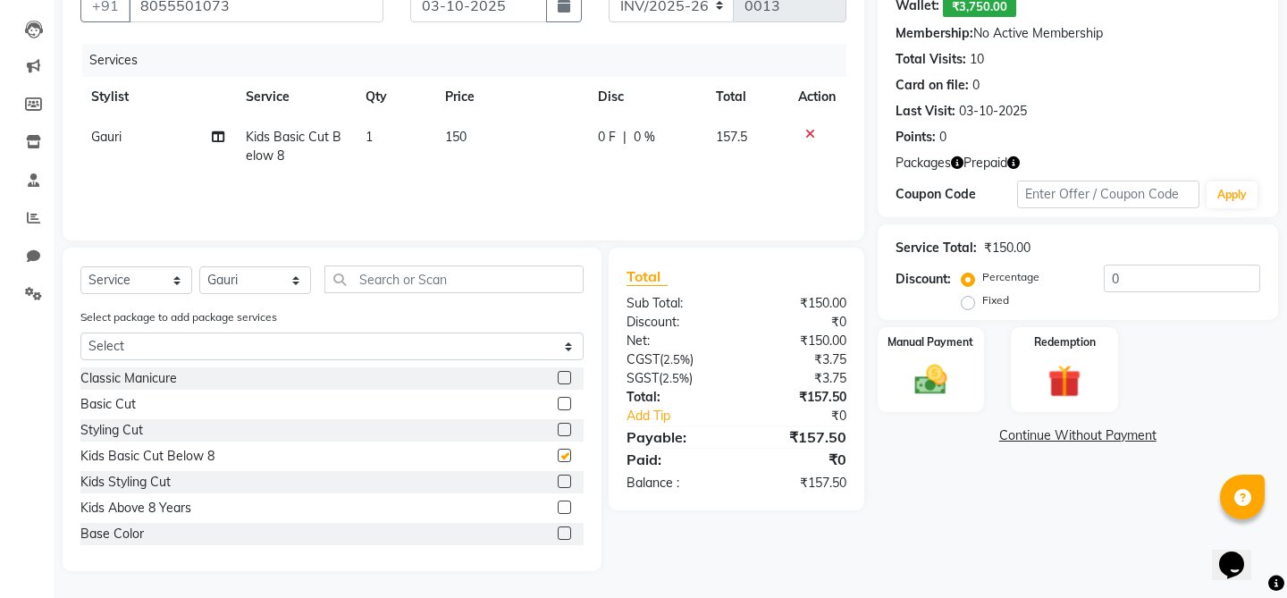
checkbox input "false"
click at [562, 481] on label at bounding box center [564, 481] width 13 height 13
click at [562, 481] on input "checkbox" at bounding box center [564, 483] width 12 height 12
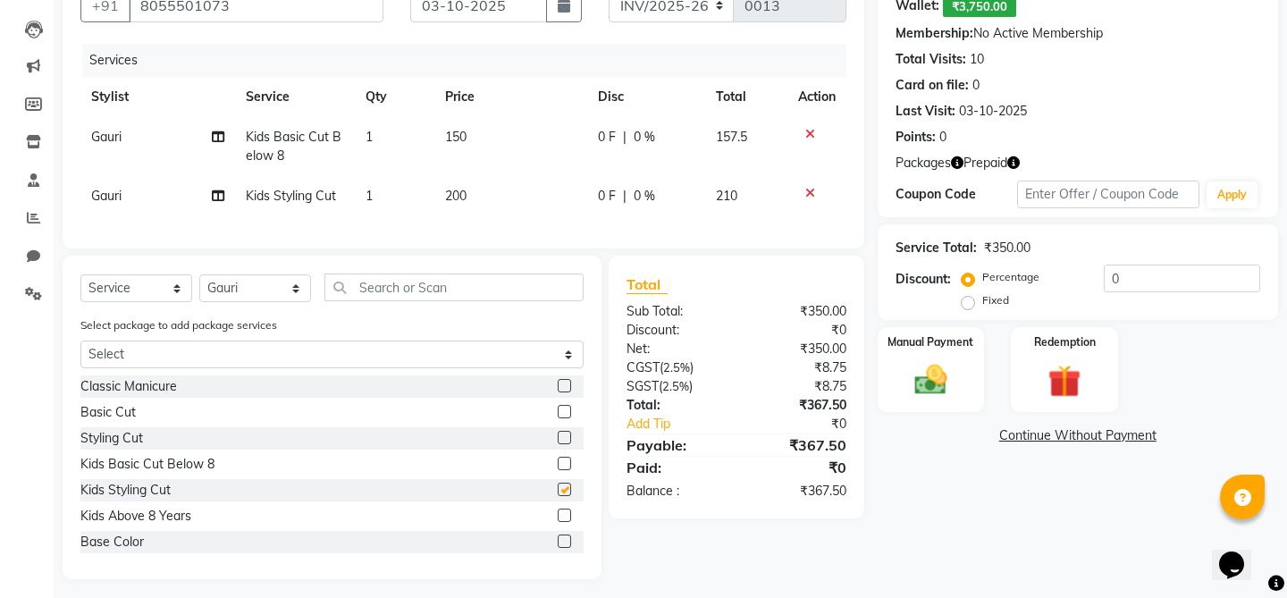
checkbox input "false"
click at [566, 512] on label at bounding box center [564, 515] width 13 height 13
click at [566, 512] on input "checkbox" at bounding box center [564, 517] width 12 height 12
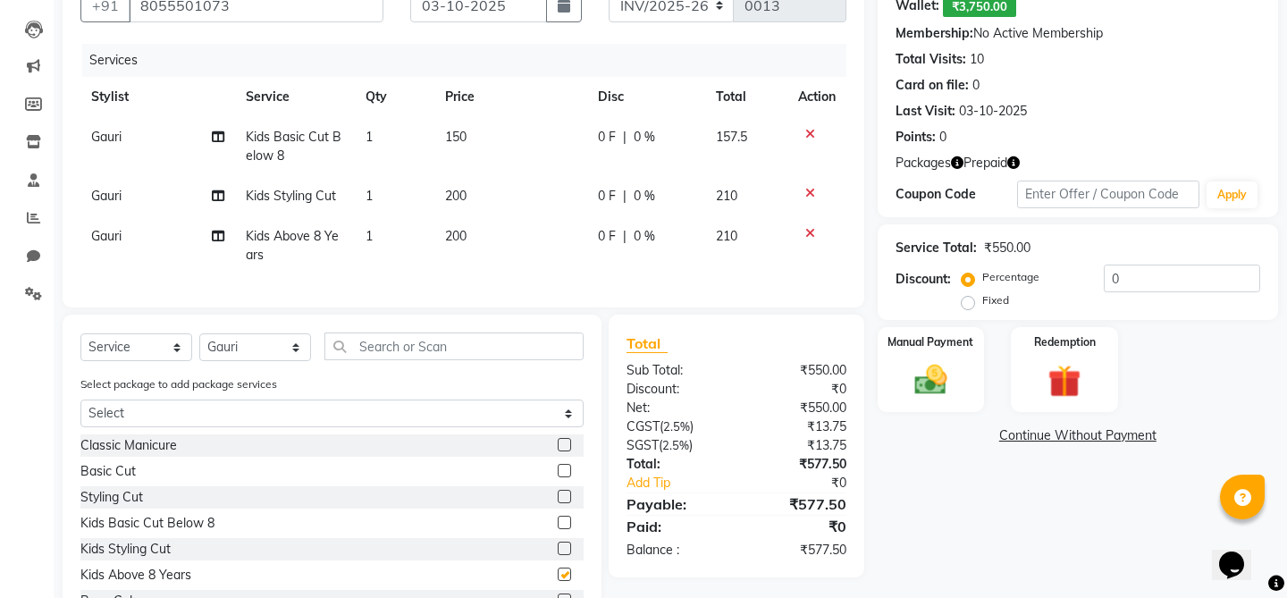
checkbox input "false"
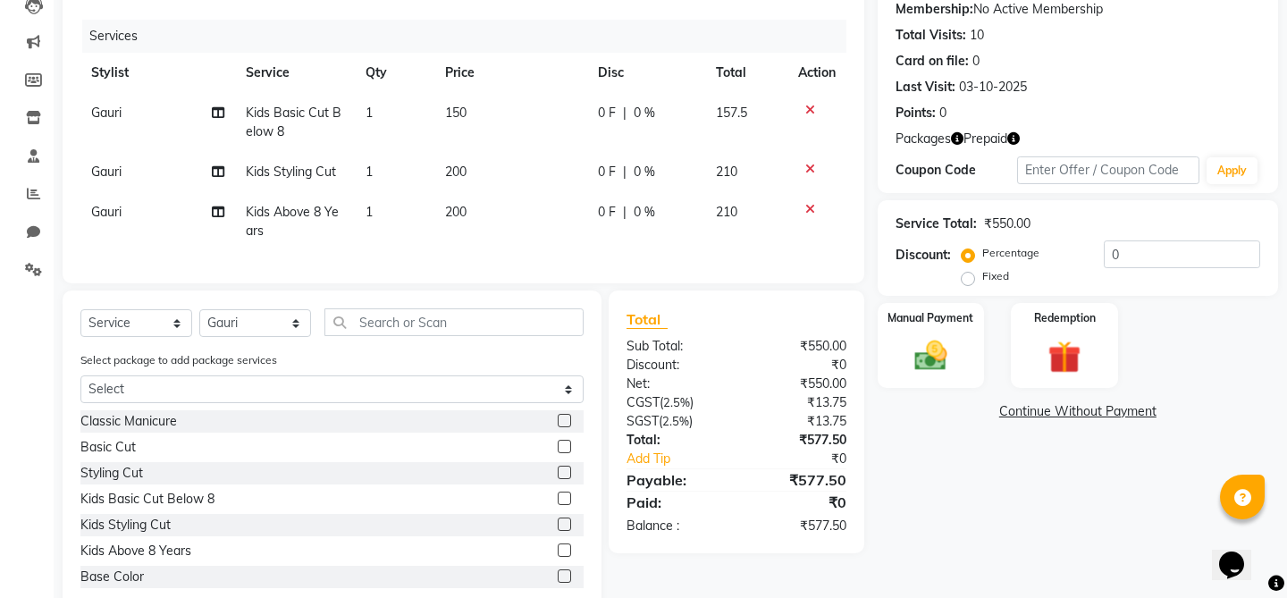
scroll to position [245, 0]
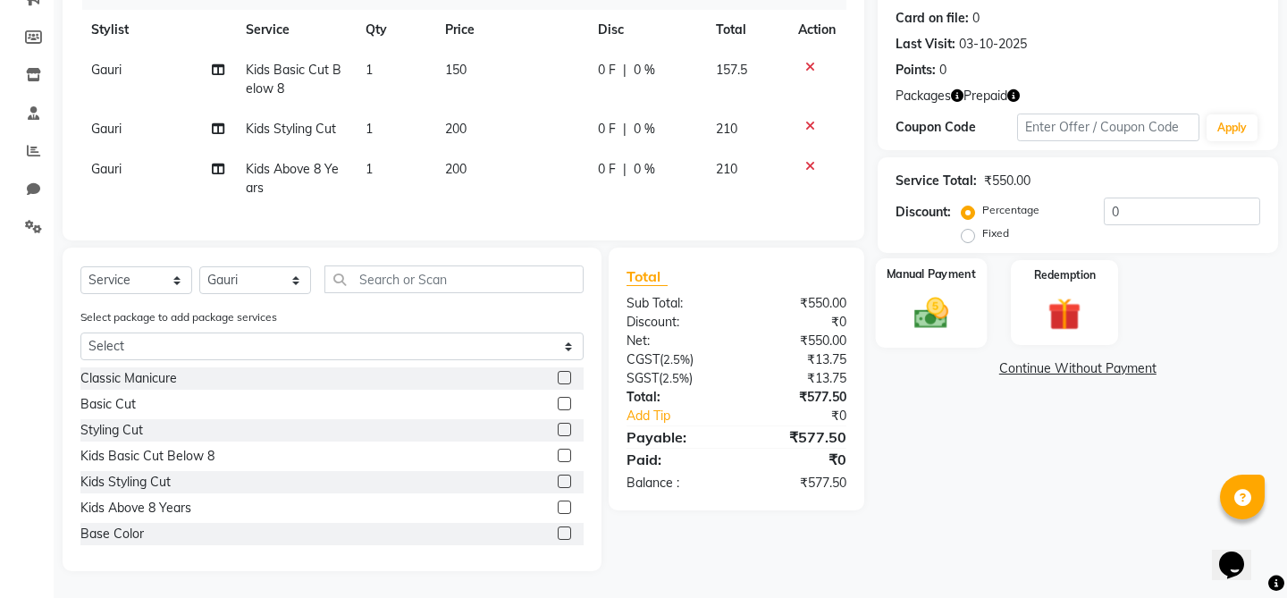
click at [945, 293] on img at bounding box center [930, 312] width 55 height 39
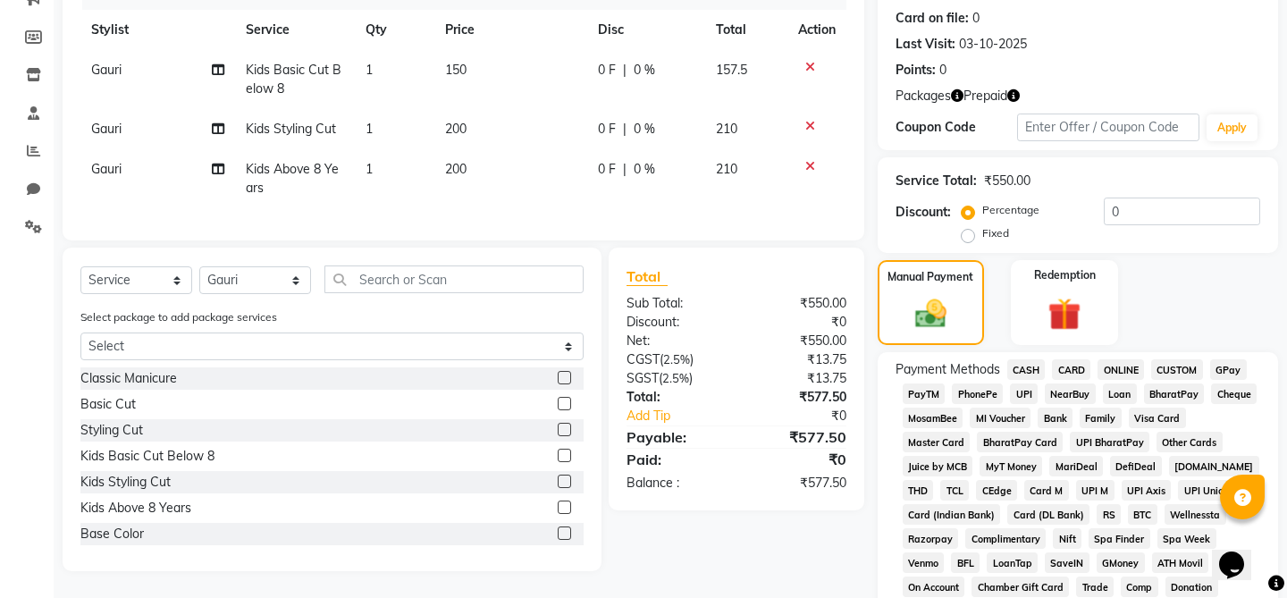
click at [1024, 359] on span "CASH" at bounding box center [1027, 369] width 38 height 21
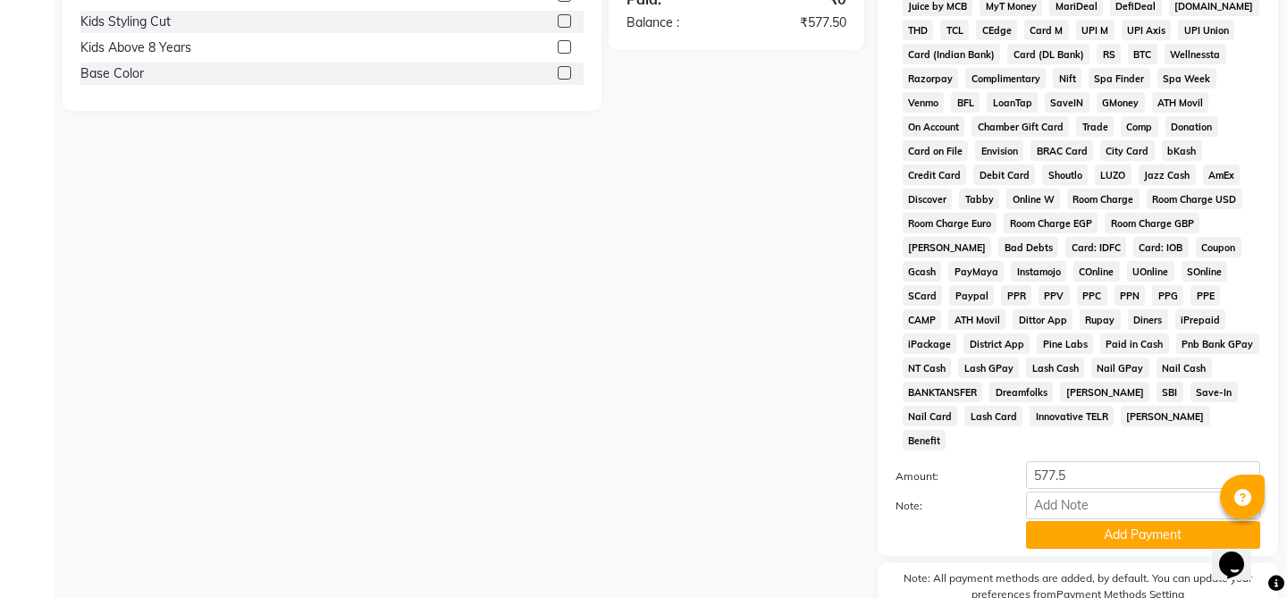
scroll to position [734, 0]
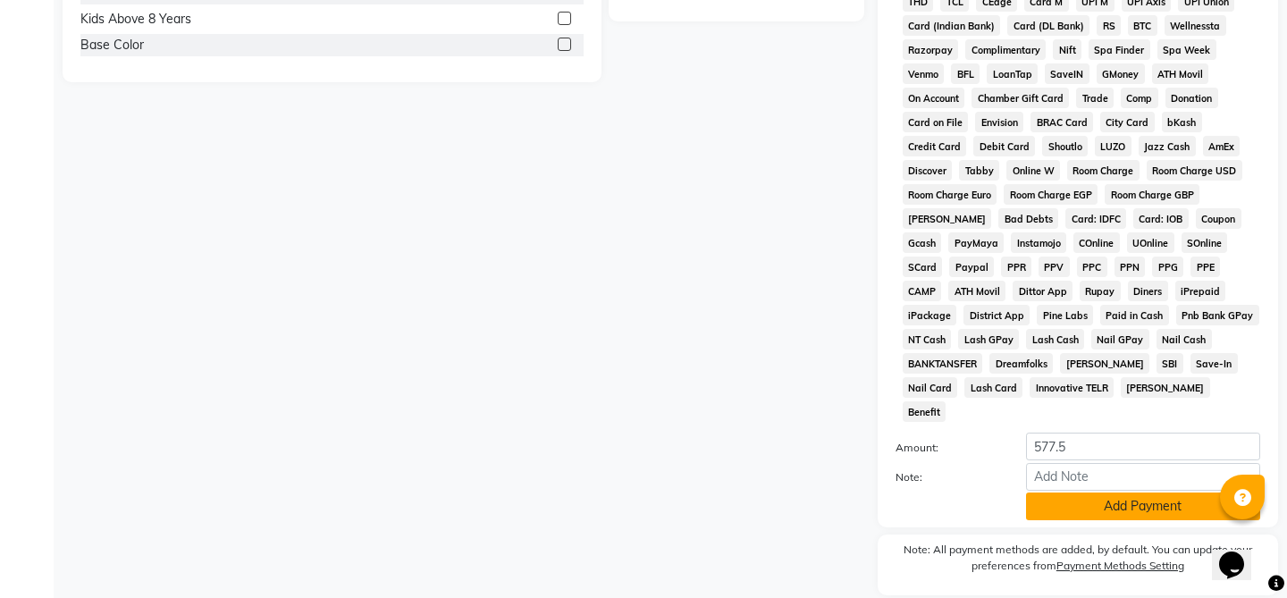
click at [1130, 493] on button "Add Payment" at bounding box center [1143, 507] width 234 height 28
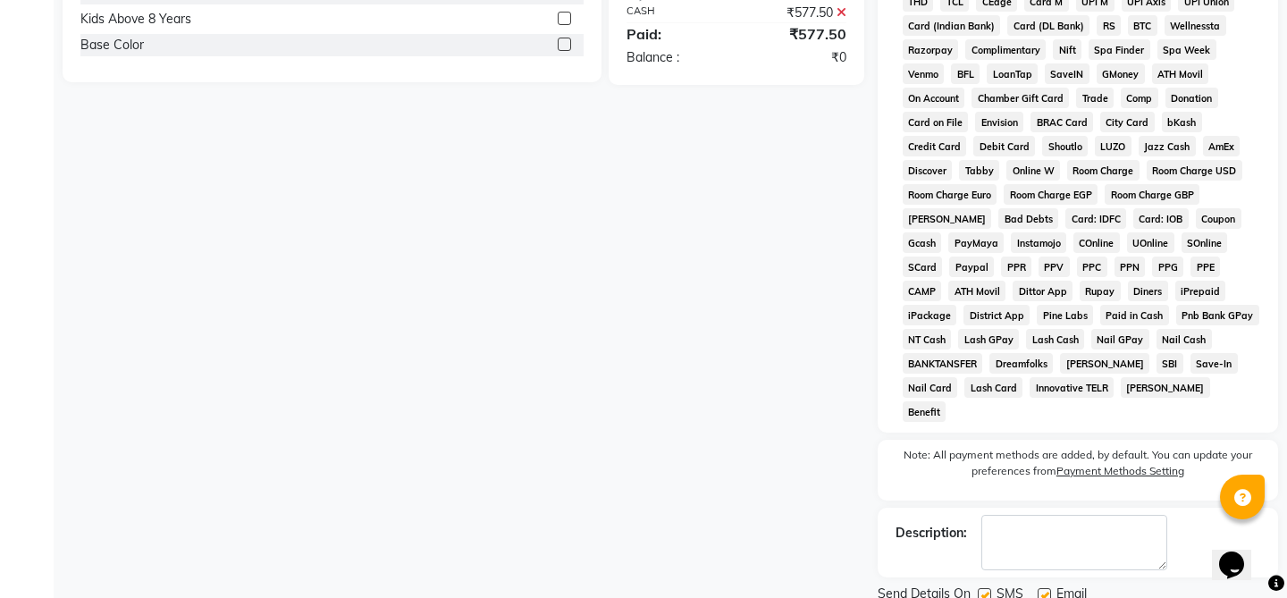
click at [1047, 588] on label at bounding box center [1044, 594] width 13 height 13
click at [1047, 590] on input "checkbox" at bounding box center [1044, 596] width 12 height 12
checkbox input "false"
click at [991, 588] on label at bounding box center [984, 594] width 13 height 13
click at [990, 590] on input "checkbox" at bounding box center [984, 596] width 12 height 12
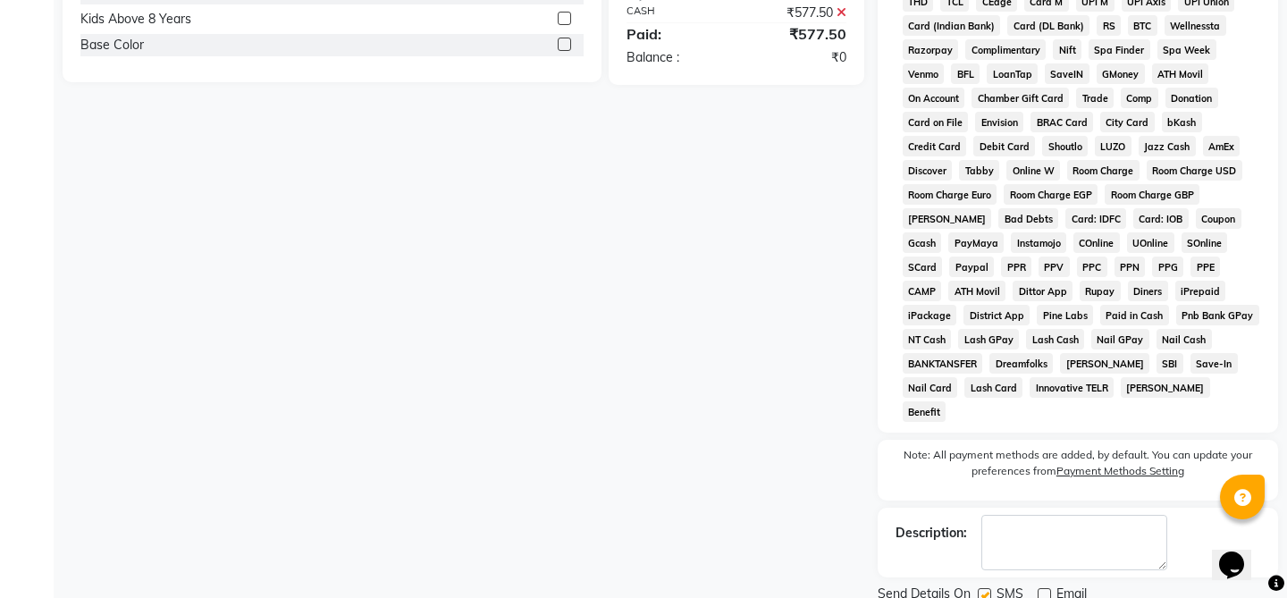
checkbox input "false"
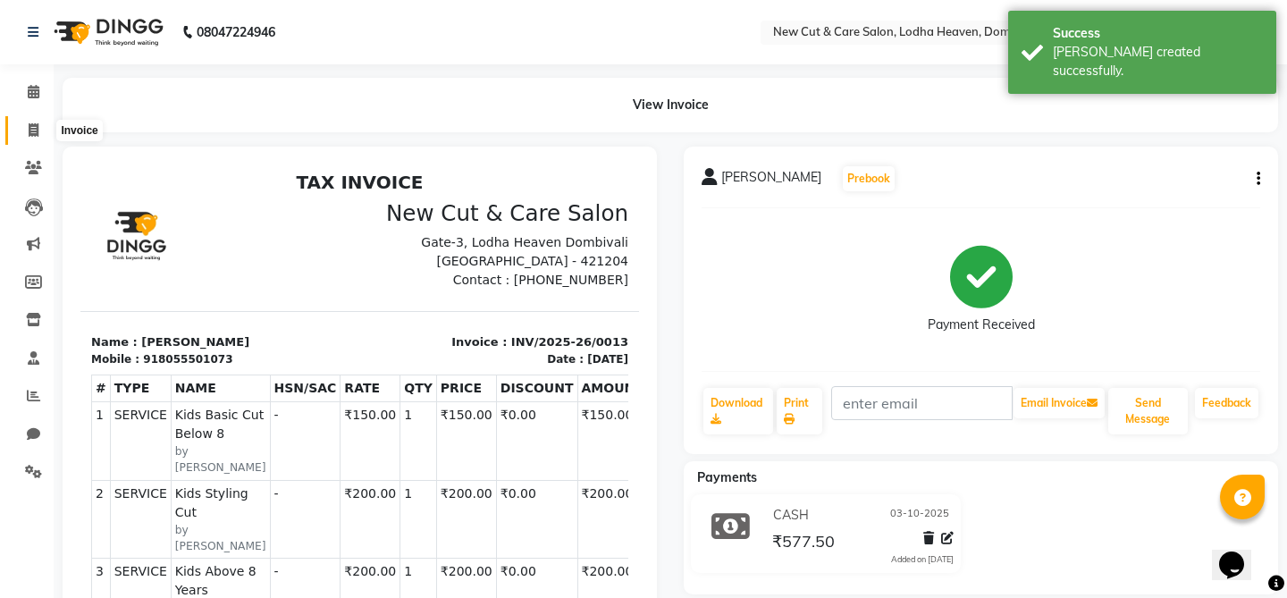
click at [25, 124] on span at bounding box center [33, 131] width 31 height 21
select select "service"
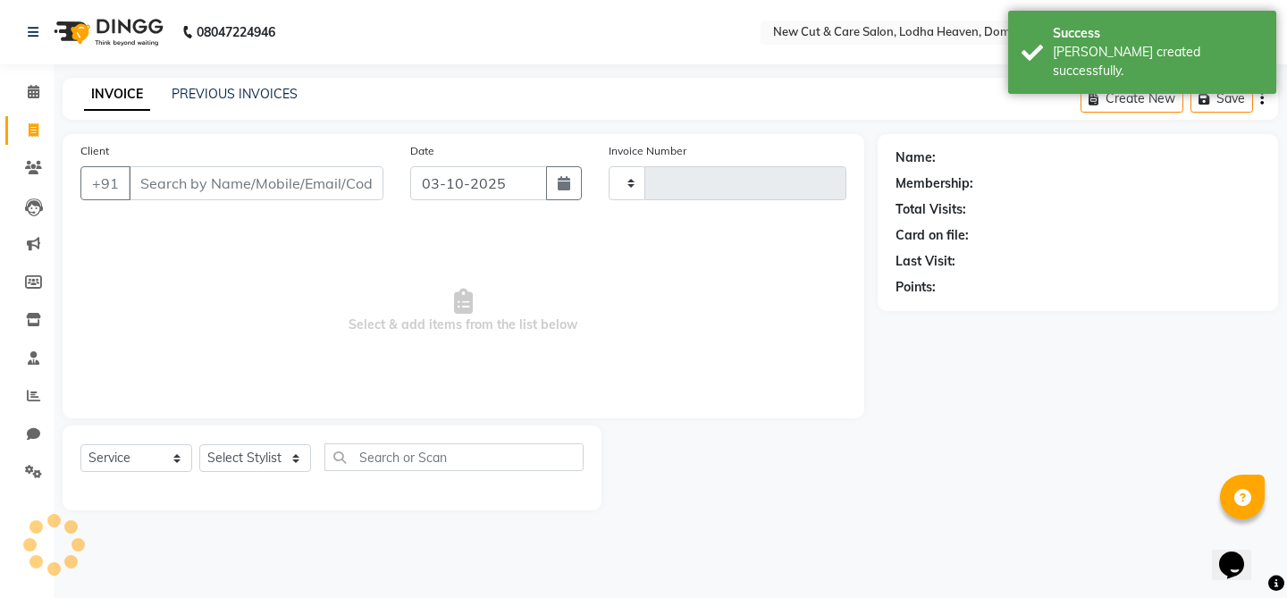
type input "0014"
select select "product"
select select "8932"
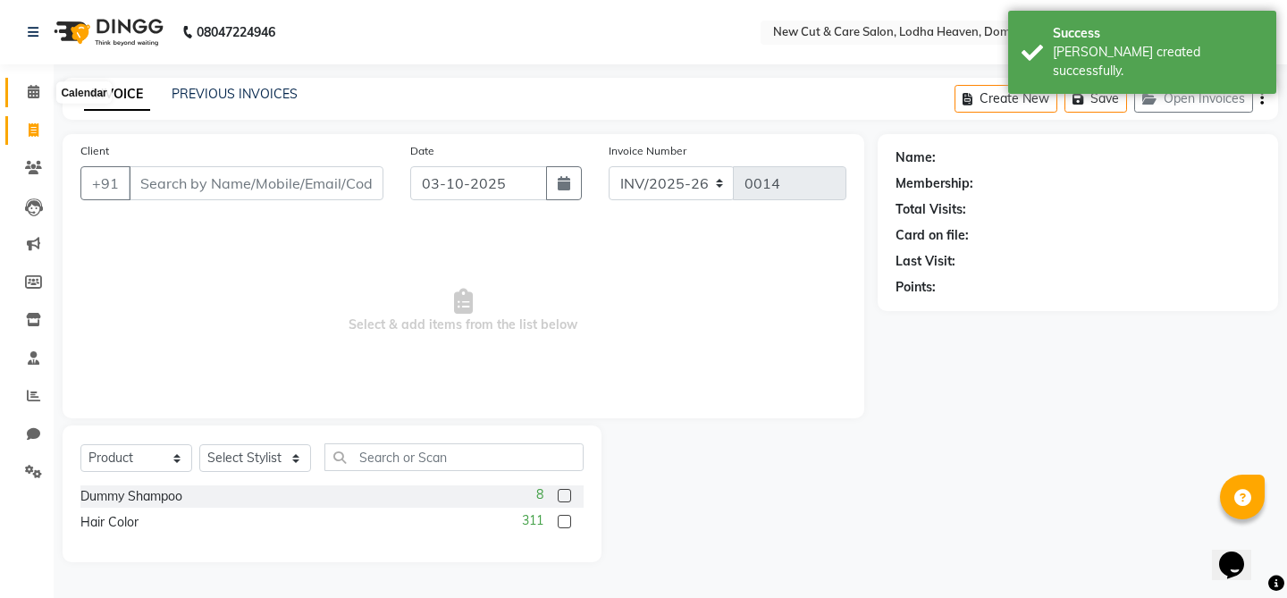
click at [35, 85] on icon at bounding box center [34, 91] width 12 height 13
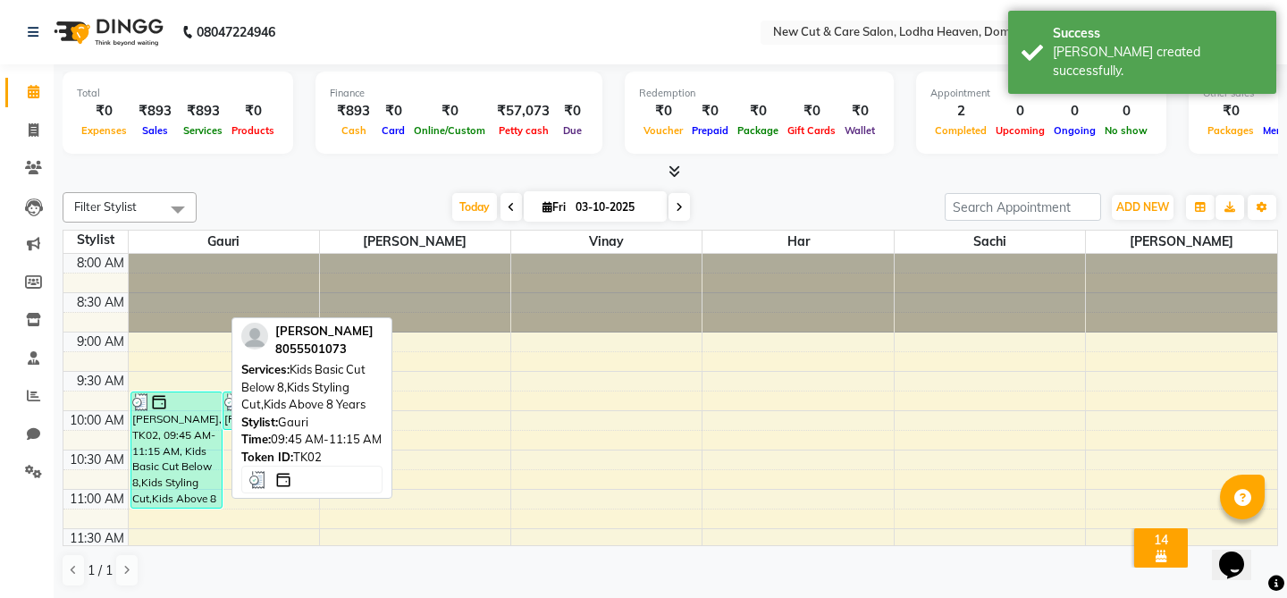
click at [158, 471] on div "[PERSON_NAME], TK02, 09:45 AM-11:15 AM, Kids Basic Cut Below 8,Kids Styling Cut…" at bounding box center [176, 450] width 90 height 115
select select "3"
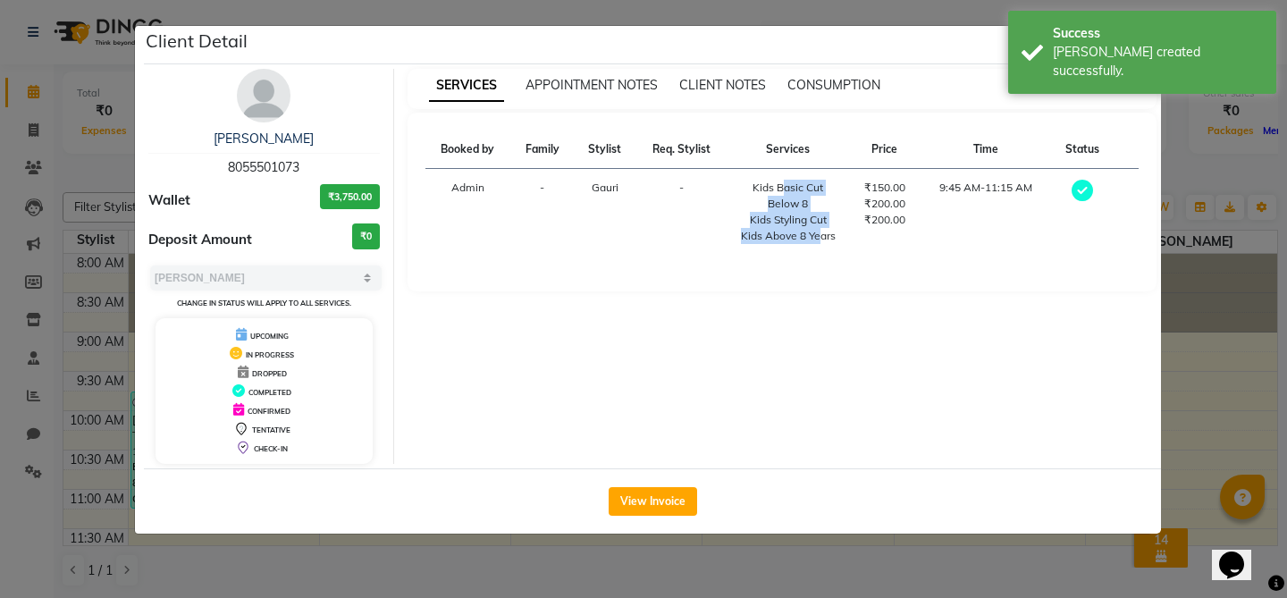
drag, startPoint x: 778, startPoint y: 190, endPoint x: 811, endPoint y: 236, distance: 56.3
click at [811, 236] on td "Kids Basic Cut Below 8 Kids Styling Cut Kids Above 8 Years" at bounding box center [788, 212] width 122 height 87
click at [811, 236] on div "Kids Above 8 Years" at bounding box center [788, 236] width 101 height 16
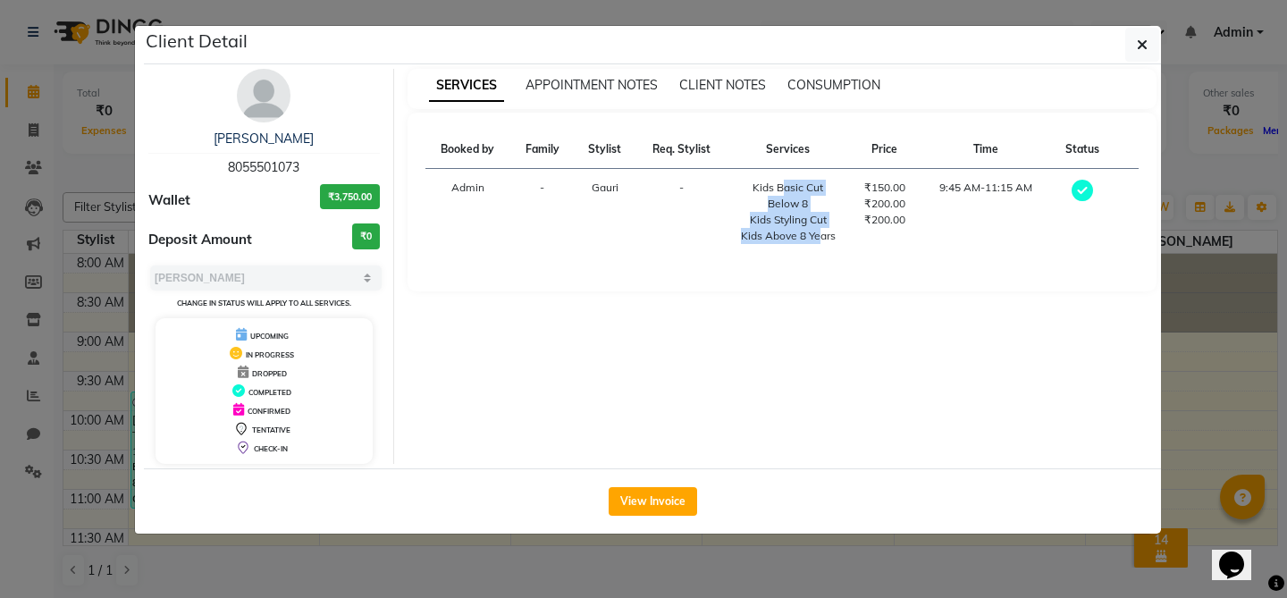
drag, startPoint x: 764, startPoint y: 189, endPoint x: 845, endPoint y: 236, distance: 93.4
click at [845, 236] on td "Kids Basic Cut Below 8 Kids Styling Cut Kids Above 8 Years" at bounding box center [788, 212] width 122 height 87
drag, startPoint x: 871, startPoint y: 190, endPoint x: 877, endPoint y: 232, distance: 41.6
click at [877, 232] on td "₹150.00 ₹200.00 ₹200.00" at bounding box center [885, 212] width 72 height 87
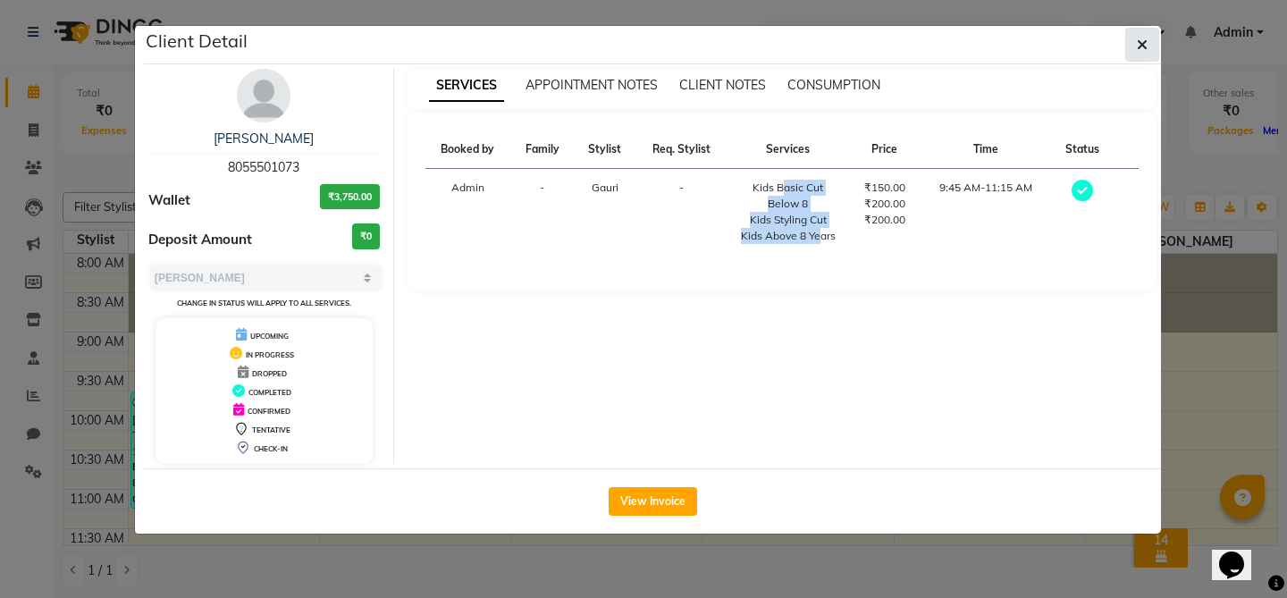
click at [1141, 40] on icon "button" at bounding box center [1142, 45] width 11 height 14
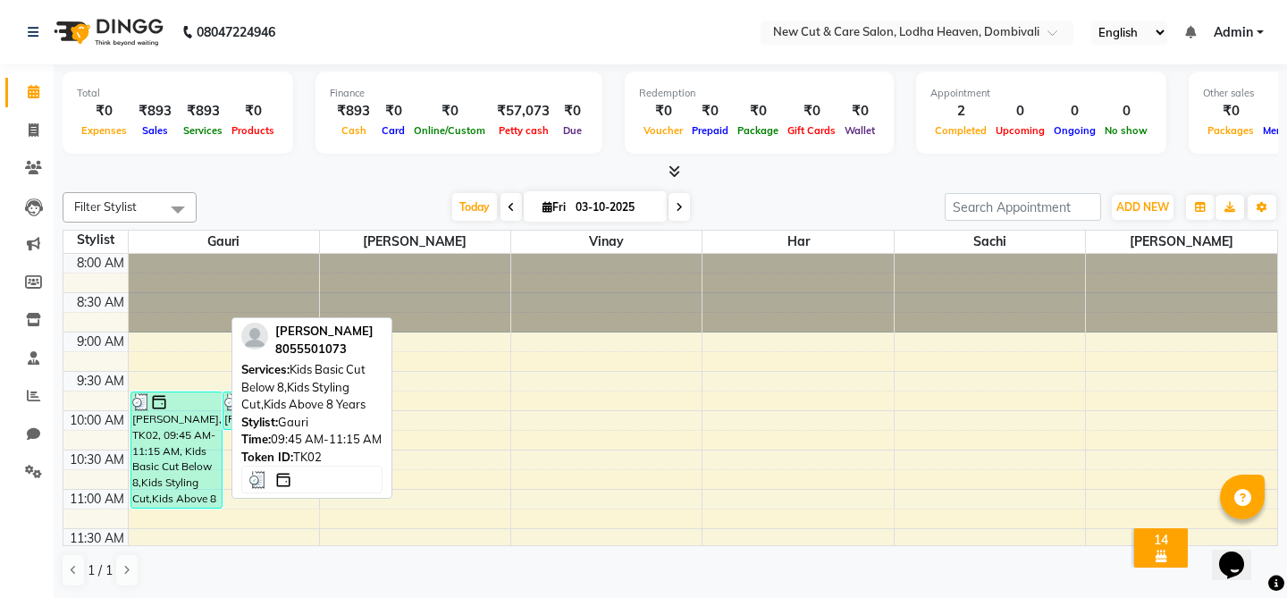
click at [148, 428] on div "[PERSON_NAME], TK02, 09:45 AM-11:15 AM, Kids Basic Cut Below 8,Kids Styling Cut…" at bounding box center [176, 450] width 90 height 115
select select "3"
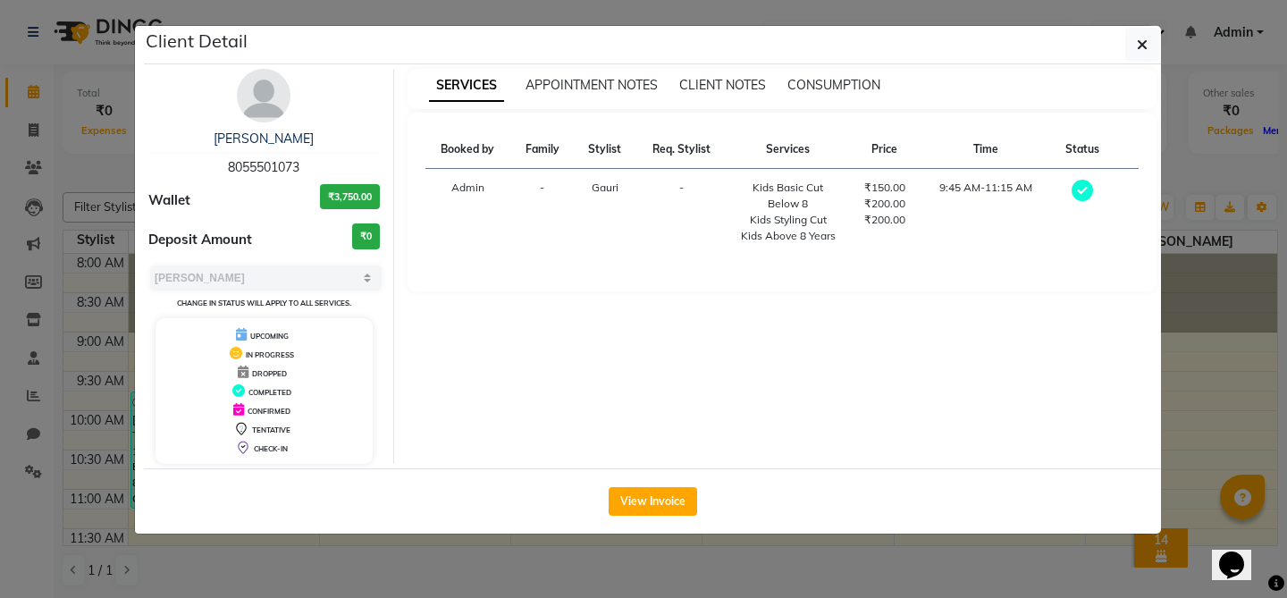
drag, startPoint x: 773, startPoint y: 191, endPoint x: 819, endPoint y: 191, distance: 45.6
click at [819, 191] on div "Kids Basic Cut Below 8" at bounding box center [788, 196] width 101 height 32
click at [789, 199] on div "Kids Basic Cut Below 8" at bounding box center [788, 196] width 101 height 32
drag, startPoint x: 955, startPoint y: 191, endPoint x: 972, endPoint y: 191, distance: 17.0
click at [972, 191] on td "9:45 AM-11:15 AM" at bounding box center [986, 212] width 131 height 87
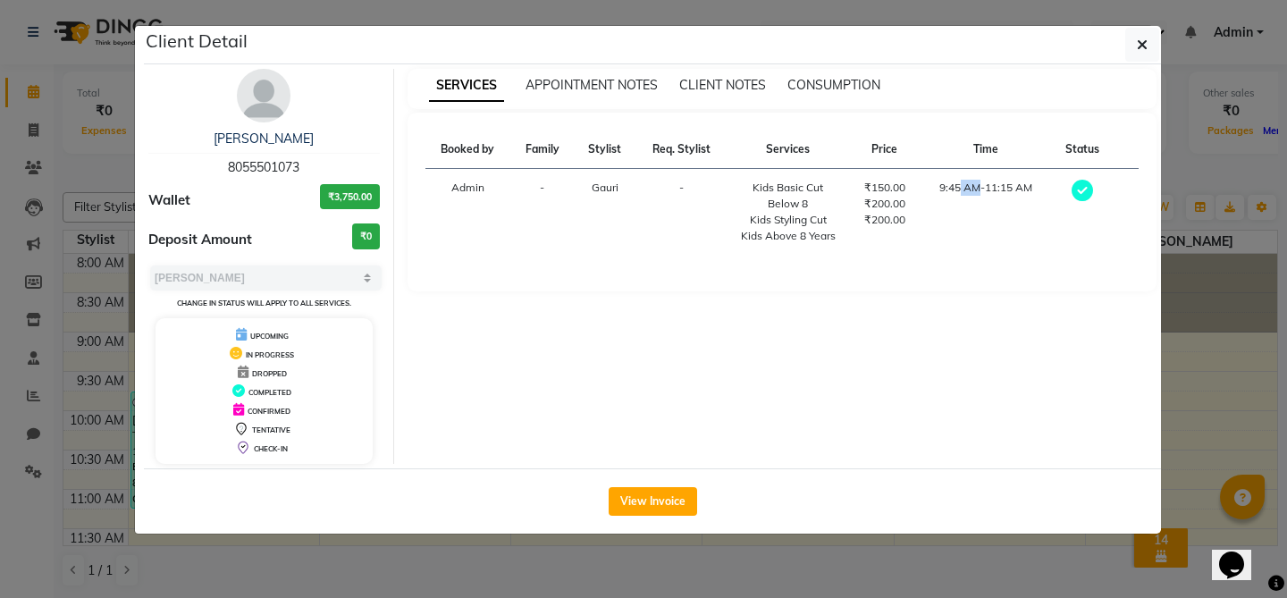
click at [941, 191] on td "9:45 AM-11:15 AM" at bounding box center [986, 212] width 131 height 87
drag, startPoint x: 943, startPoint y: 191, endPoint x: 1040, endPoint y: 191, distance: 96.6
click at [1040, 191] on td "9:45 AM-11:15 AM" at bounding box center [986, 212] width 131 height 87
click at [984, 206] on td "9:45 AM-11:15 AM" at bounding box center [986, 212] width 131 height 87
drag, startPoint x: 933, startPoint y: 184, endPoint x: 1030, endPoint y: 184, distance: 97.5
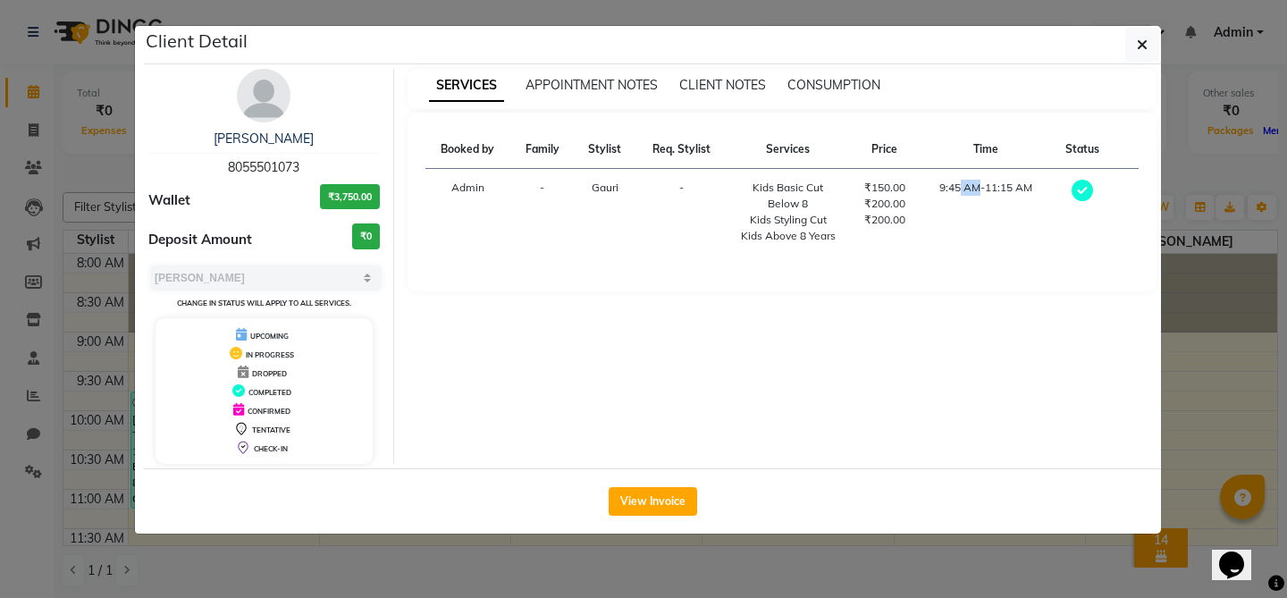
click at [1030, 184] on td "9:45 AM-11:15 AM" at bounding box center [986, 212] width 131 height 87
click at [934, 155] on th "Time" at bounding box center [986, 150] width 131 height 38
drag, startPoint x: 939, startPoint y: 184, endPoint x: 1033, endPoint y: 185, distance: 93.9
click at [1033, 185] on td "9:45 AM-11:15 AM" at bounding box center [986, 212] width 131 height 87
click at [1135, 47] on button "button" at bounding box center [1143, 45] width 34 height 34
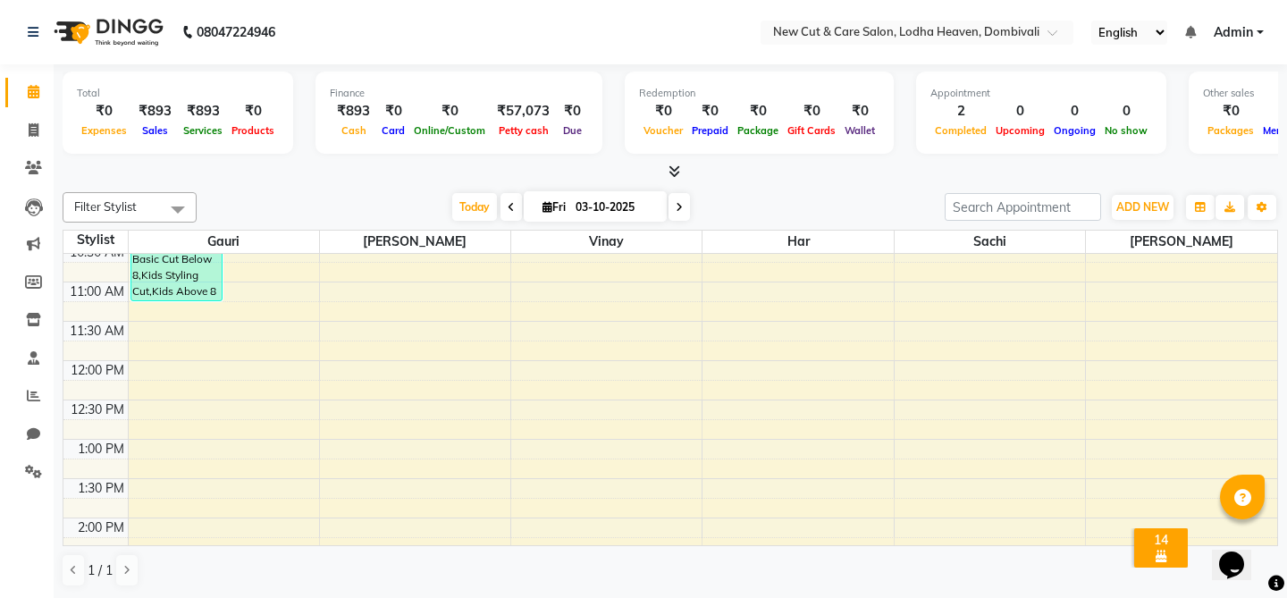
scroll to position [267, 0]
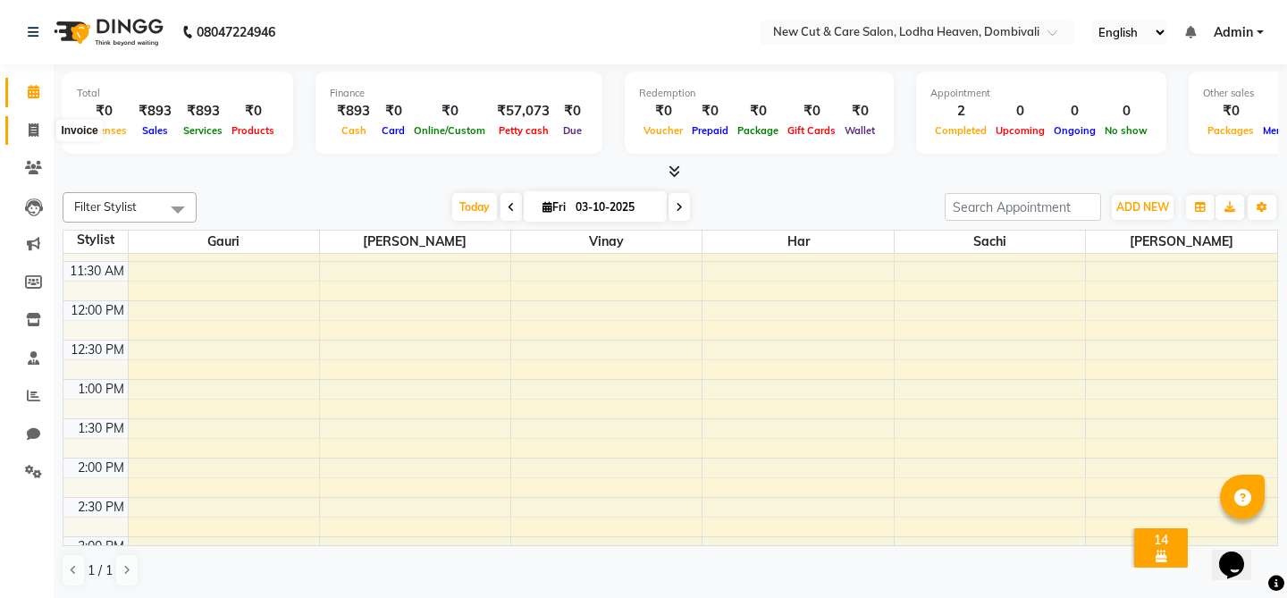
click at [27, 130] on span at bounding box center [33, 131] width 31 height 21
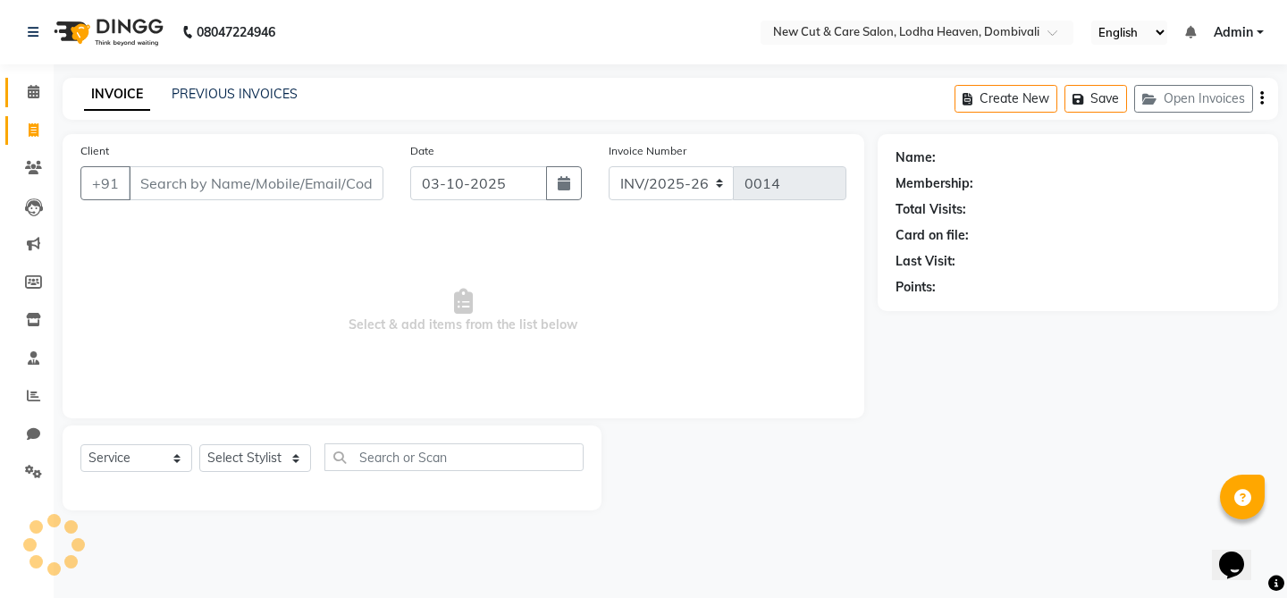
select select "product"
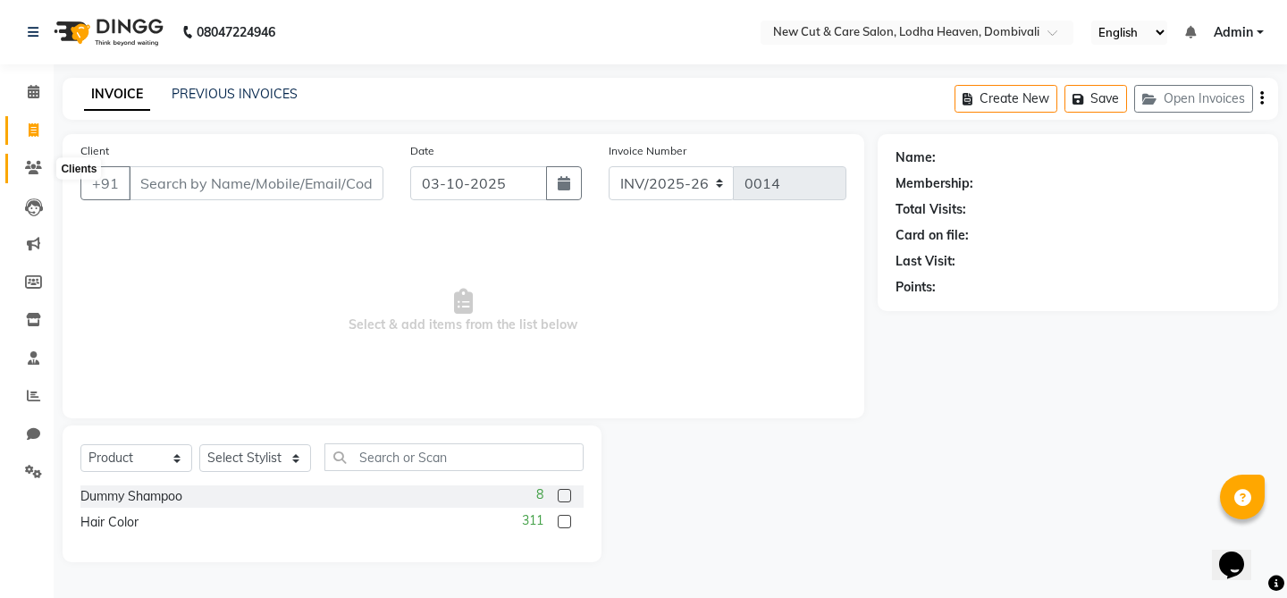
click at [35, 168] on icon at bounding box center [33, 167] width 17 height 13
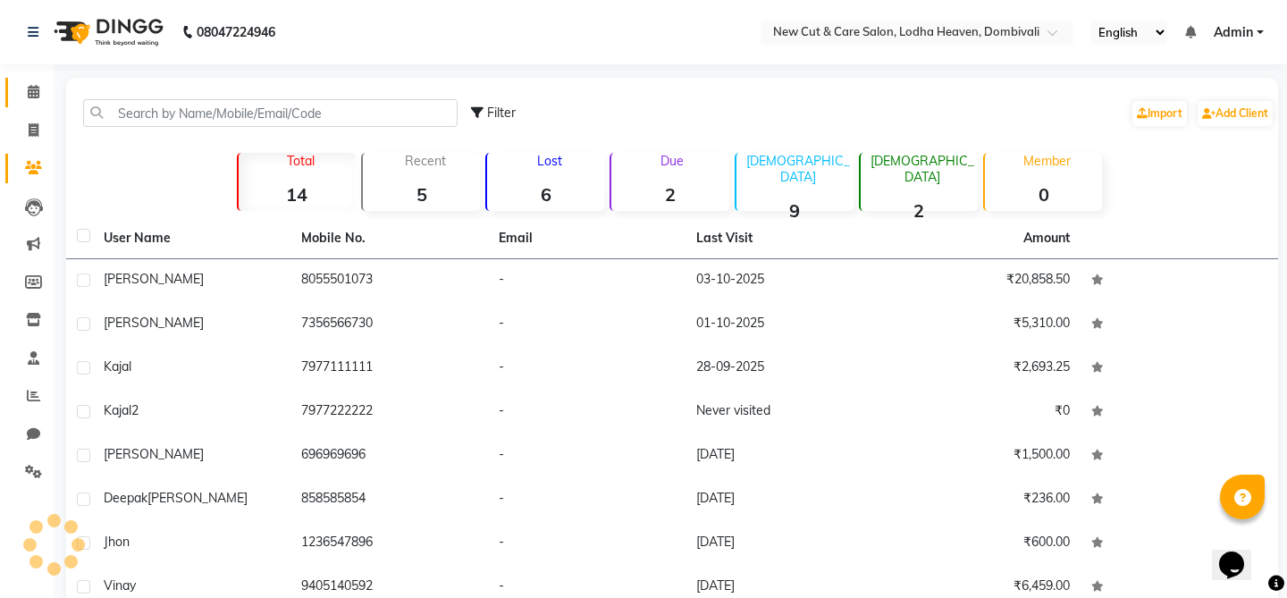
click at [29, 102] on link "Calendar" at bounding box center [26, 93] width 43 height 30
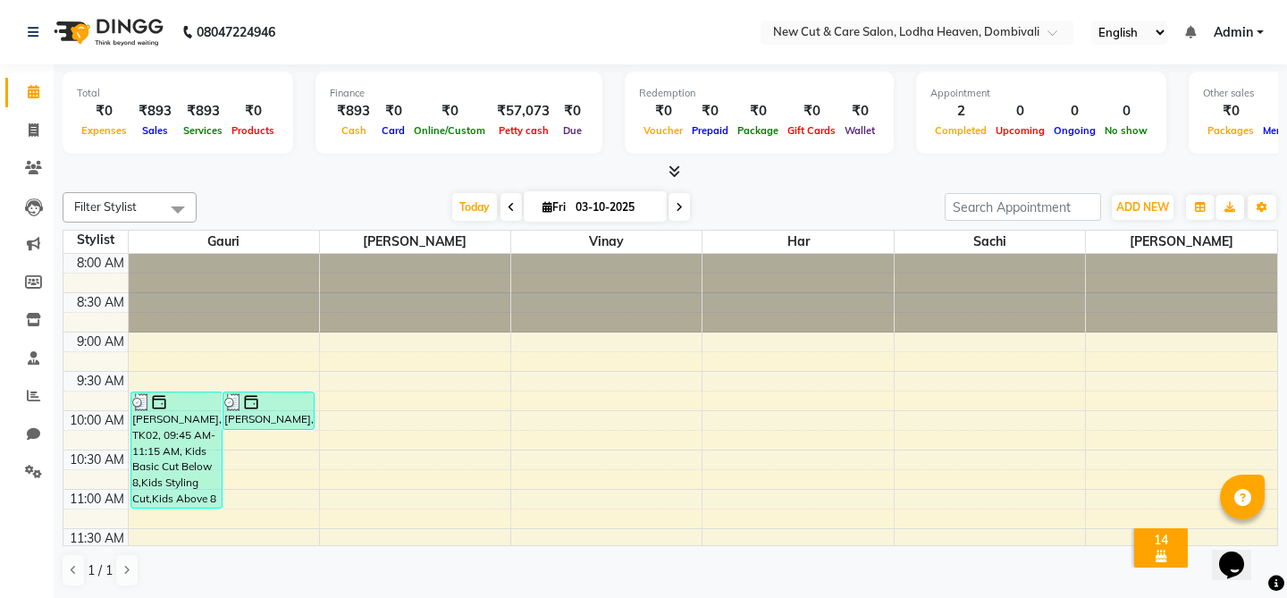
select select "20113"
select select "tentative"
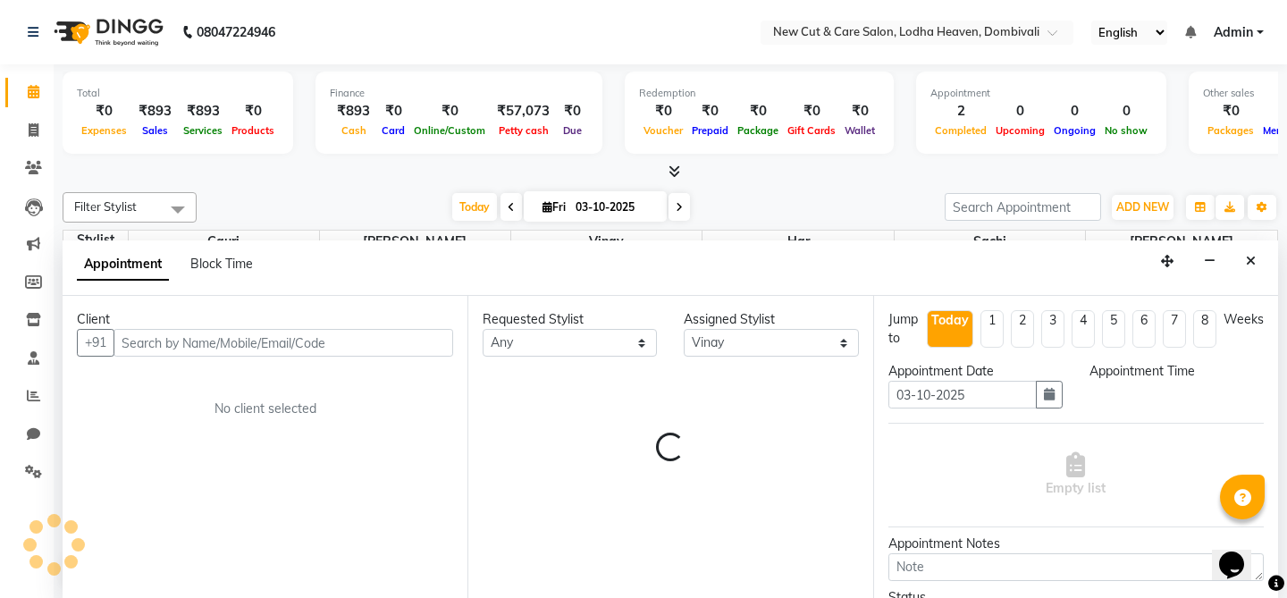
select select "570"
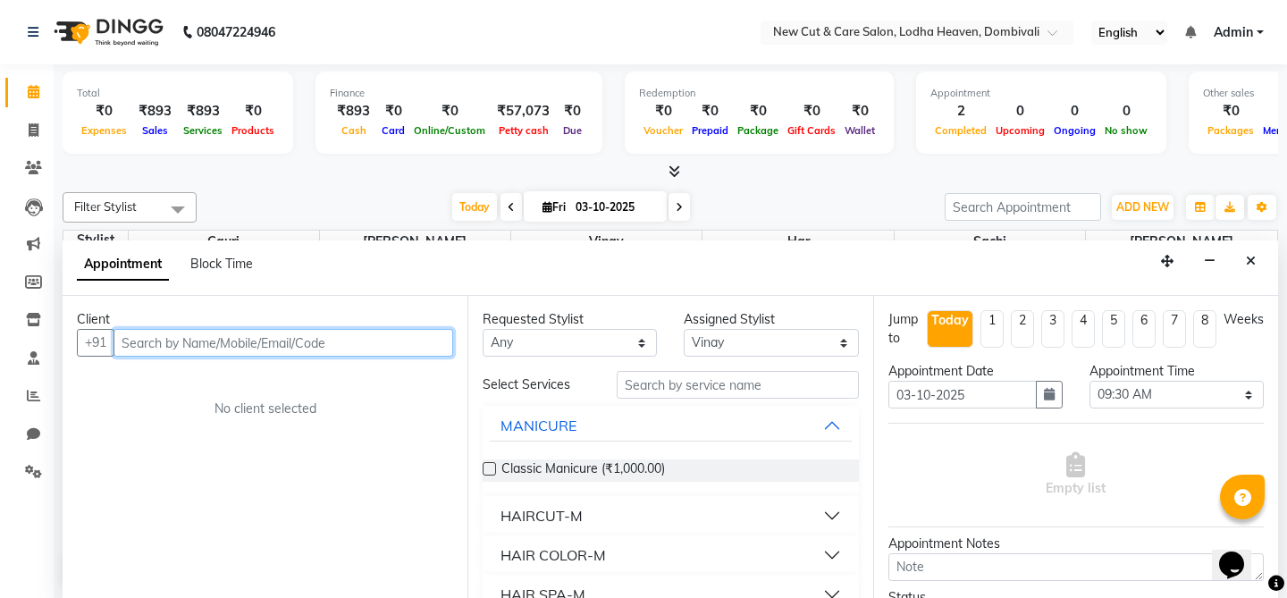
click at [314, 329] on input "text" at bounding box center [284, 343] width 340 height 28
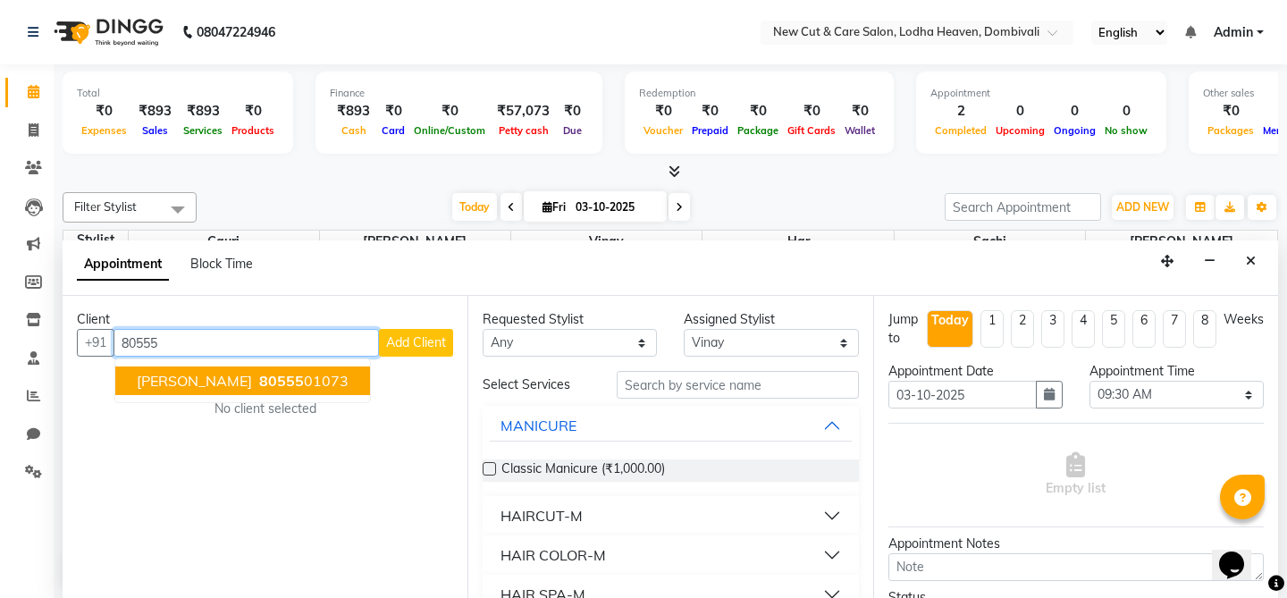
click at [269, 384] on ngb-highlight "80555 01073" at bounding box center [302, 381] width 93 height 18
type input "8055501073"
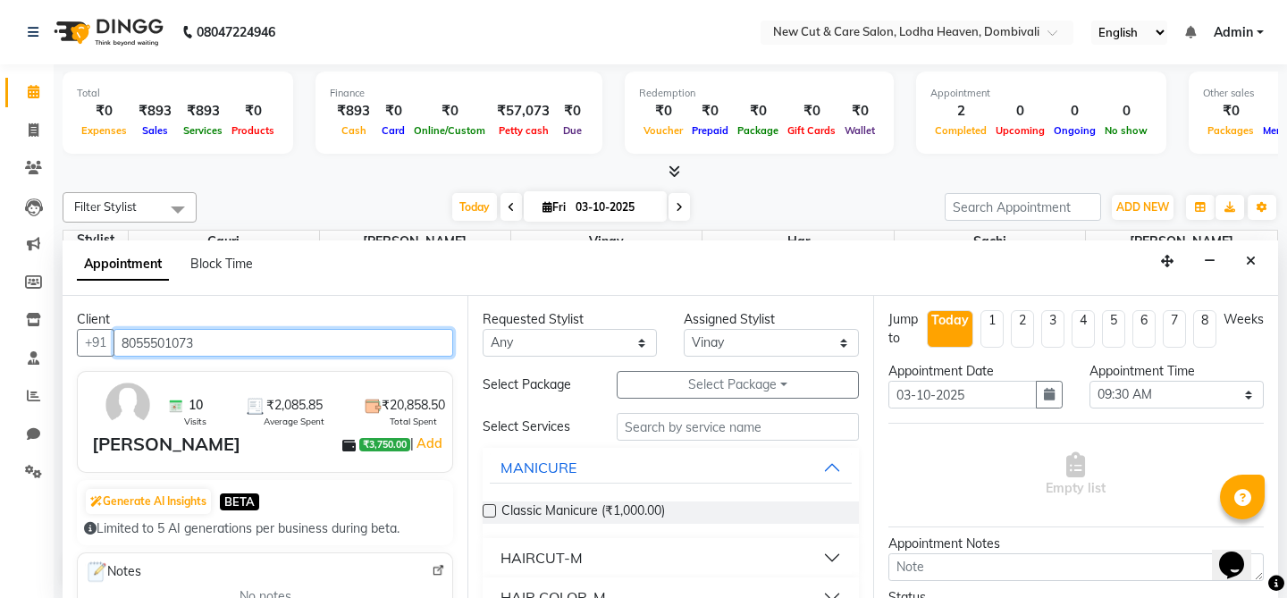
click at [270, 353] on input "8055501073" at bounding box center [284, 343] width 340 height 28
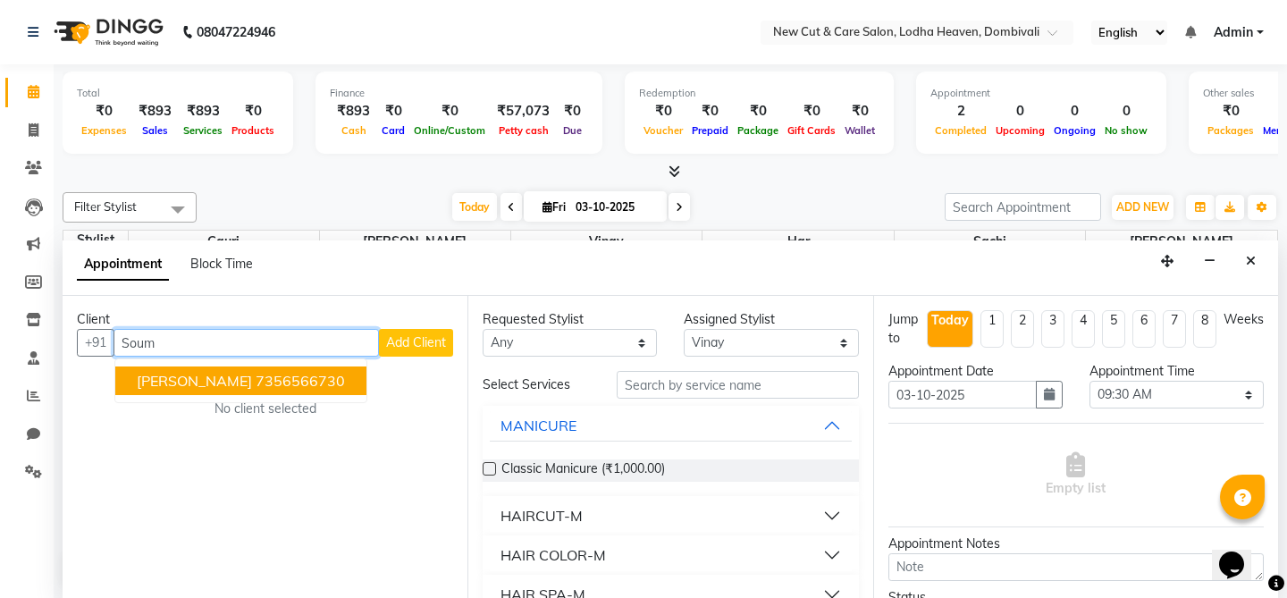
click at [263, 378] on ngb-highlight "7356566730" at bounding box center [300, 381] width 89 height 18
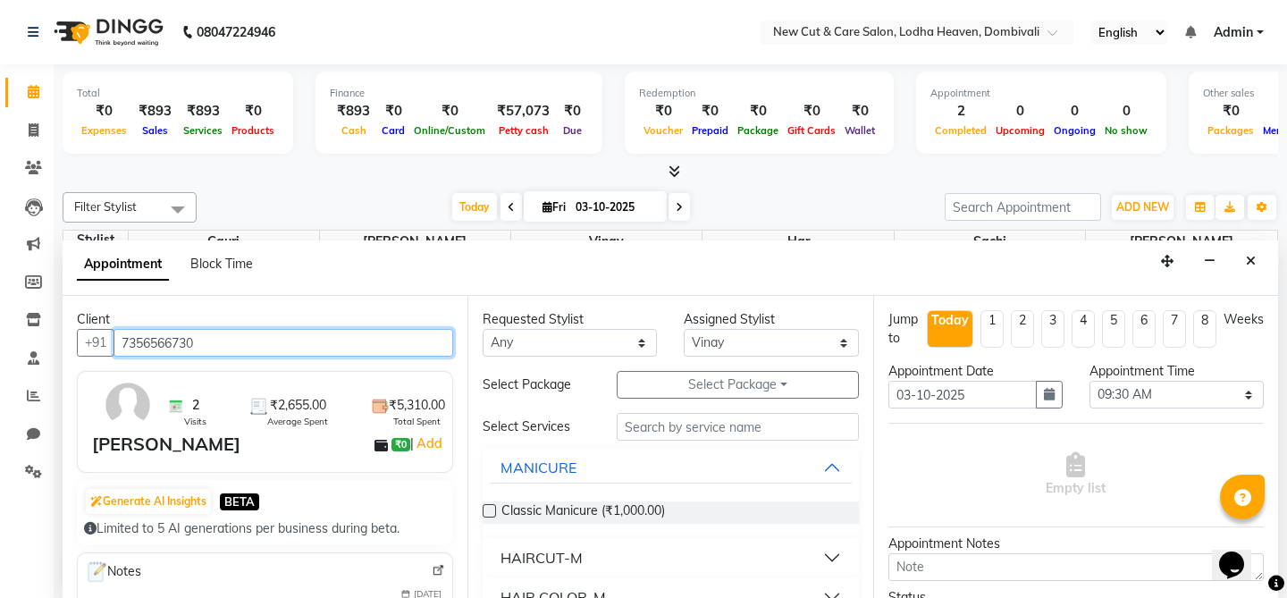
scroll to position [1, 0]
type input "7356566730"
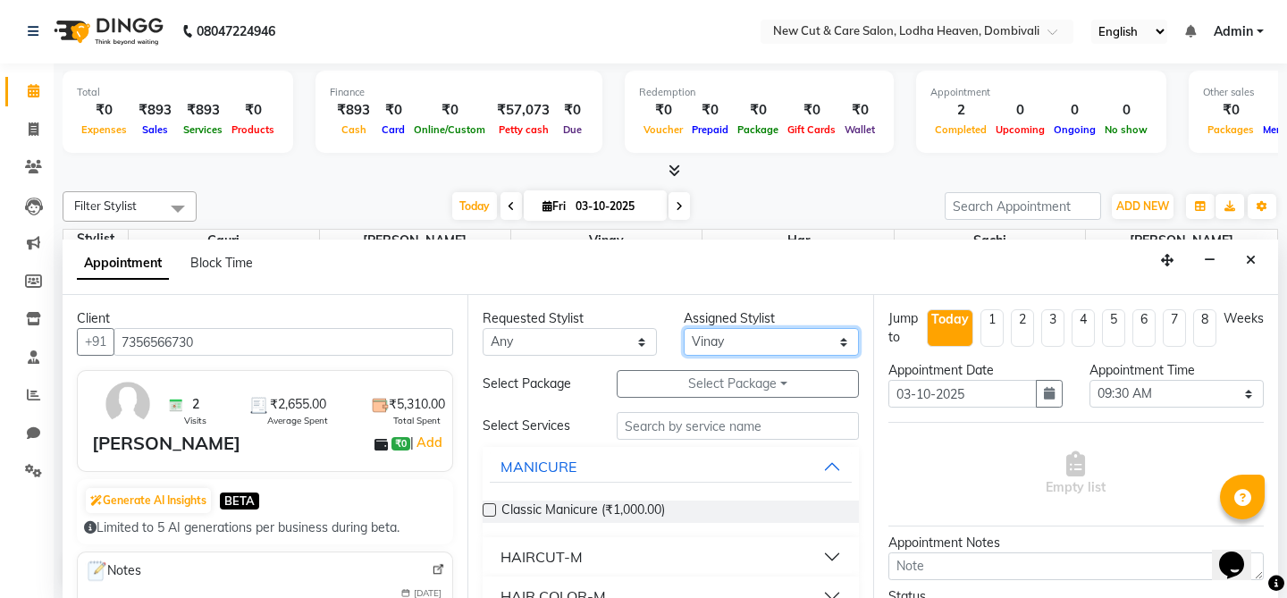
click at [743, 339] on select "Select Gauri Har [PERSON_NAME] Sachi [PERSON_NAME] [PERSON_NAME]" at bounding box center [771, 342] width 174 height 28
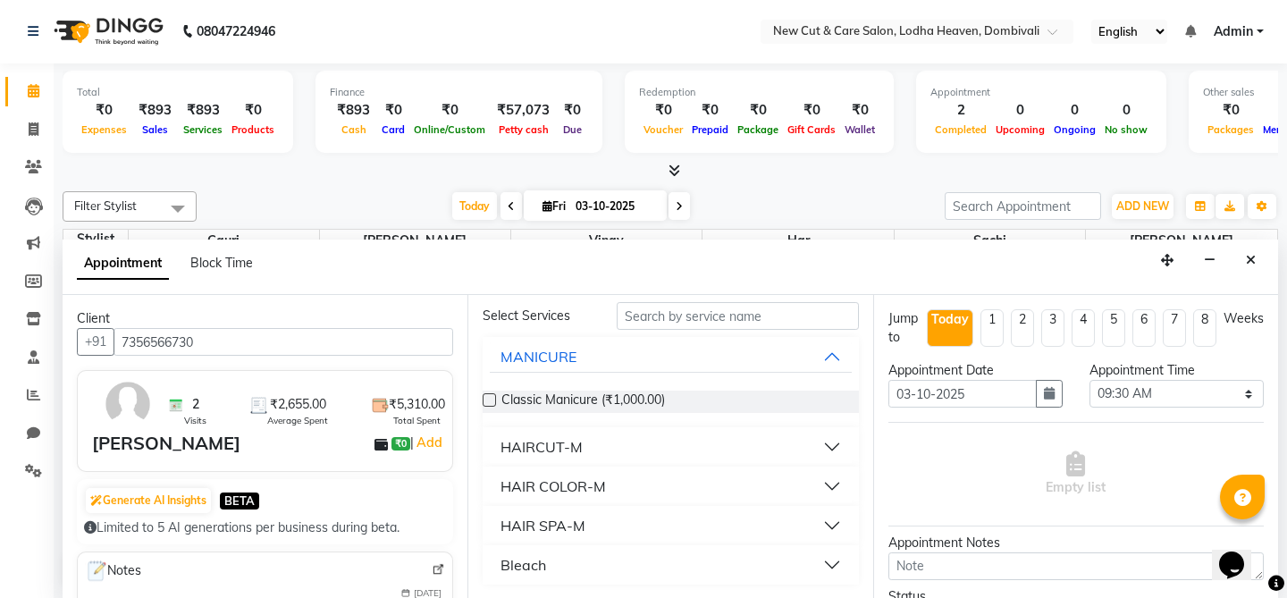
click at [748, 448] on button "HAIRCUT-M" at bounding box center [670, 447] width 361 height 32
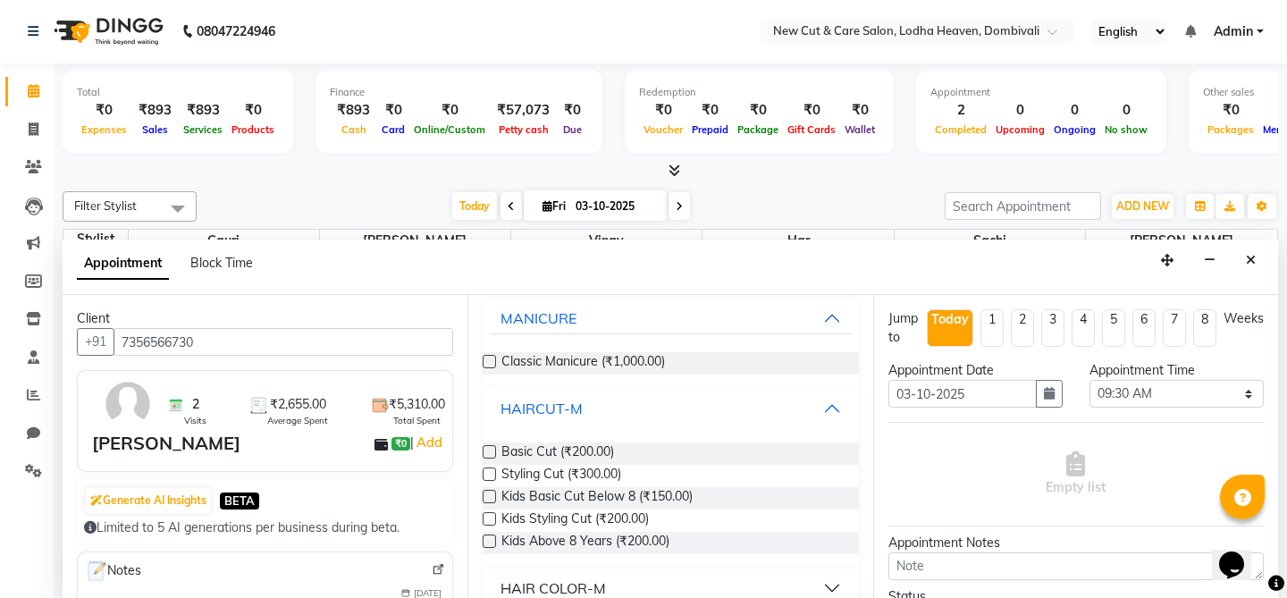
scroll to position [150, 0]
click at [666, 496] on span "Kids Basic Cut Below 8 (₹150.00)" at bounding box center [597, 496] width 191 height 22
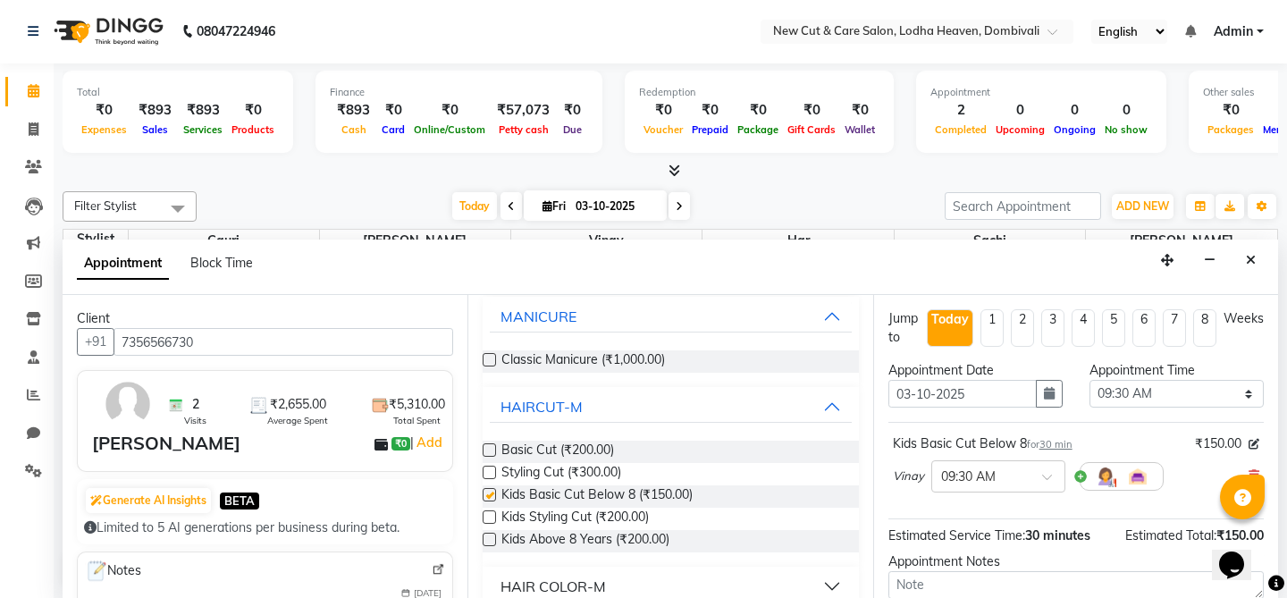
checkbox input "false"
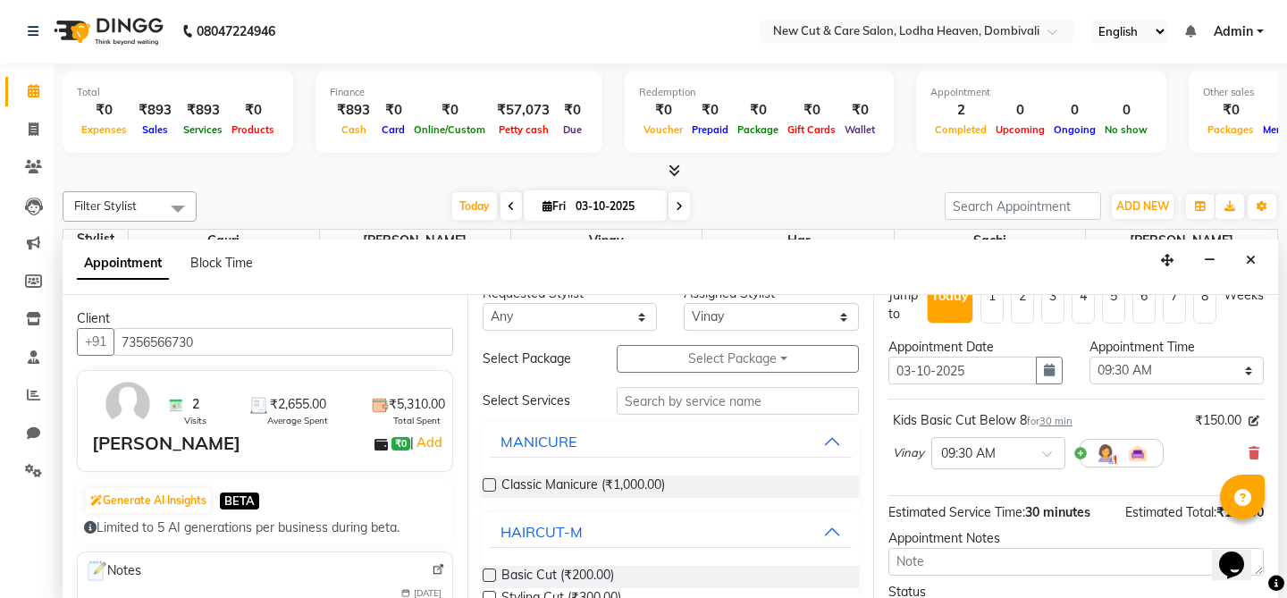
scroll to position [0, 0]
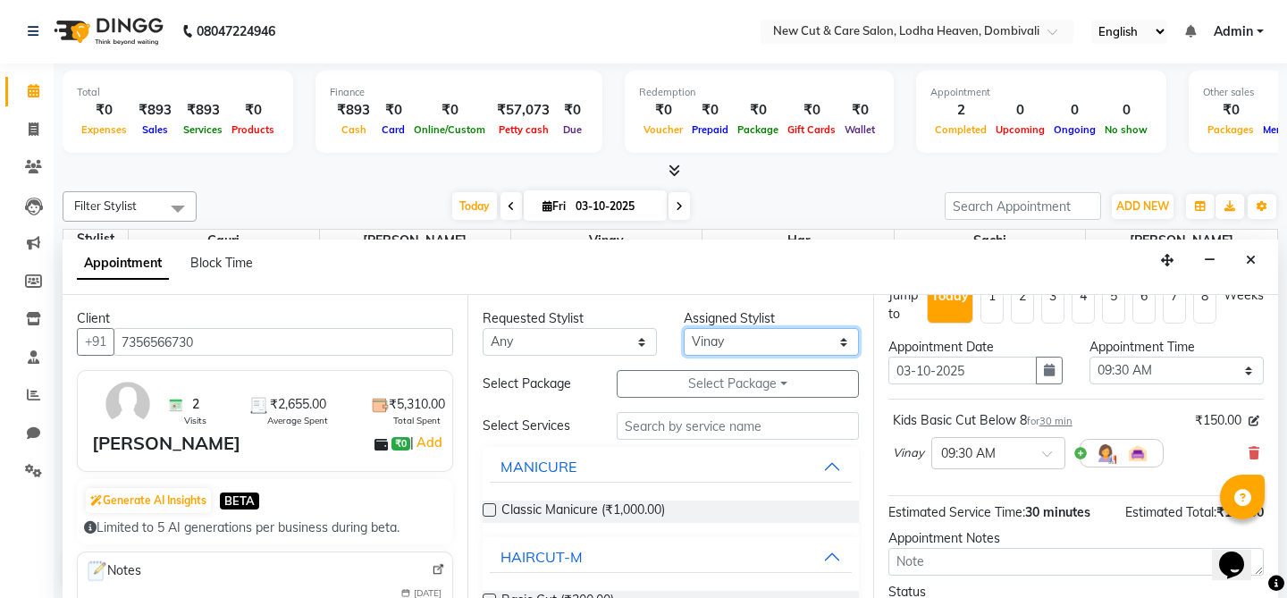
click at [722, 353] on select "Select Gauri Har [PERSON_NAME] Sachi [PERSON_NAME] [PERSON_NAME]" at bounding box center [771, 342] width 174 height 28
select select "15015"
click at [684, 328] on select "Select Gauri Har [PERSON_NAME] Sachi [PERSON_NAME] [PERSON_NAME]" at bounding box center [771, 342] width 174 height 28
click at [559, 550] on button "Bleach" at bounding box center [670, 557] width 361 height 32
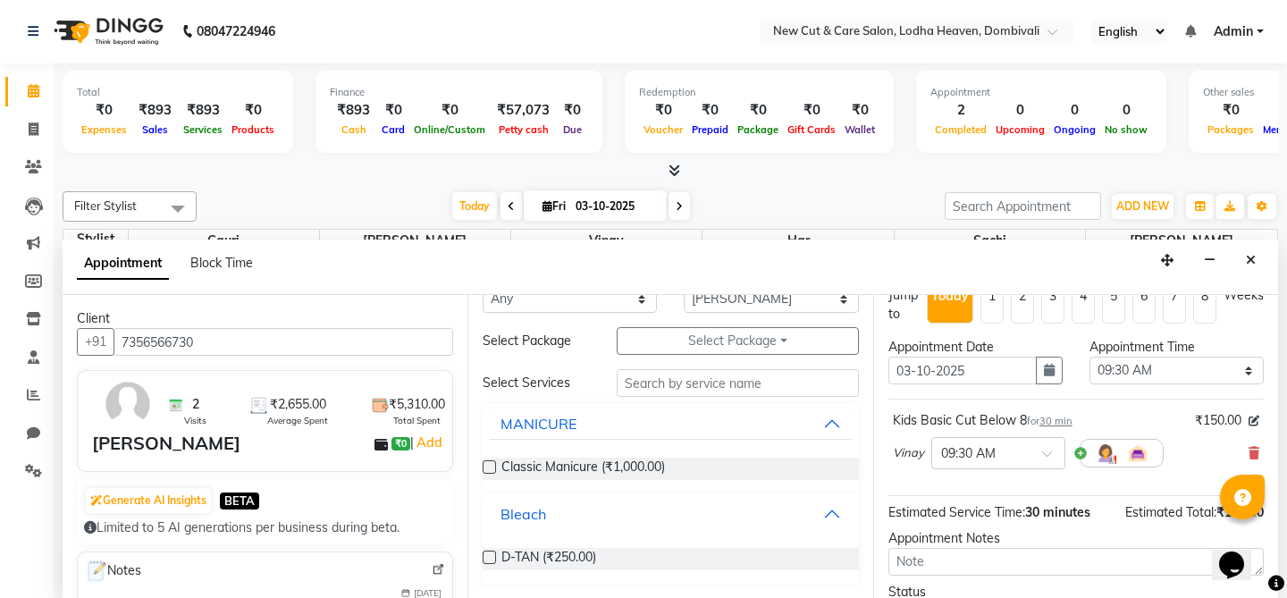
scroll to position [43, 0]
click at [516, 557] on span "D-TAN (₹250.00)" at bounding box center [549, 559] width 95 height 22
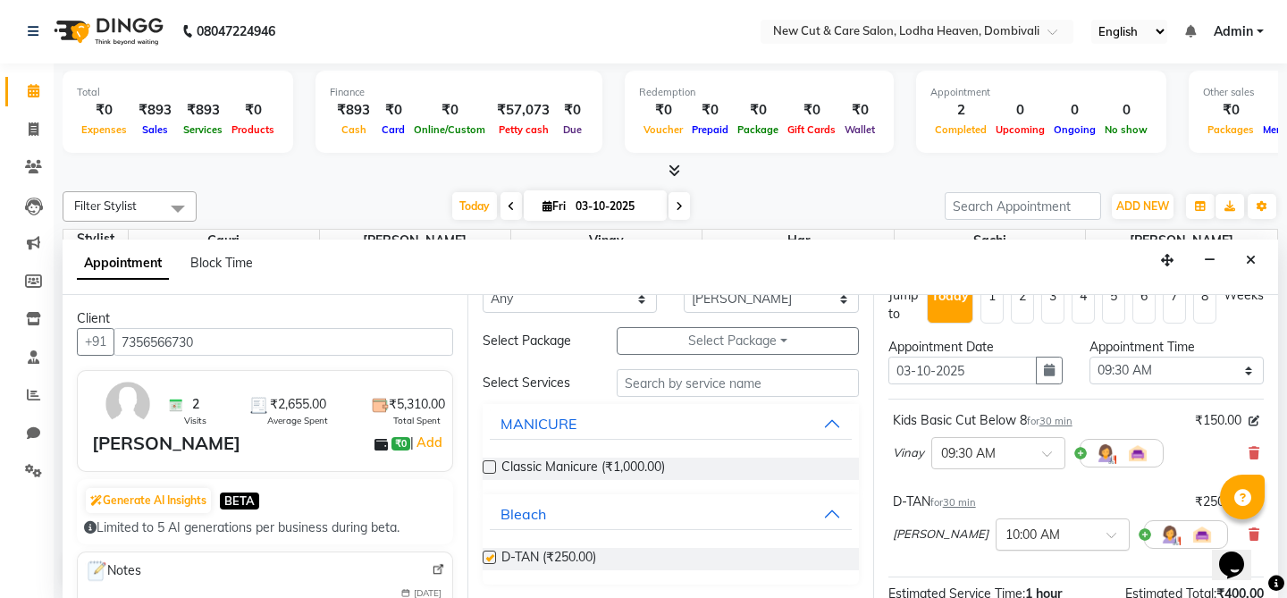
checkbox input "false"
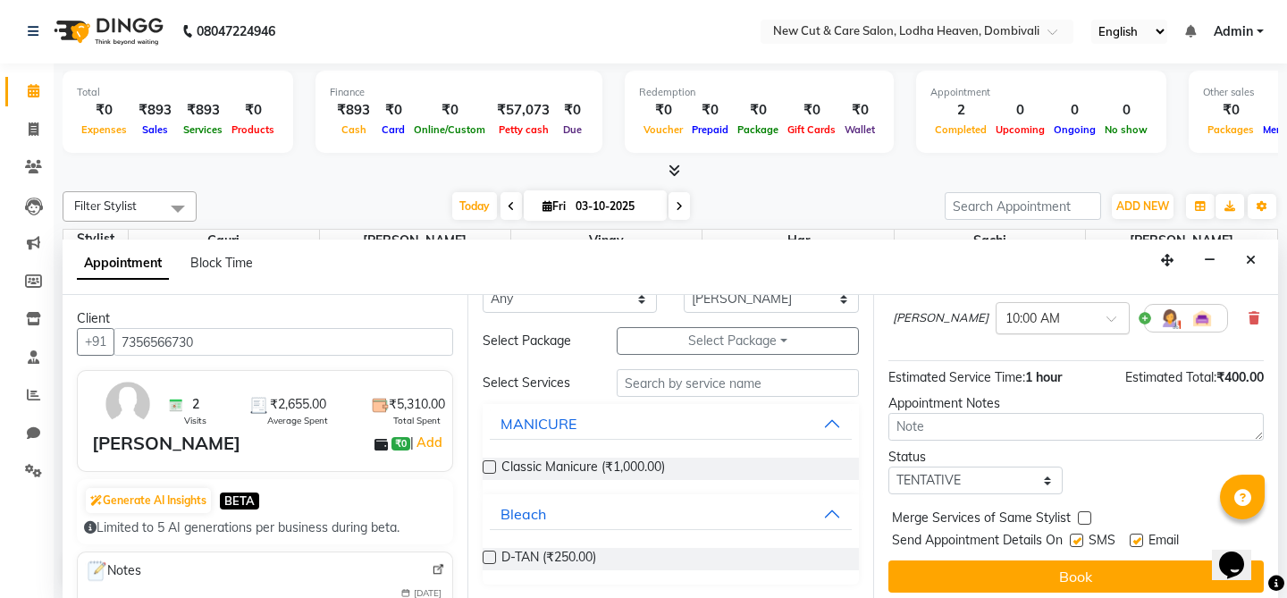
scroll to position [248, 0]
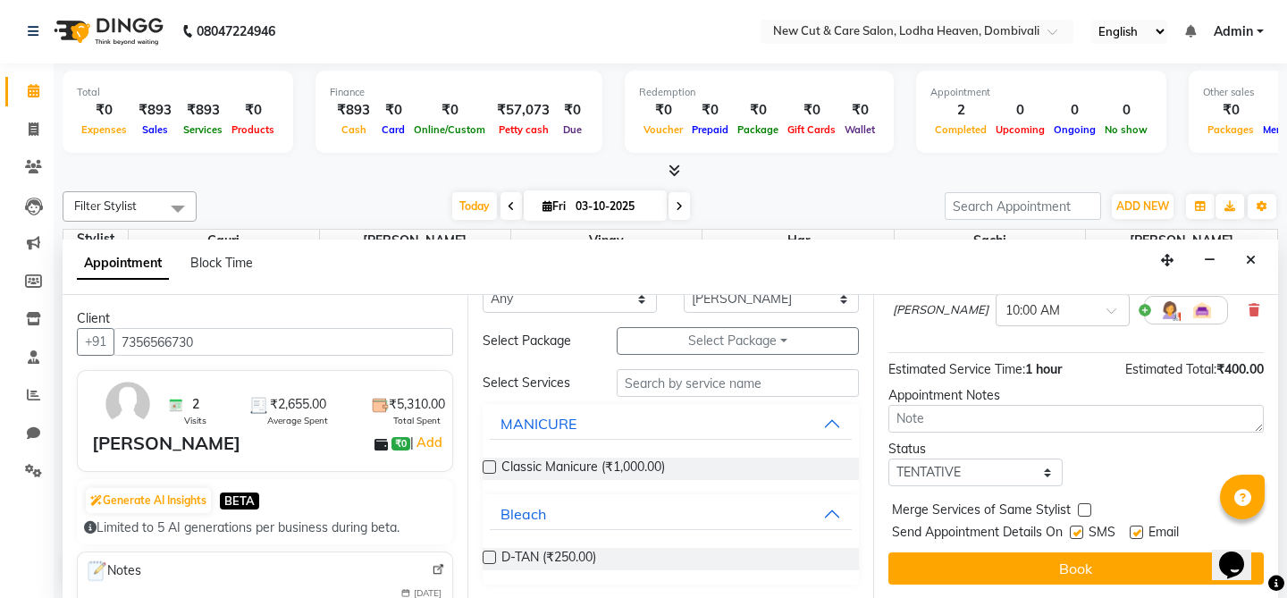
click at [1138, 528] on label at bounding box center [1136, 532] width 13 height 13
click at [1138, 528] on input "checkbox" at bounding box center [1136, 534] width 12 height 12
checkbox input "false"
click at [1078, 534] on label at bounding box center [1076, 532] width 13 height 13
click at [1078, 534] on input "checkbox" at bounding box center [1076, 534] width 12 height 12
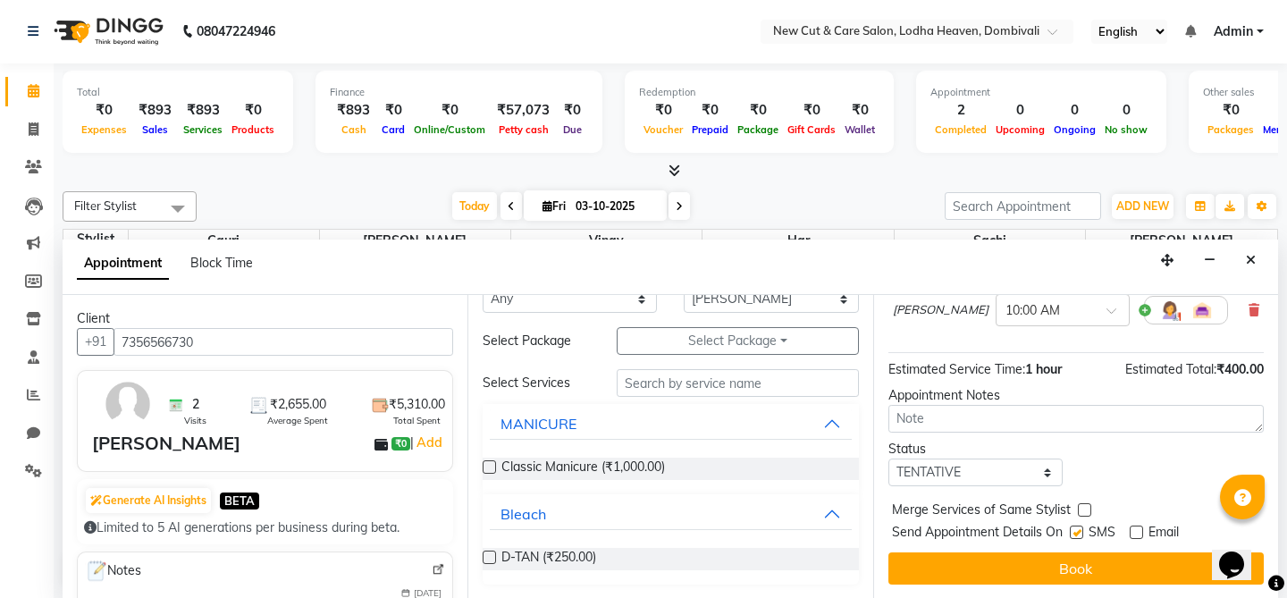
checkbox input "false"
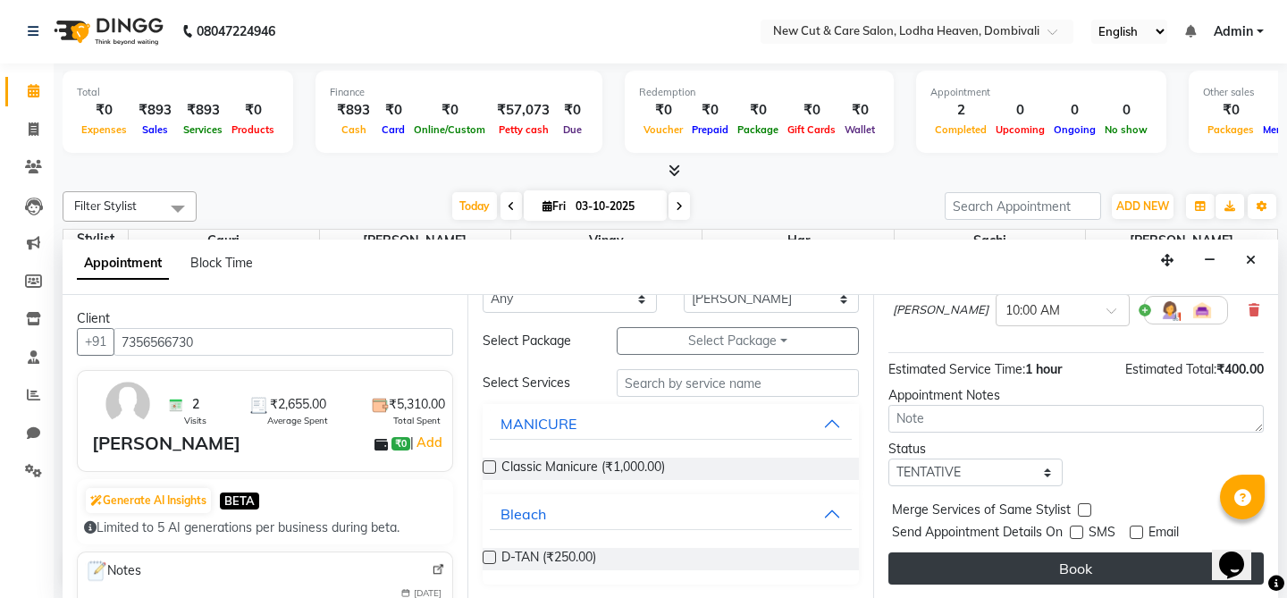
click at [1068, 566] on button "Book" at bounding box center [1077, 569] width 376 height 32
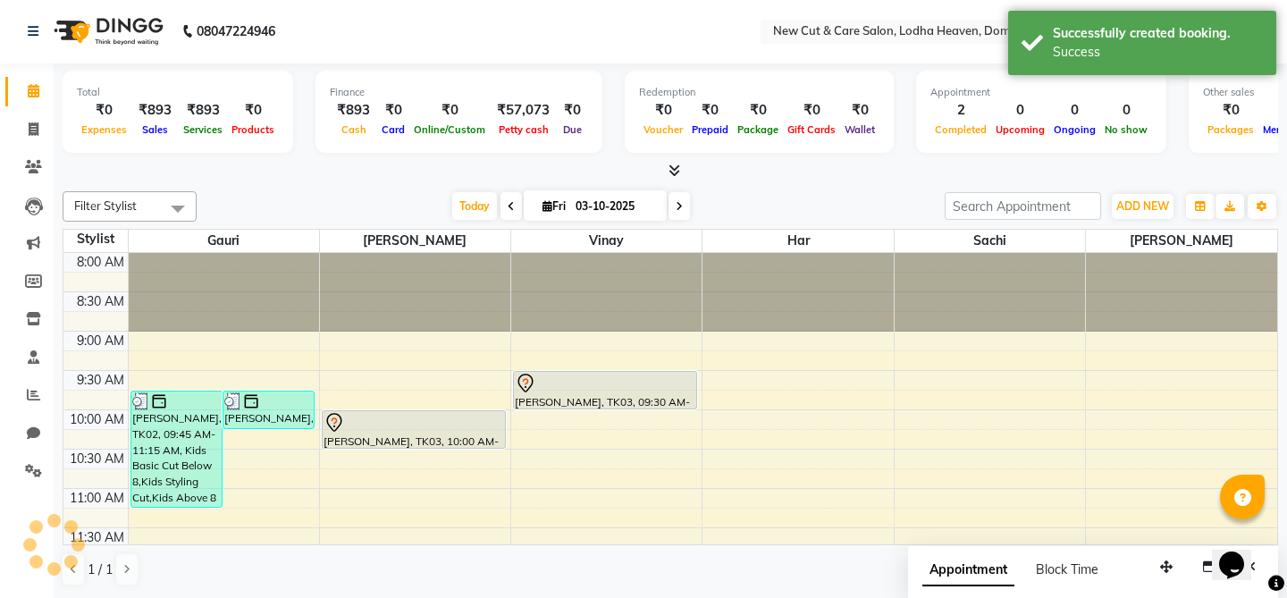
scroll to position [0, 0]
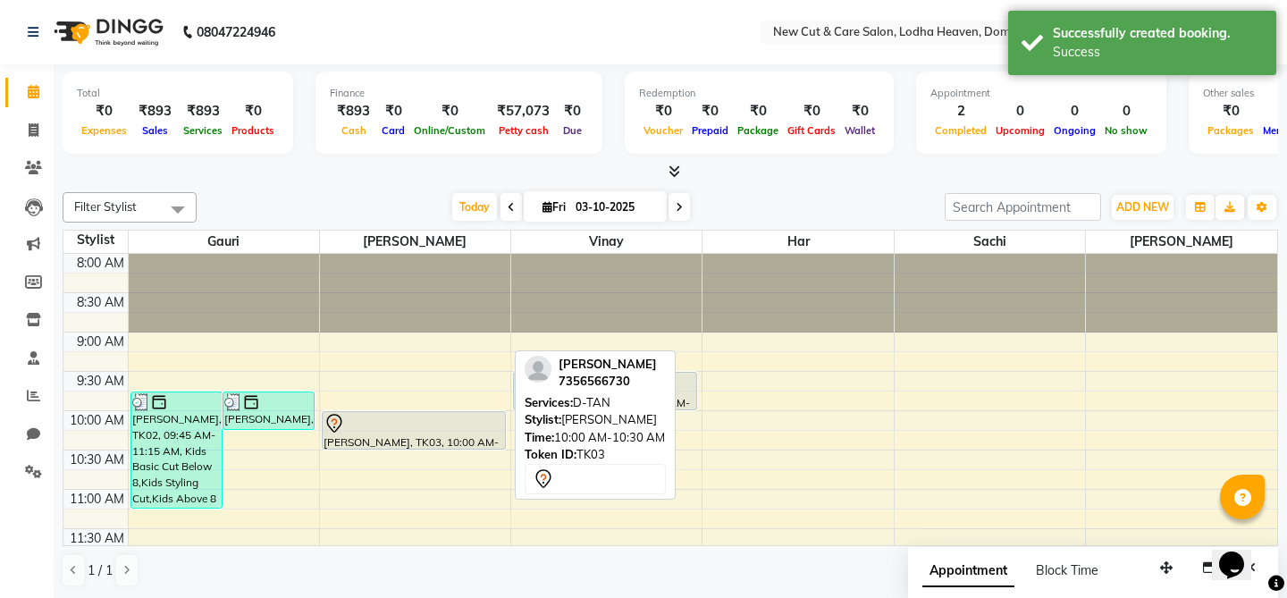
click at [434, 431] on div at bounding box center [414, 423] width 181 height 21
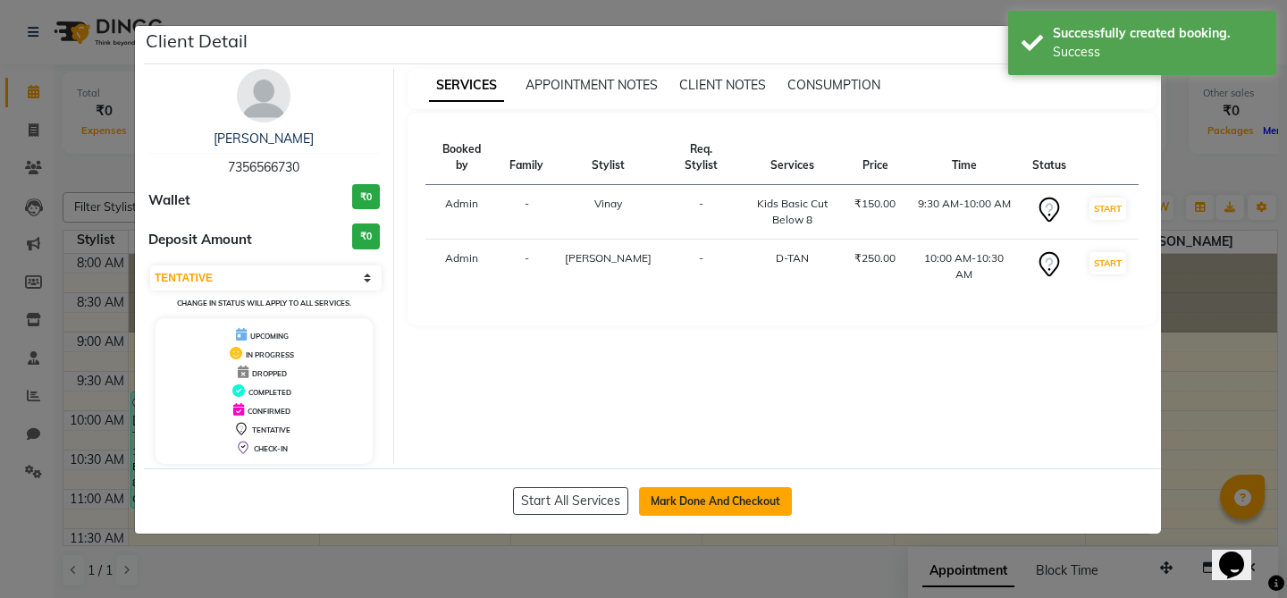
click at [697, 494] on button "Mark Done And Checkout" at bounding box center [715, 501] width 153 height 29
select select "3"
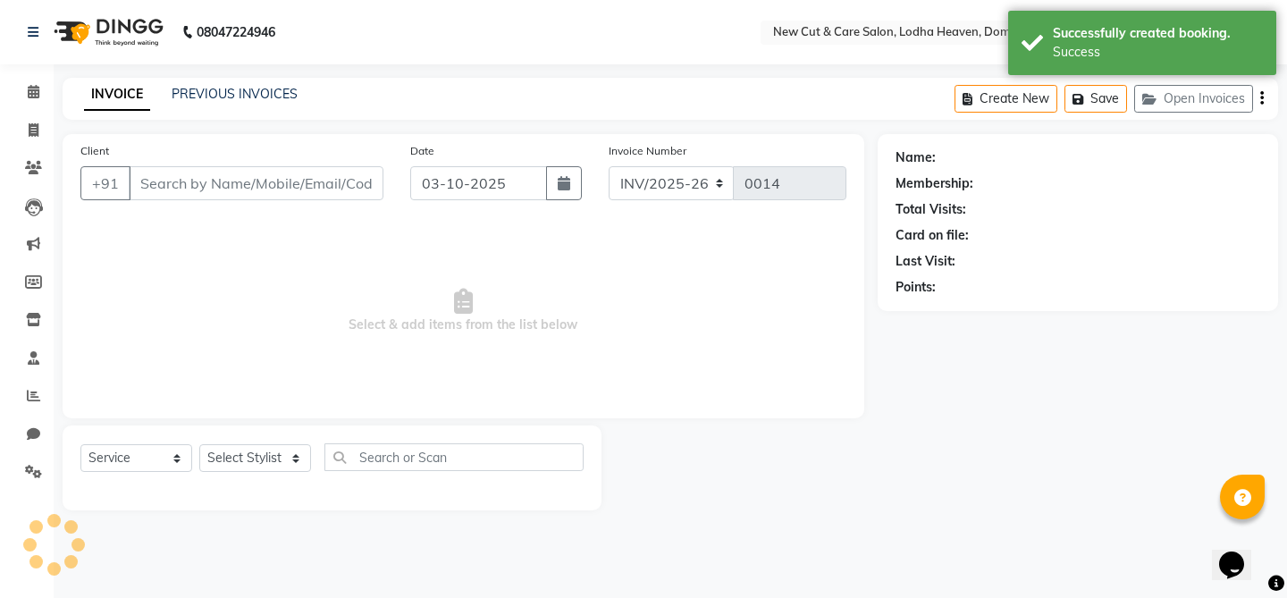
select select "product"
type input "7356566730"
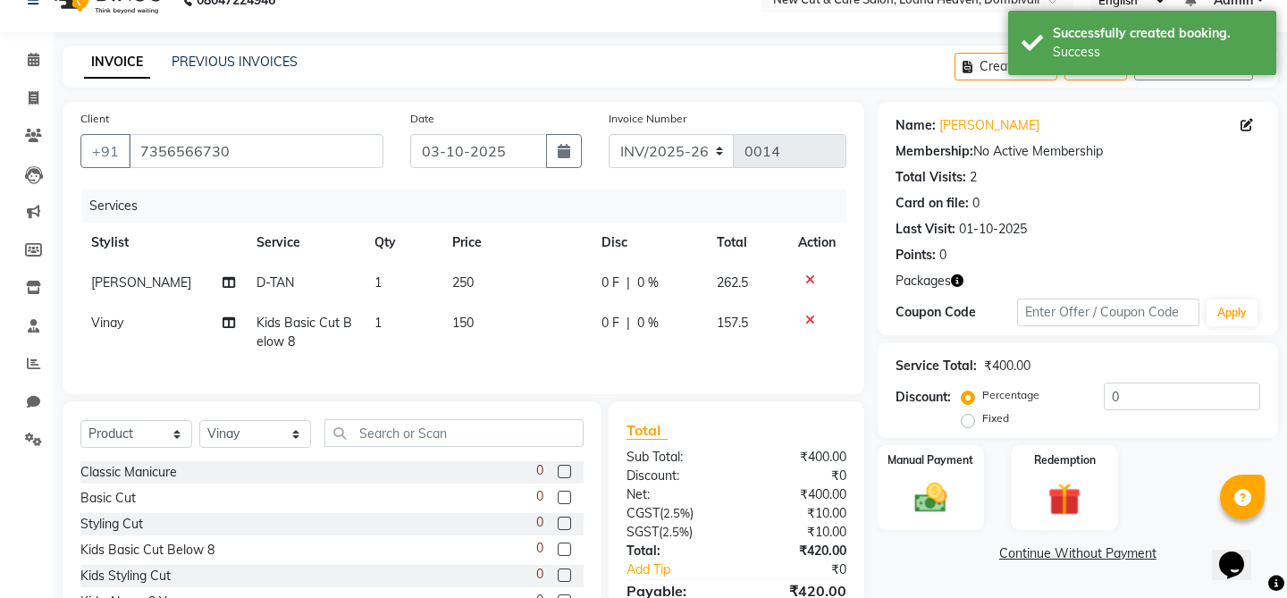
scroll to position [33, 0]
click at [809, 280] on icon at bounding box center [811, 279] width 10 height 13
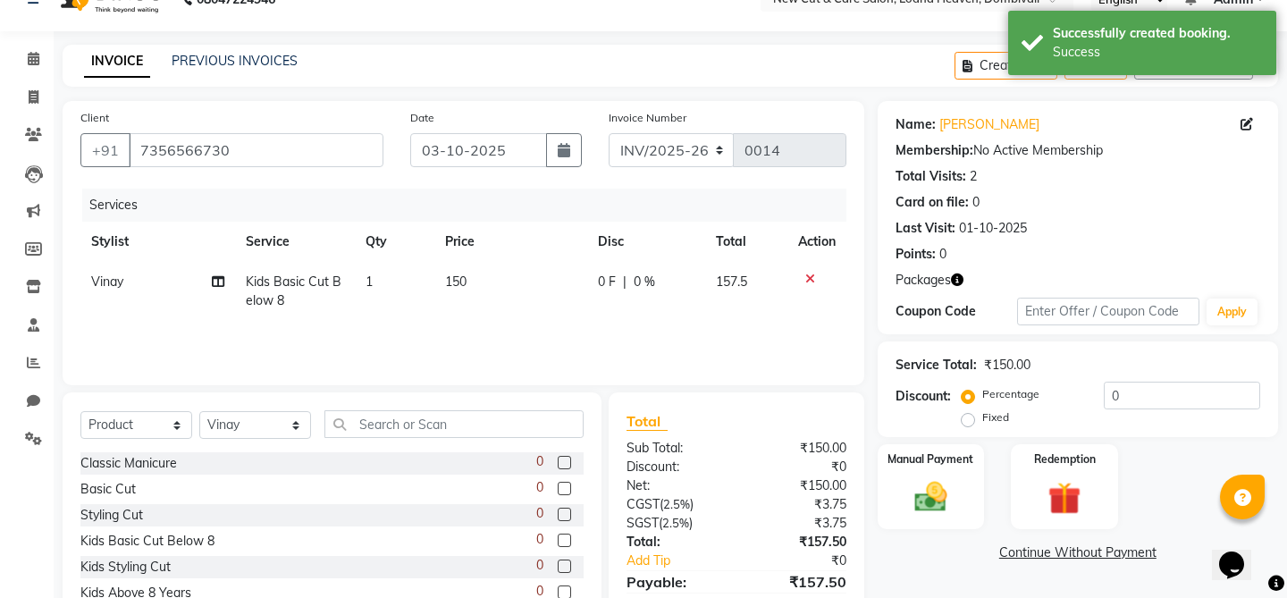
click at [811, 281] on icon at bounding box center [811, 279] width 10 height 13
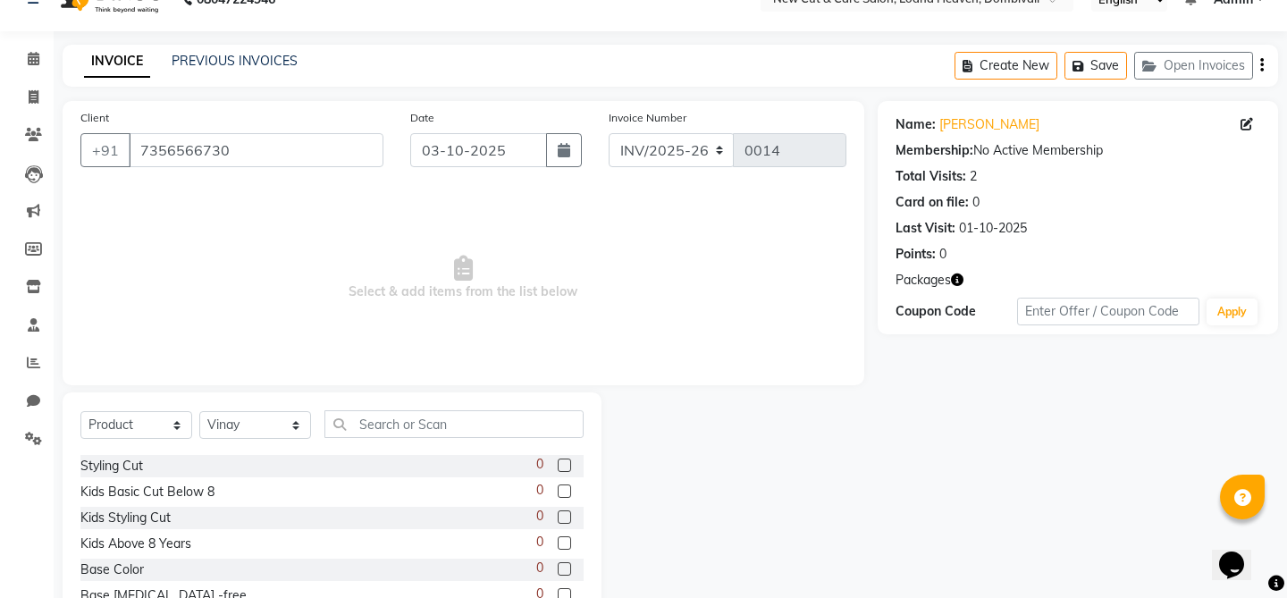
scroll to position [53, 0]
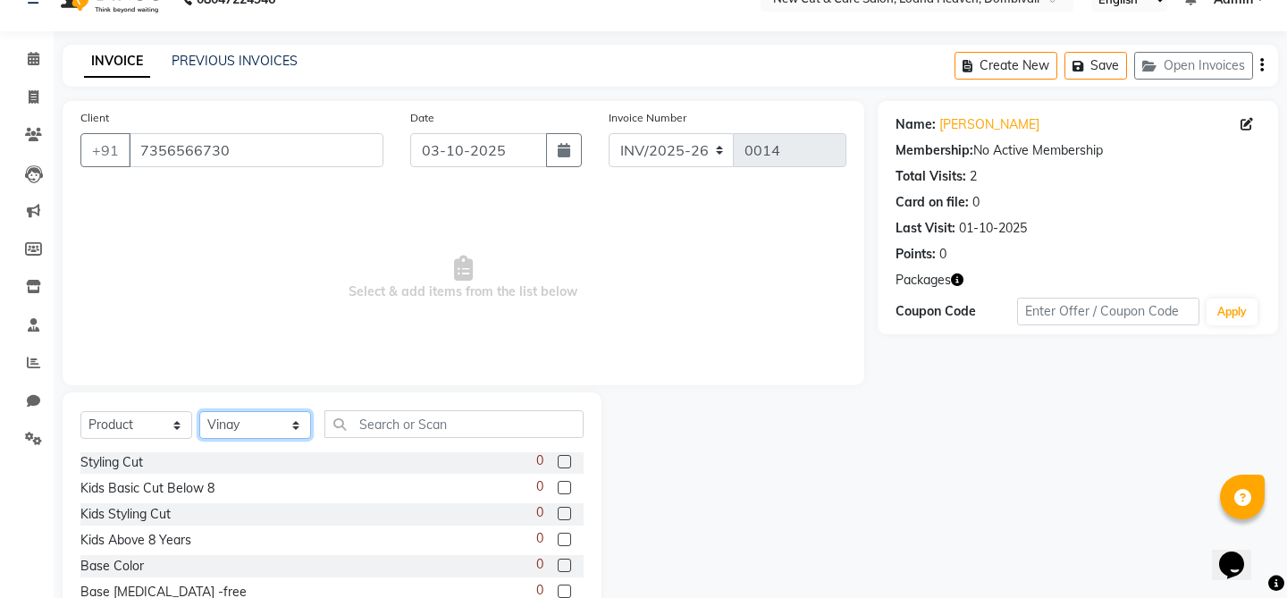
click at [247, 430] on select "Select Stylist Gauri Har [PERSON_NAME] Sachi [PERSON_NAME] [PERSON_NAME]" at bounding box center [255, 425] width 112 height 28
select select "68045"
click at [199, 411] on select "Select Stylist Gauri Har [PERSON_NAME] Sachi [PERSON_NAME] [PERSON_NAME]" at bounding box center [255, 425] width 112 height 28
click at [164, 416] on select "Select Service Product Membership Package Voucher Prepaid Gift Card" at bounding box center [136, 425] width 112 height 28
select select "service"
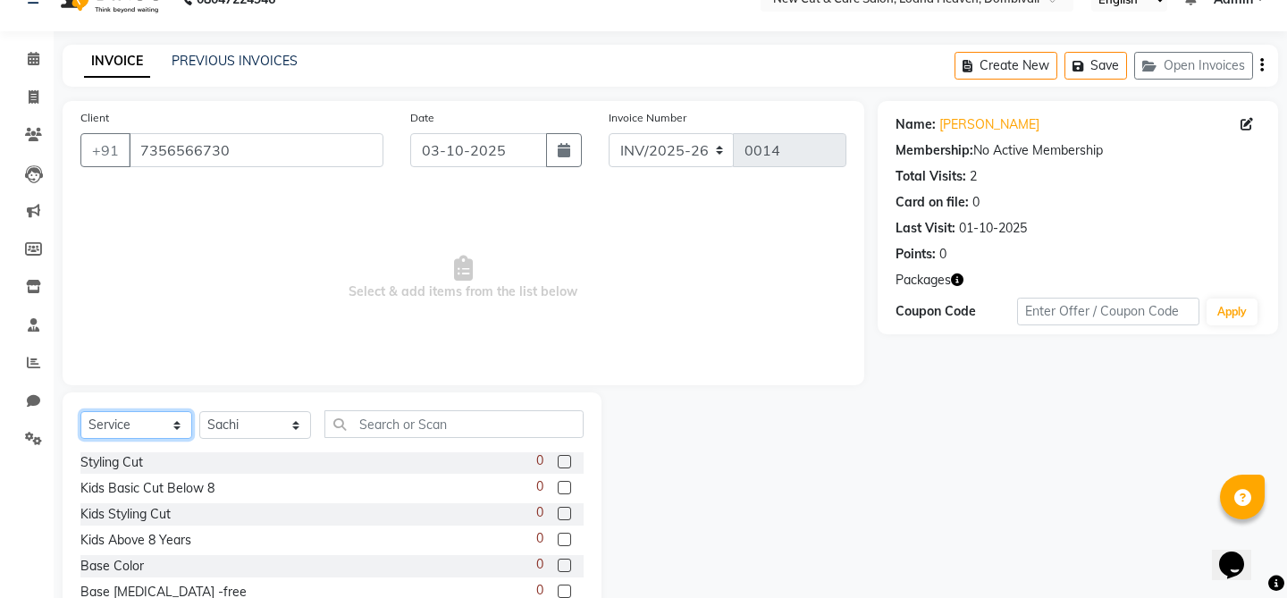
click at [80, 411] on select "Select Service Product Membership Package Voucher Prepaid Gift Card" at bounding box center [136, 425] width 112 height 28
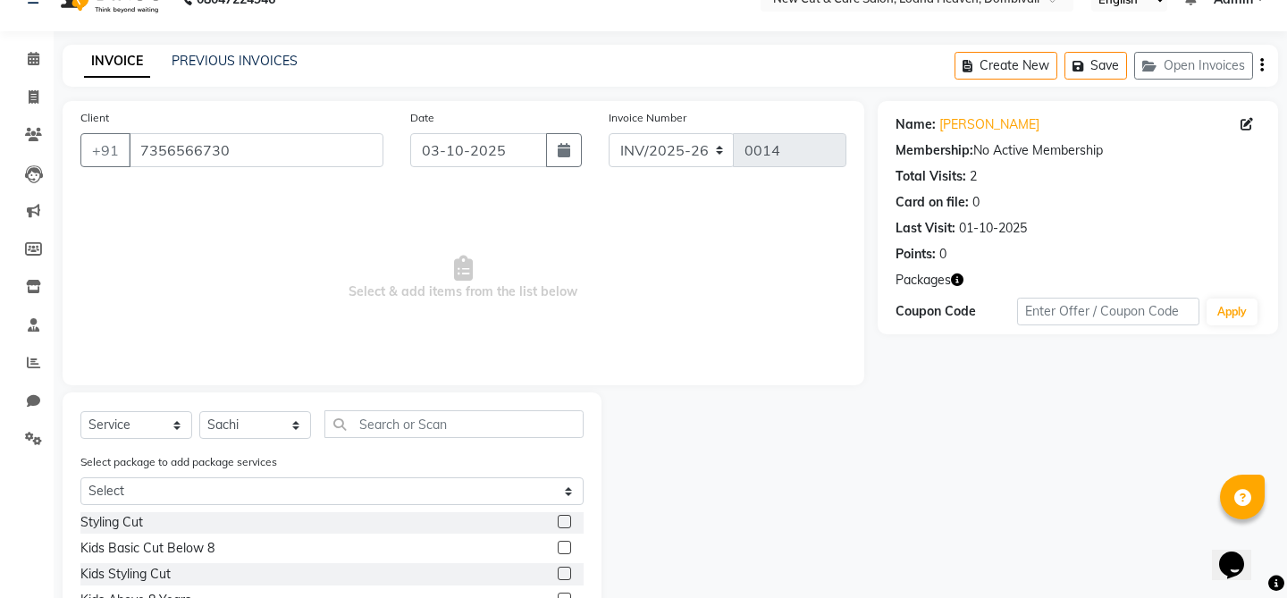
click at [565, 523] on label at bounding box center [564, 521] width 13 height 13
click at [565, 523] on input "checkbox" at bounding box center [564, 523] width 12 height 12
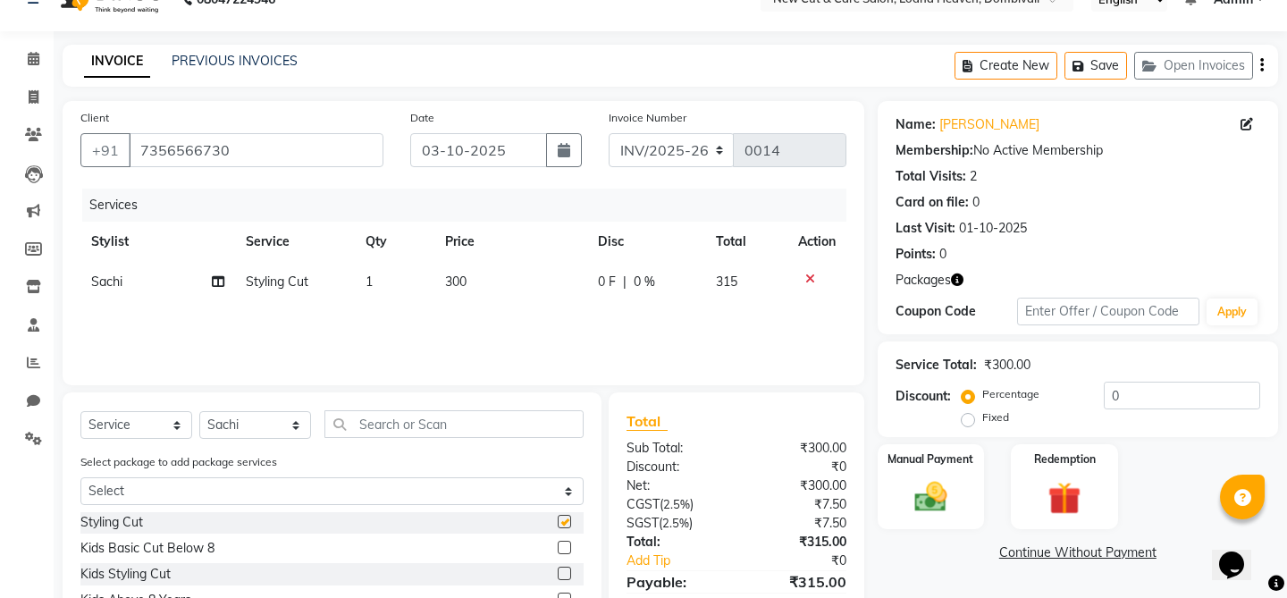
checkbox input "false"
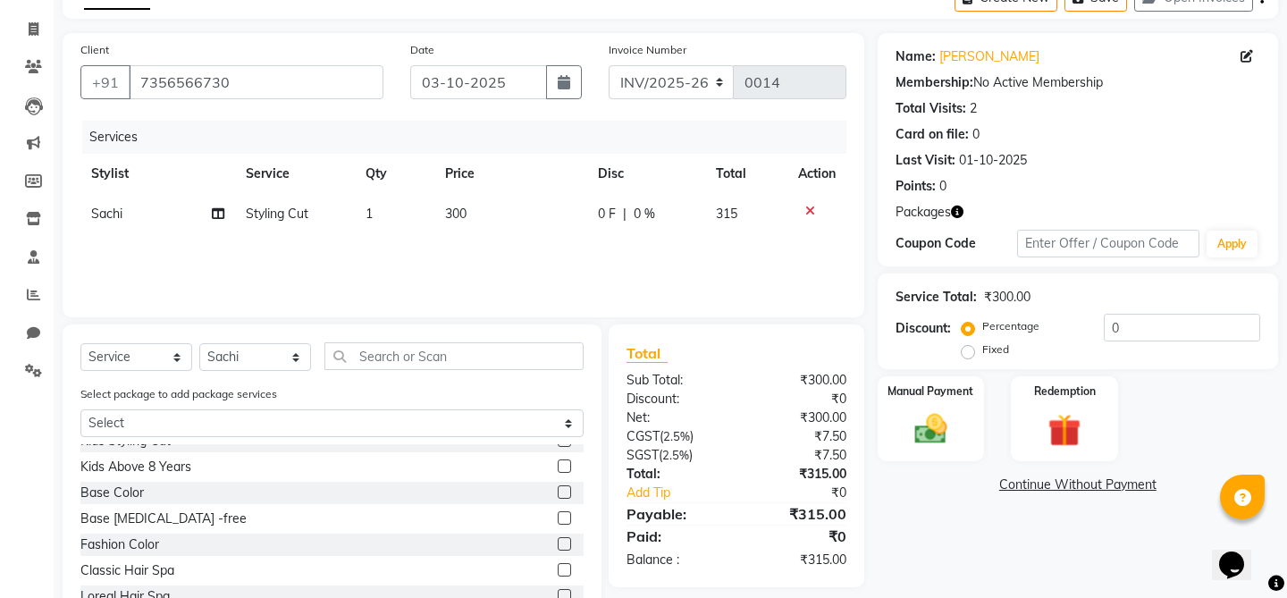
scroll to position [158, 0]
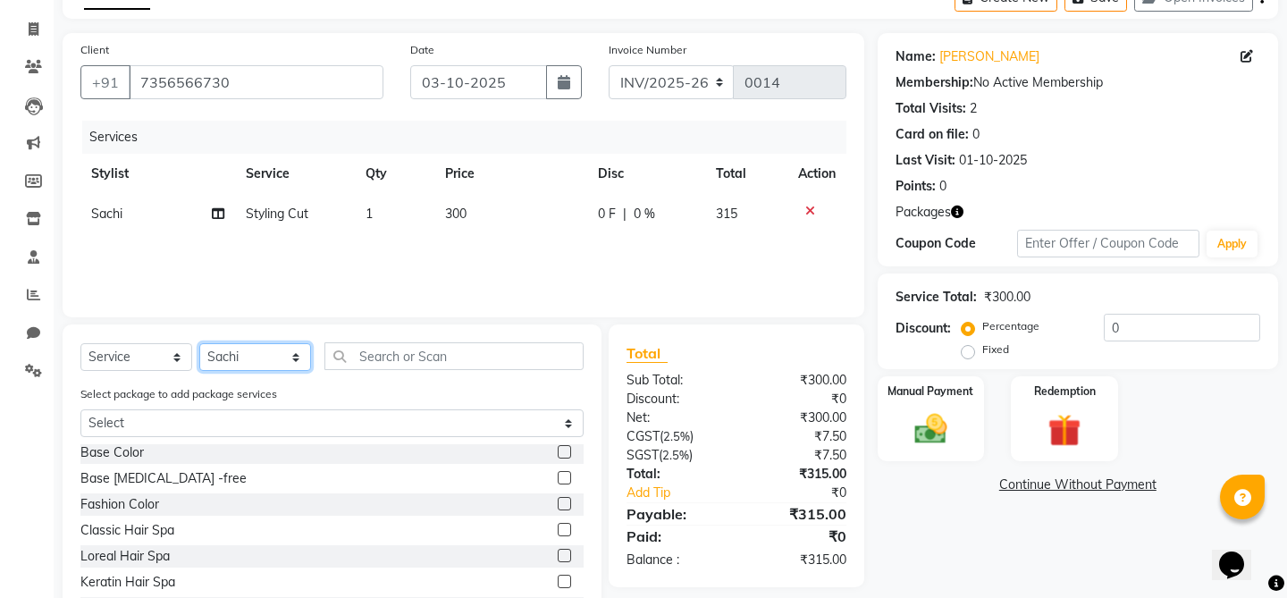
click at [238, 358] on select "Select Stylist Gauri Har [PERSON_NAME] Sachi [PERSON_NAME] [PERSON_NAME]" at bounding box center [255, 357] width 112 height 28
select select "85020"
click at [199, 343] on select "Select Stylist Gauri Har [PERSON_NAME] Sachi [PERSON_NAME] [PERSON_NAME]" at bounding box center [255, 357] width 112 height 28
click at [561, 504] on label at bounding box center [564, 503] width 13 height 13
click at [561, 504] on input "checkbox" at bounding box center [564, 505] width 12 height 12
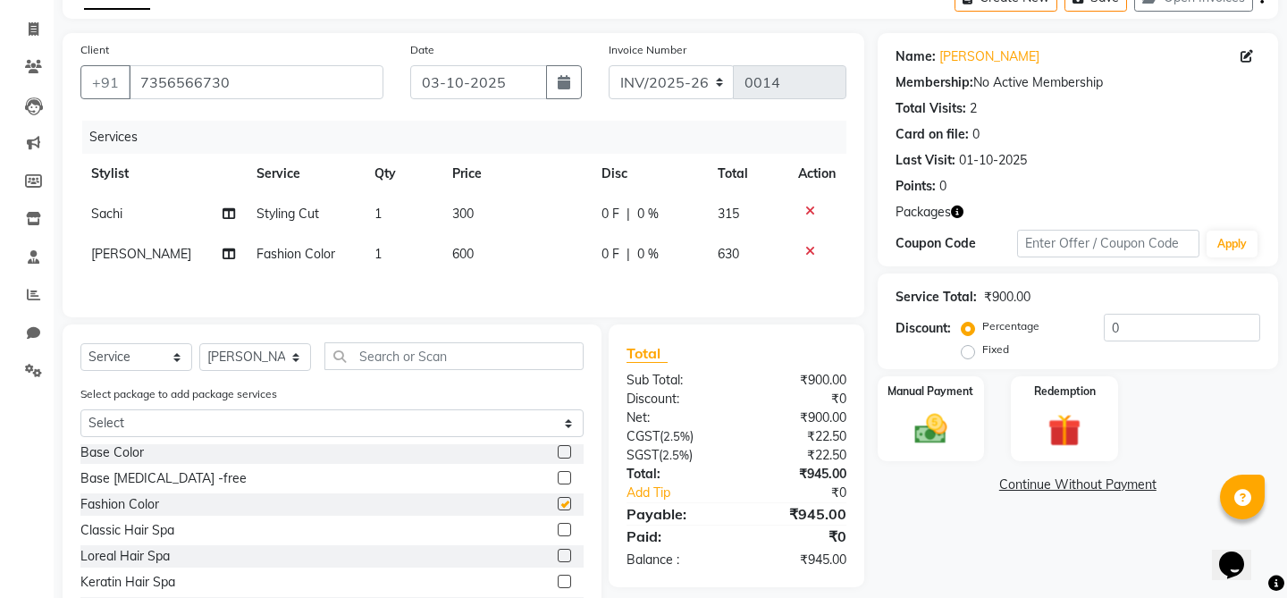
checkbox input "false"
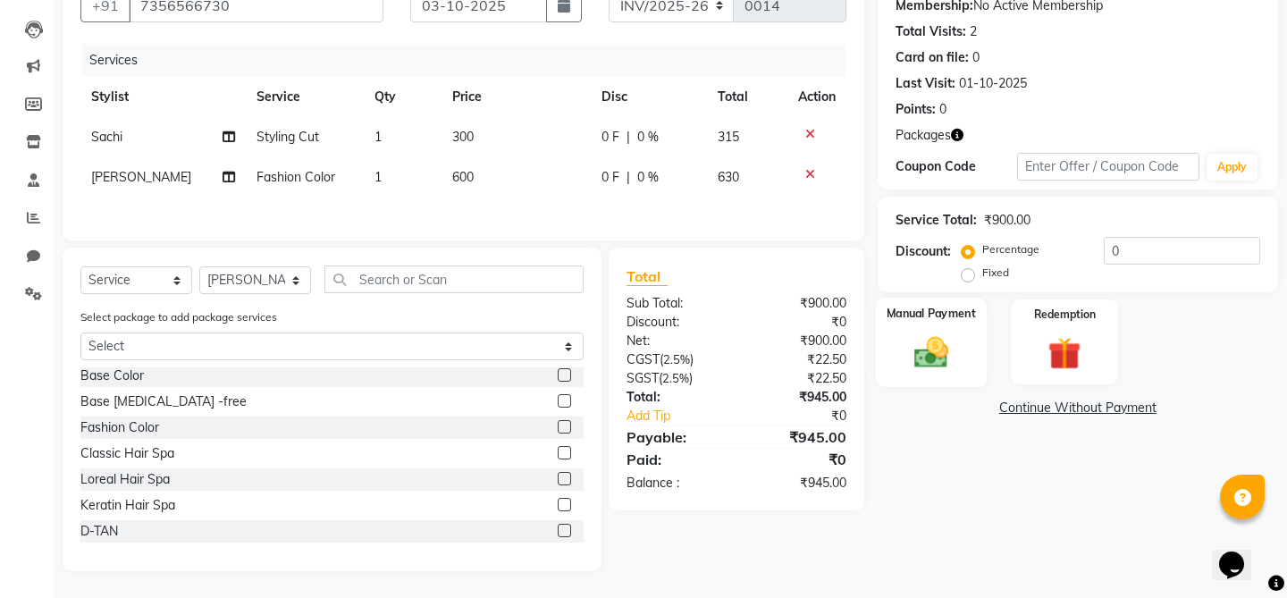
click at [916, 333] on img at bounding box center [930, 352] width 55 height 39
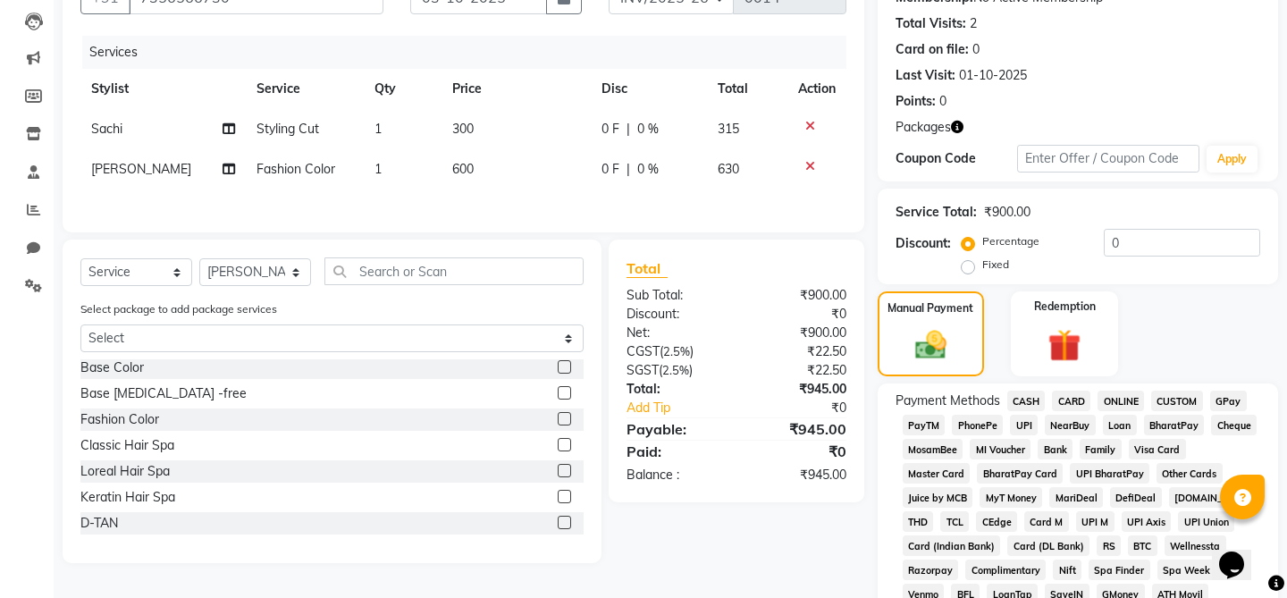
click at [1029, 391] on span "CASH" at bounding box center [1027, 401] width 38 height 21
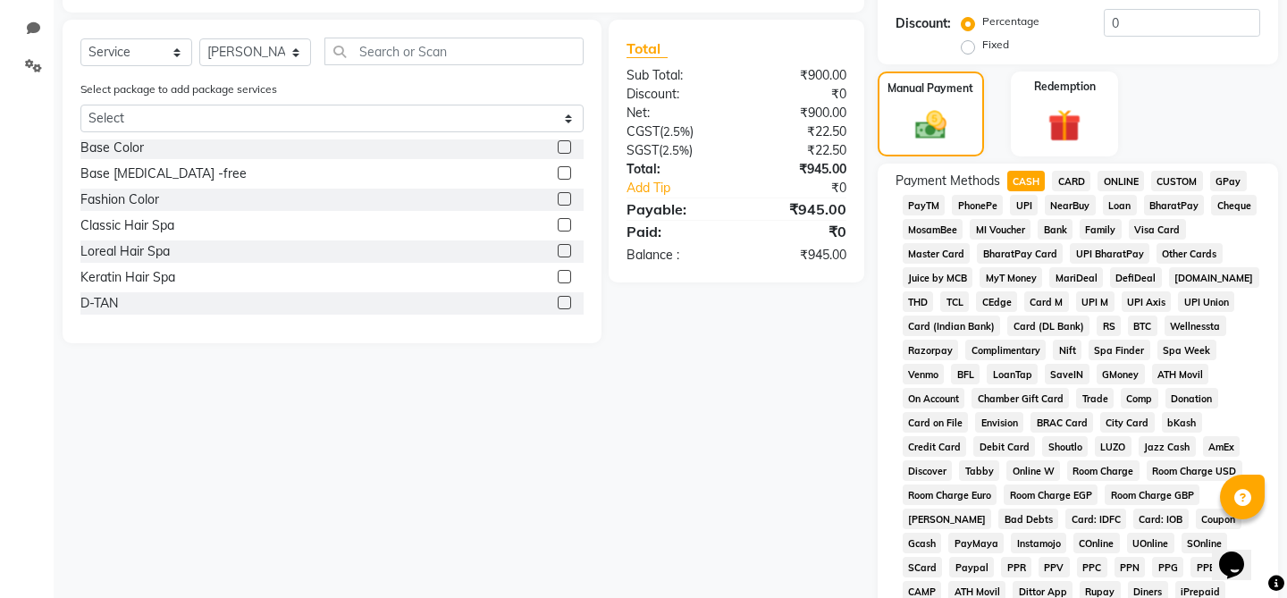
scroll to position [724, 0]
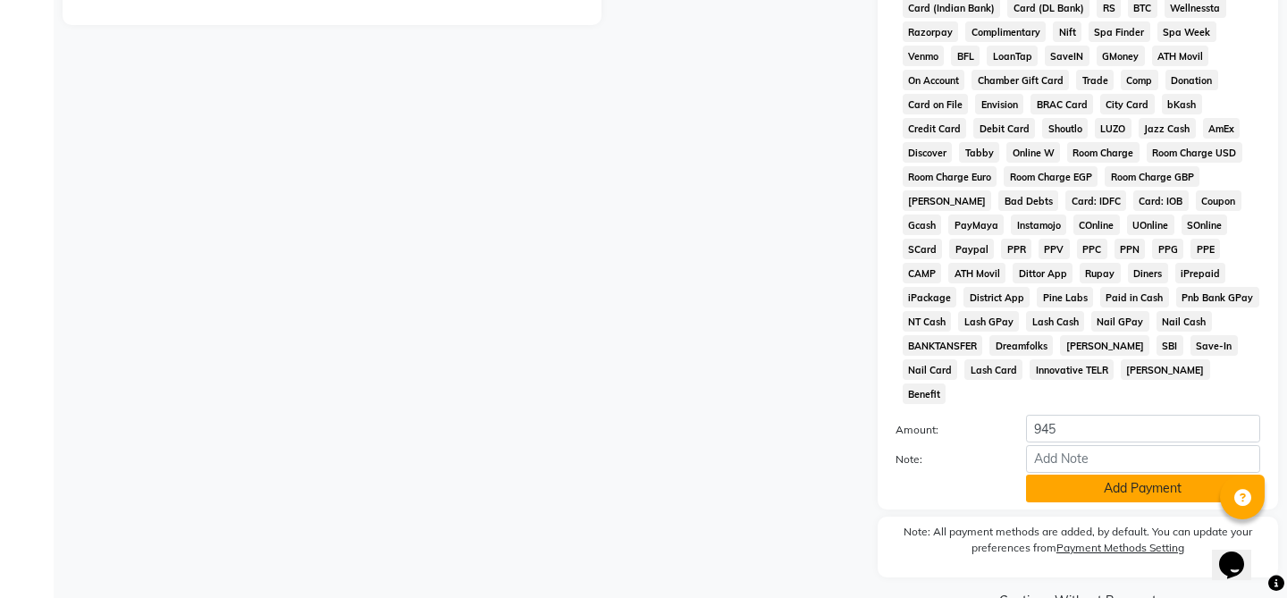
click at [1093, 475] on button "Add Payment" at bounding box center [1143, 489] width 234 height 28
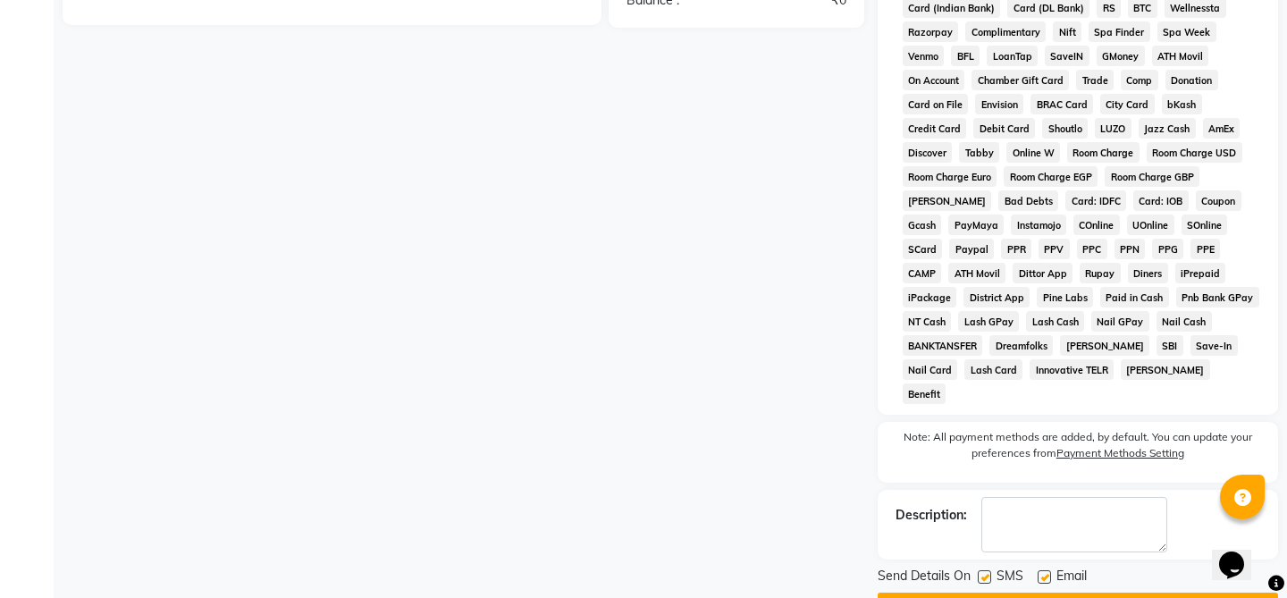
click at [984, 570] on label at bounding box center [984, 576] width 13 height 13
click at [984, 572] on input "checkbox" at bounding box center [984, 578] width 12 height 12
checkbox input "false"
click at [1045, 570] on label at bounding box center [1044, 576] width 13 height 13
click at [1045, 572] on input "checkbox" at bounding box center [1044, 578] width 12 height 12
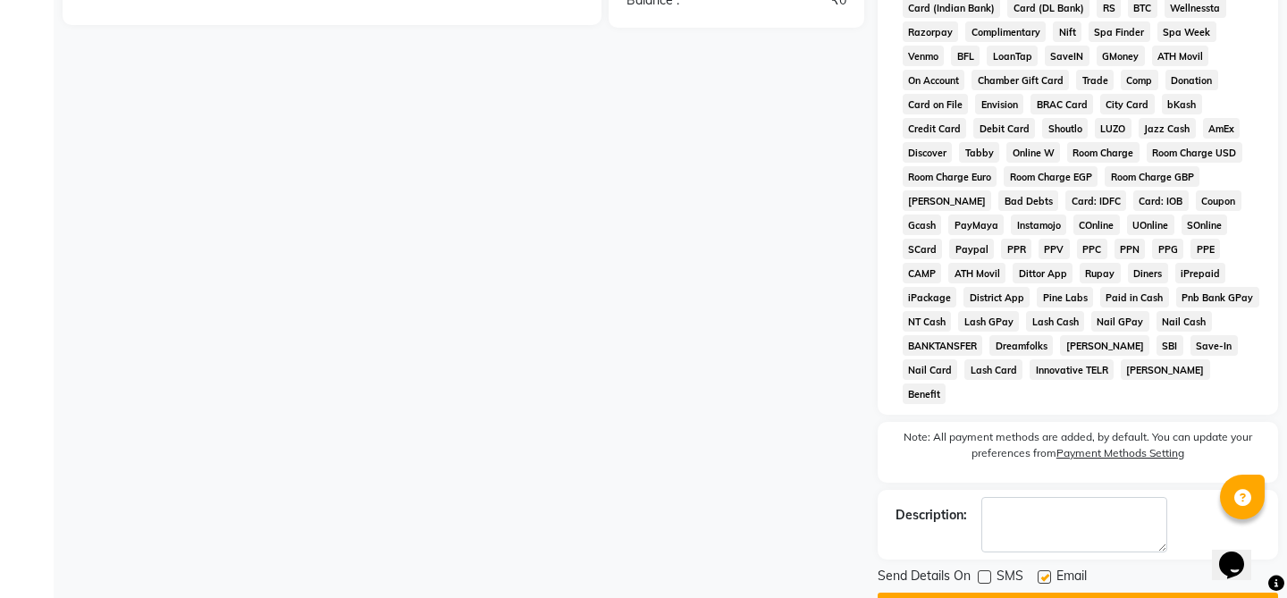
checkbox input "false"
click at [1027, 593] on button "Checkout" at bounding box center [1078, 607] width 401 height 28
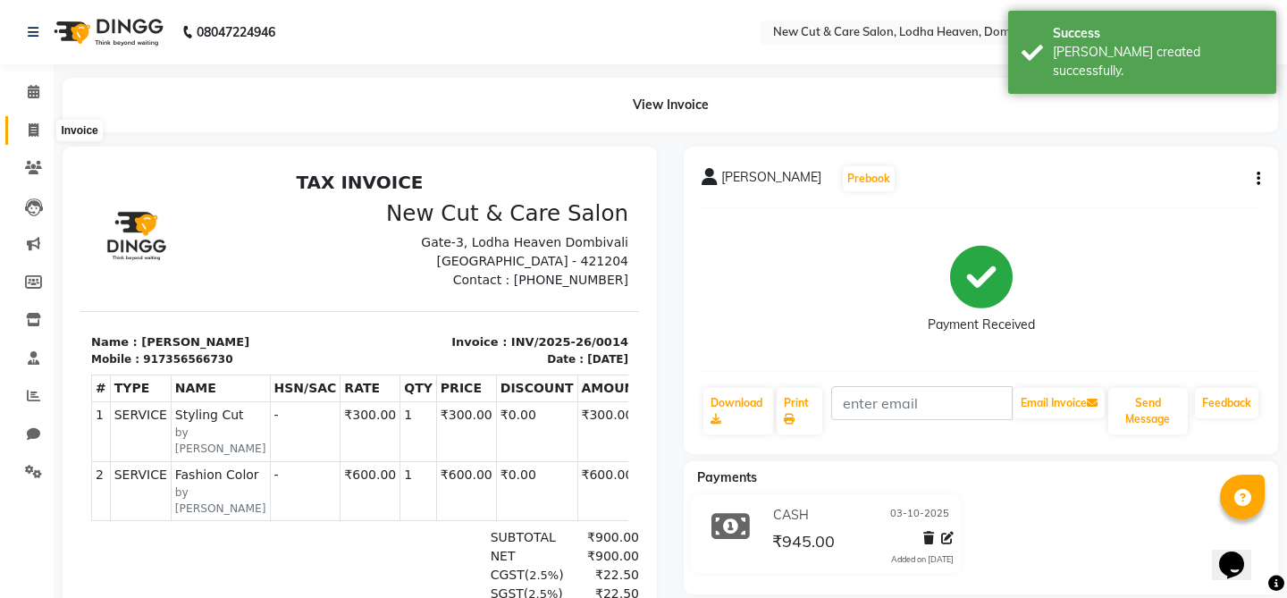
click at [30, 133] on icon at bounding box center [34, 129] width 10 height 13
select select "service"
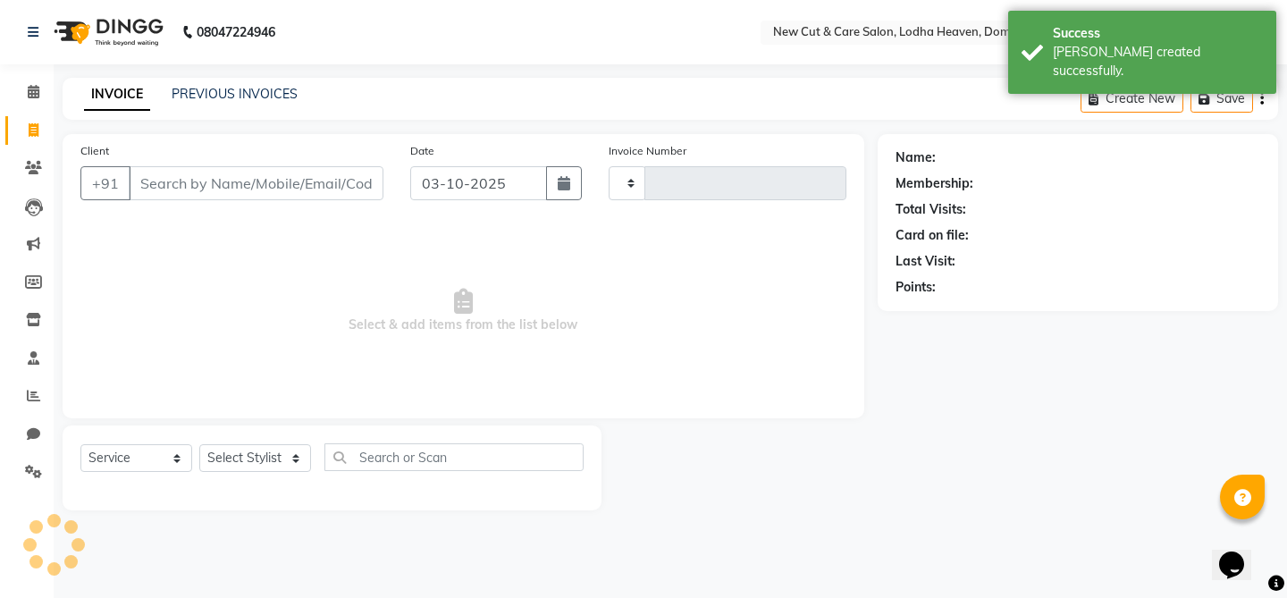
type input "0015"
select select "8932"
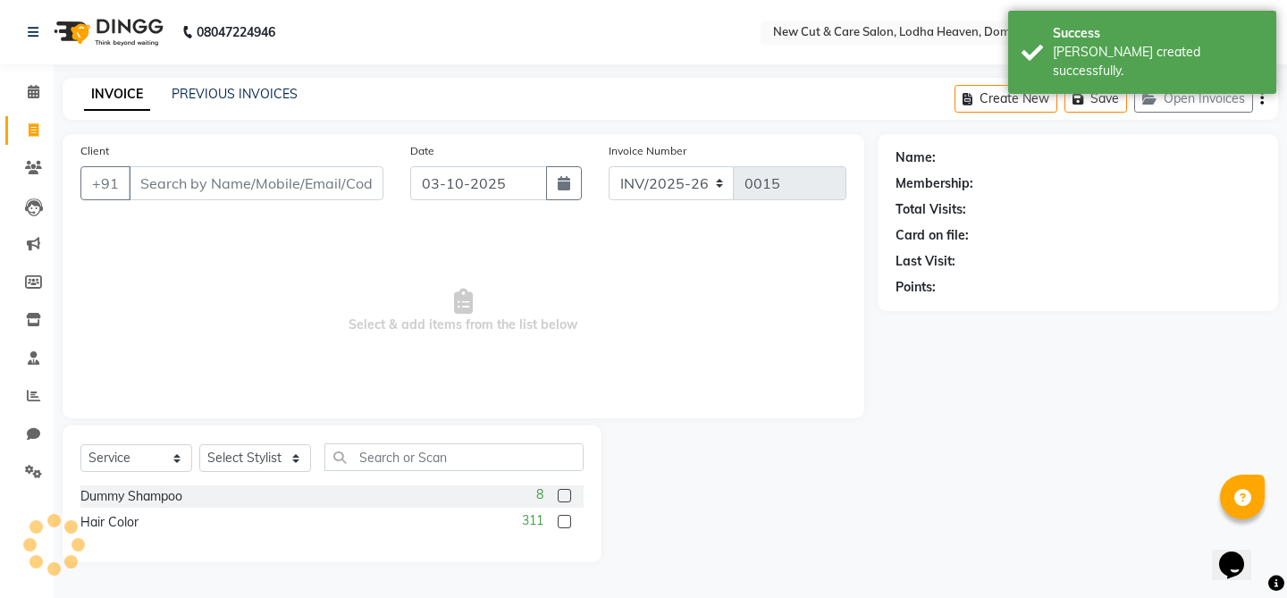
select select "product"
click at [38, 104] on link "Calendar" at bounding box center [26, 93] width 43 height 30
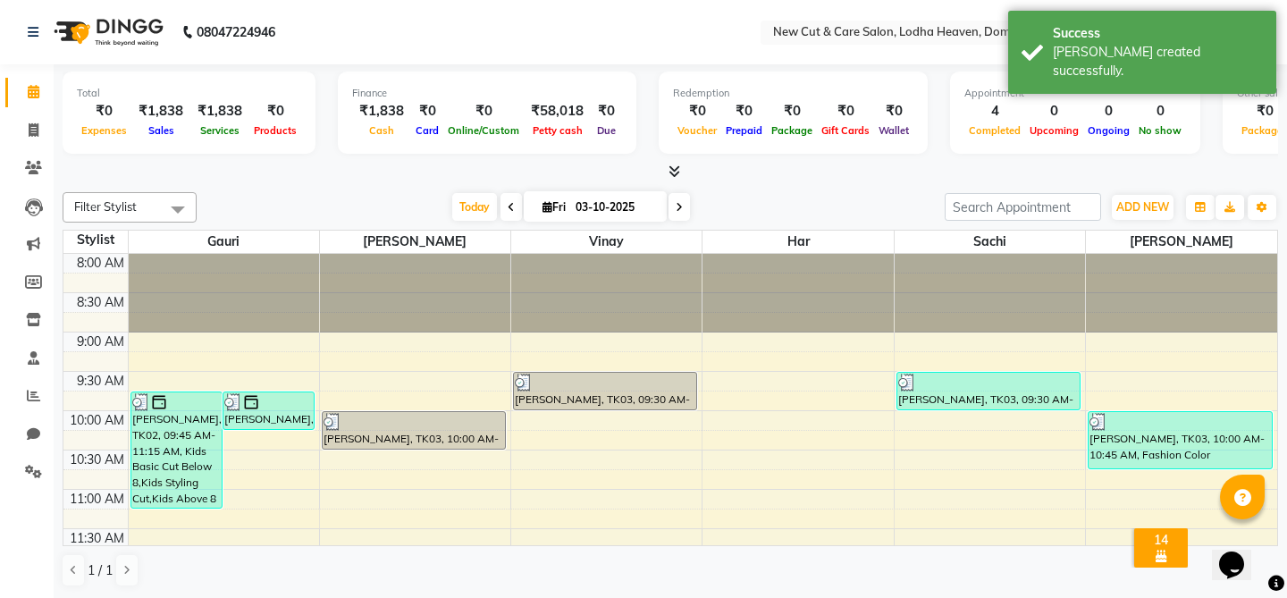
scroll to position [10, 0]
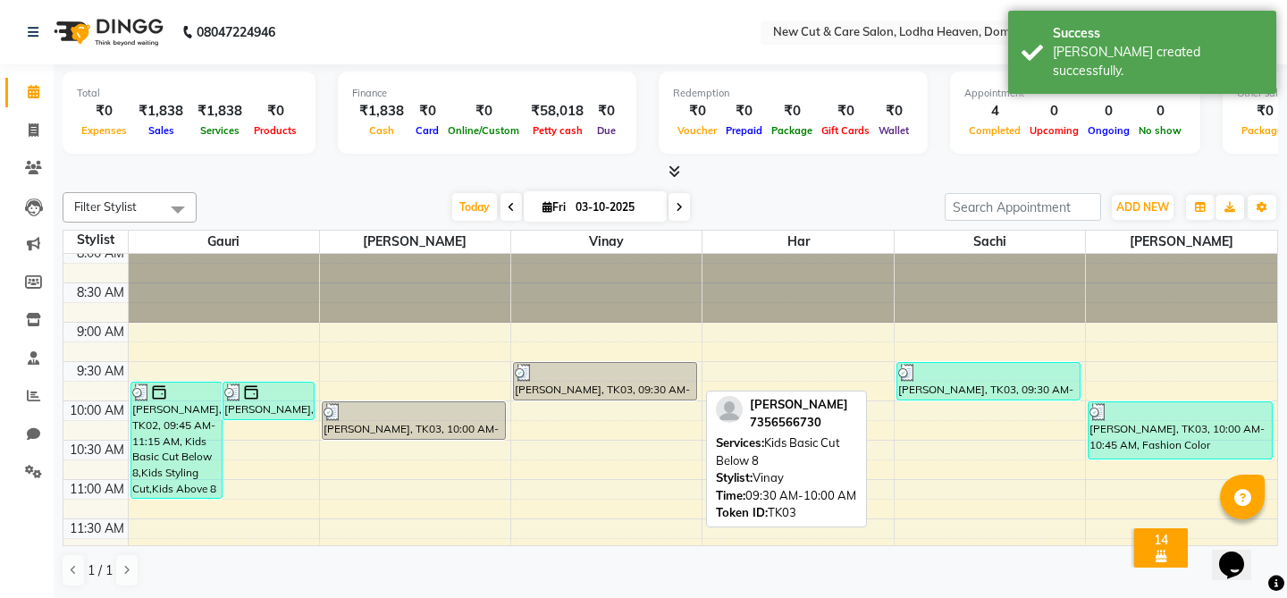
click at [612, 379] on div at bounding box center [605, 373] width 181 height 18
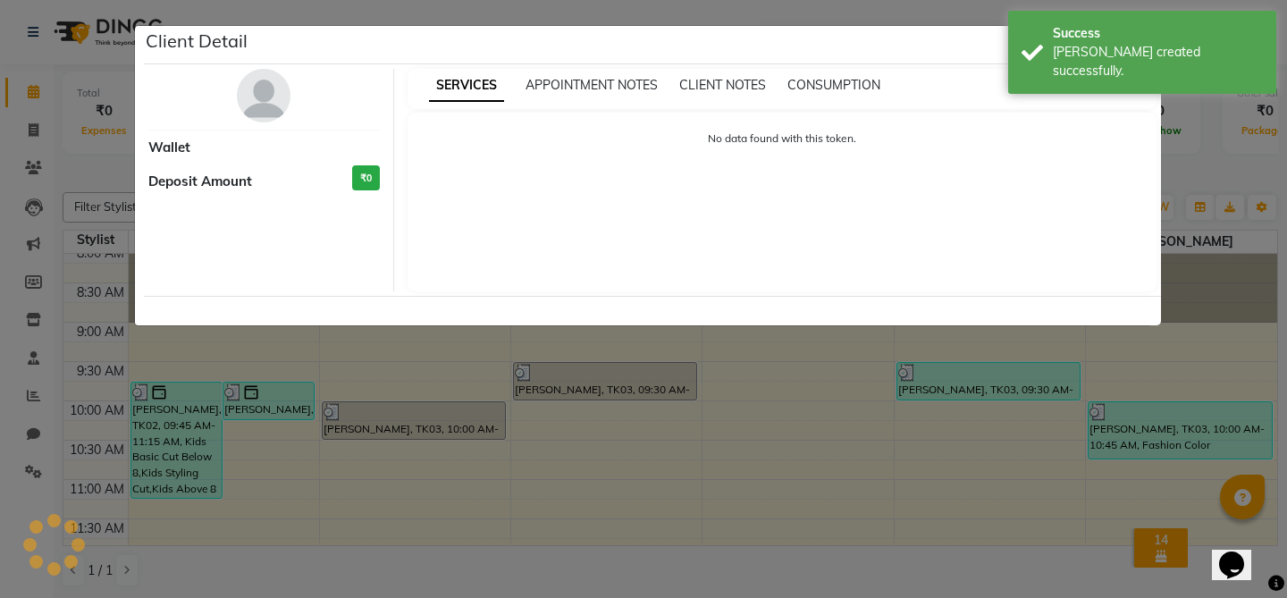
select select "3"
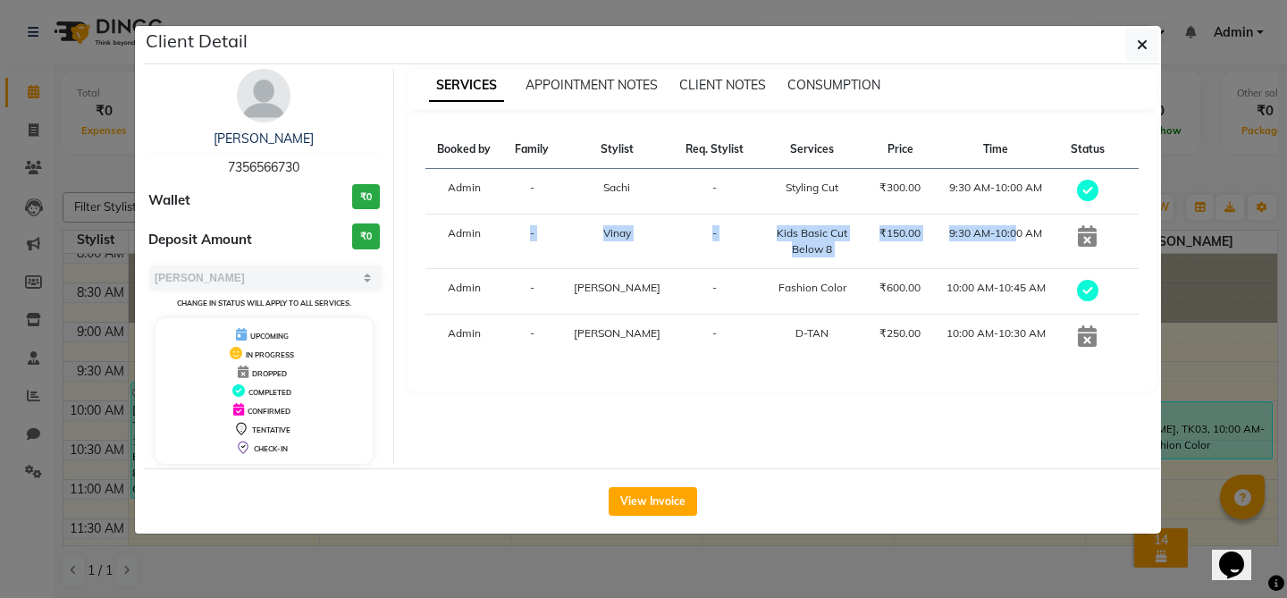
drag, startPoint x: 473, startPoint y: 252, endPoint x: 1018, endPoint y: 254, distance: 545.4
click at [1018, 254] on tr "Admin - Vinay - Kids Basic Cut Below 8 ₹150.00 9:30 AM-10:00 AM" at bounding box center [783, 242] width 714 height 55
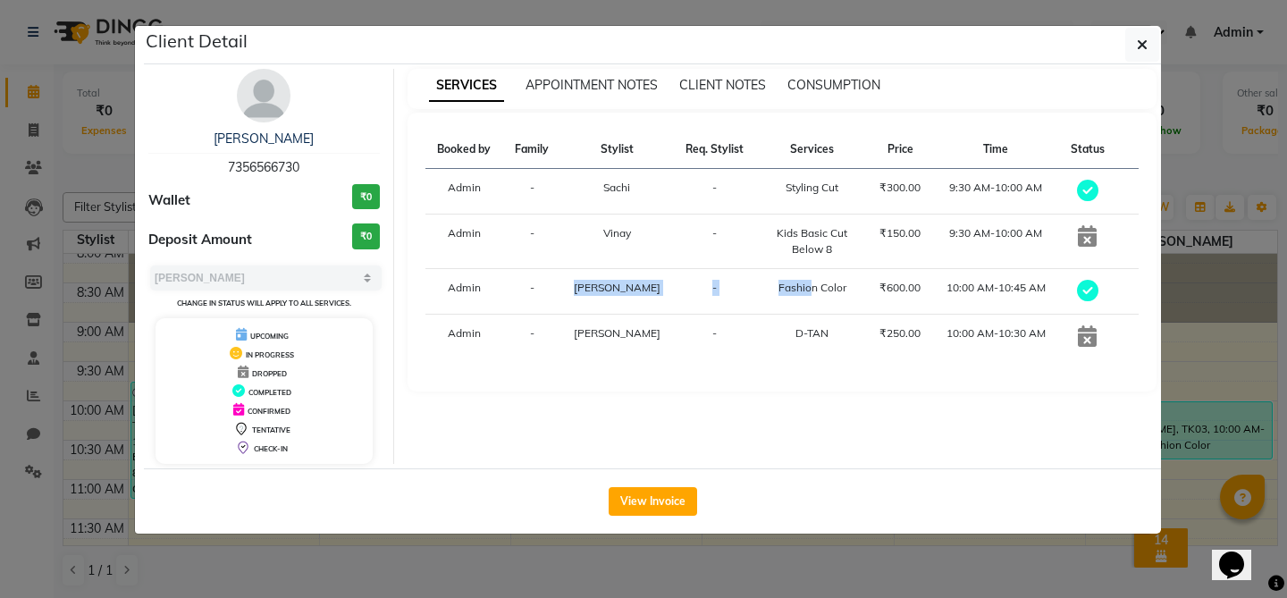
drag, startPoint x: 539, startPoint y: 309, endPoint x: 820, endPoint y: 311, distance: 280.7
click at [820, 311] on tr "Admin - [PERSON_NAME] - Fashion Color ₹600.00 10:00 AM-10:45 AM" at bounding box center [783, 292] width 714 height 46
click at [857, 342] on div "D-TAN" at bounding box center [812, 333] width 90 height 16
drag, startPoint x: 472, startPoint y: 214, endPoint x: 985, endPoint y: 321, distance: 524.3
click at [985, 320] on tbody "Admin - Sachi - Styling Cut ₹300.00 9:30 AM-10:00 AM Admin - Vinay - Kids Basic…" at bounding box center [783, 264] width 714 height 191
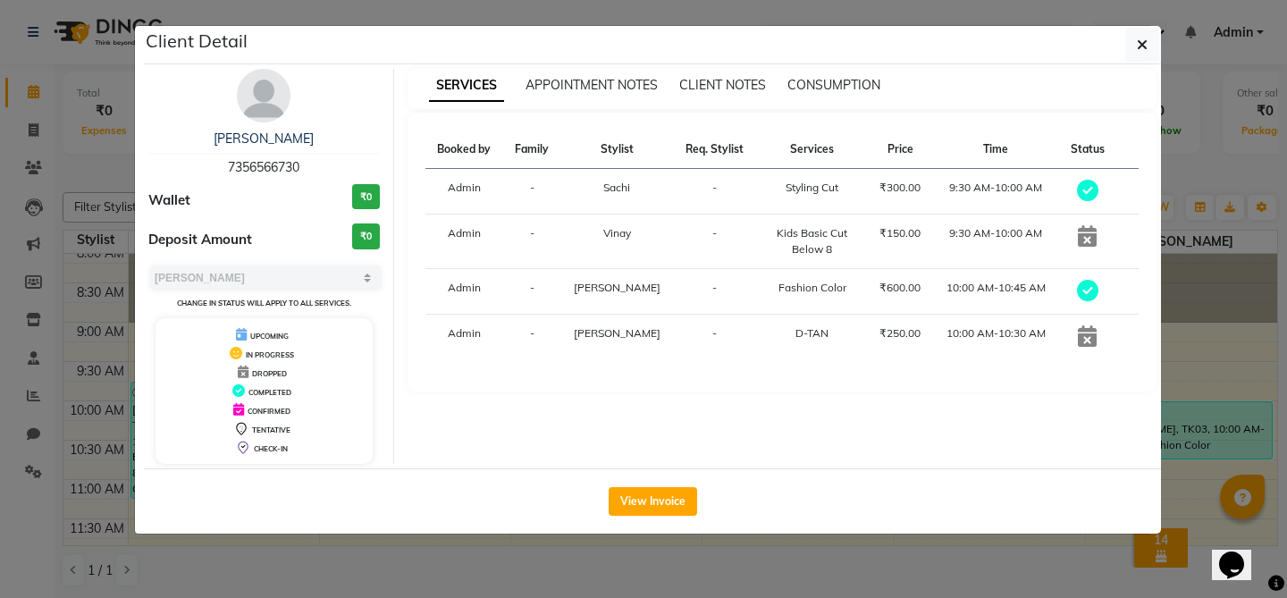
click at [975, 315] on td "10:00 AM-10:45 AM" at bounding box center [996, 292] width 126 height 46
drag, startPoint x: 490, startPoint y: 218, endPoint x: 621, endPoint y: 284, distance: 147.1
click at [614, 279] on tbody "Admin - Sachi - Styling Cut ₹300.00 9:30 AM-10:00 AM Admin - Vinay - Kids Basic…" at bounding box center [783, 264] width 714 height 191
click at [989, 268] on td "9:30 AM-10:00 AM" at bounding box center [996, 242] width 126 height 55
drag, startPoint x: 960, startPoint y: 206, endPoint x: 980, endPoint y: 214, distance: 21.3
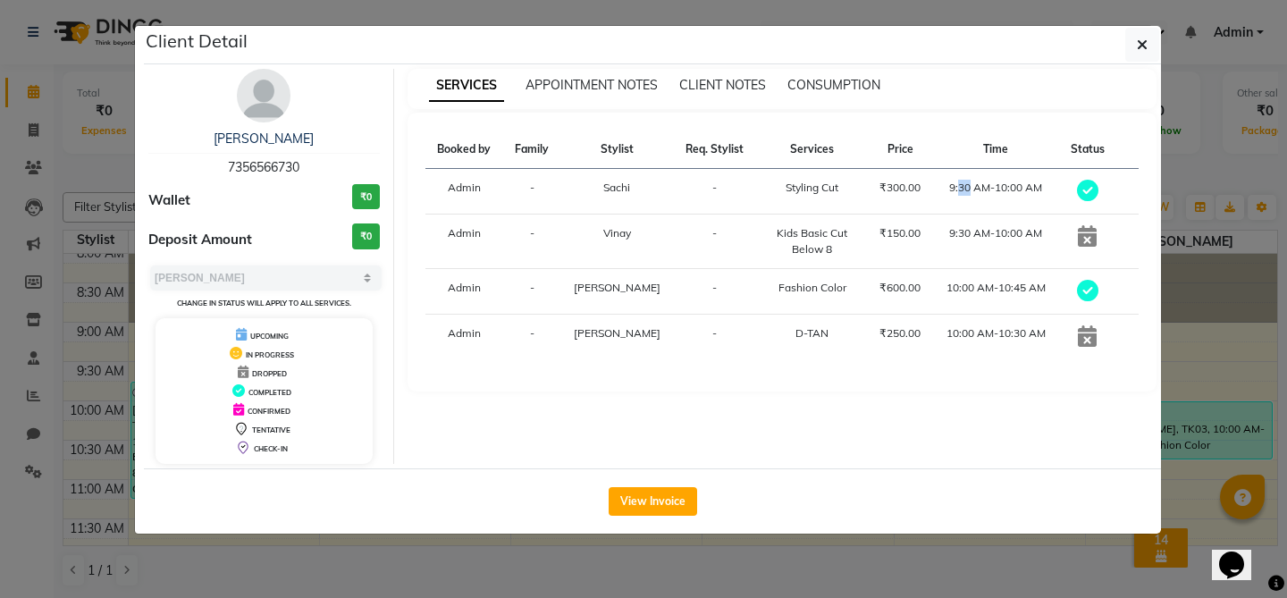
click at [980, 213] on td "9:30 AM-10:00 AM" at bounding box center [996, 192] width 126 height 46
click at [806, 245] on div "Kids Basic Cut Below 8" at bounding box center [812, 241] width 90 height 32
drag, startPoint x: 881, startPoint y: 253, endPoint x: 967, endPoint y: 268, distance: 87.2
click at [967, 268] on tr "Admin - Vinay - Kids Basic Cut Below 8 ₹150.00 9:30 AM-10:00 AM" at bounding box center [783, 242] width 714 height 55
click at [867, 339] on td "D-TAN" at bounding box center [812, 338] width 112 height 46
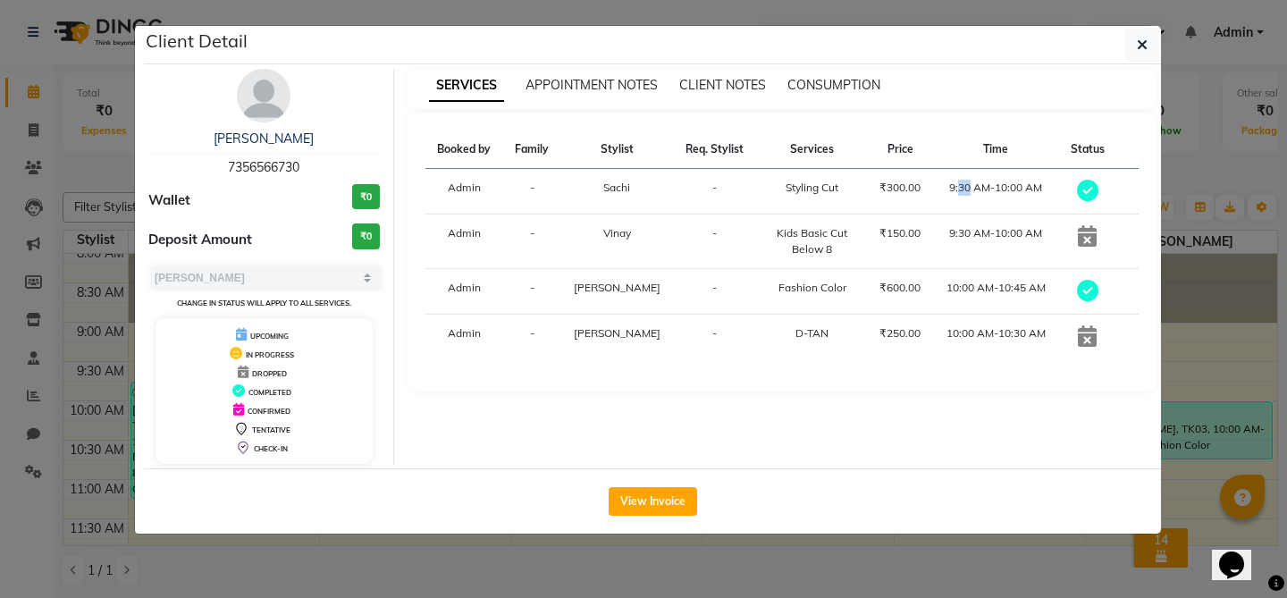
drag, startPoint x: 958, startPoint y: 298, endPoint x: 1028, endPoint y: 318, distance: 72.7
click at [1028, 315] on td "10:00 AM-10:45 AM" at bounding box center [996, 292] width 126 height 46
drag, startPoint x: 958, startPoint y: 364, endPoint x: 1026, endPoint y: 380, distance: 69.0
click at [1026, 360] on td "10:00 AM-10:30 AM" at bounding box center [996, 338] width 126 height 46
click at [756, 304] on td "-" at bounding box center [714, 292] width 83 height 46
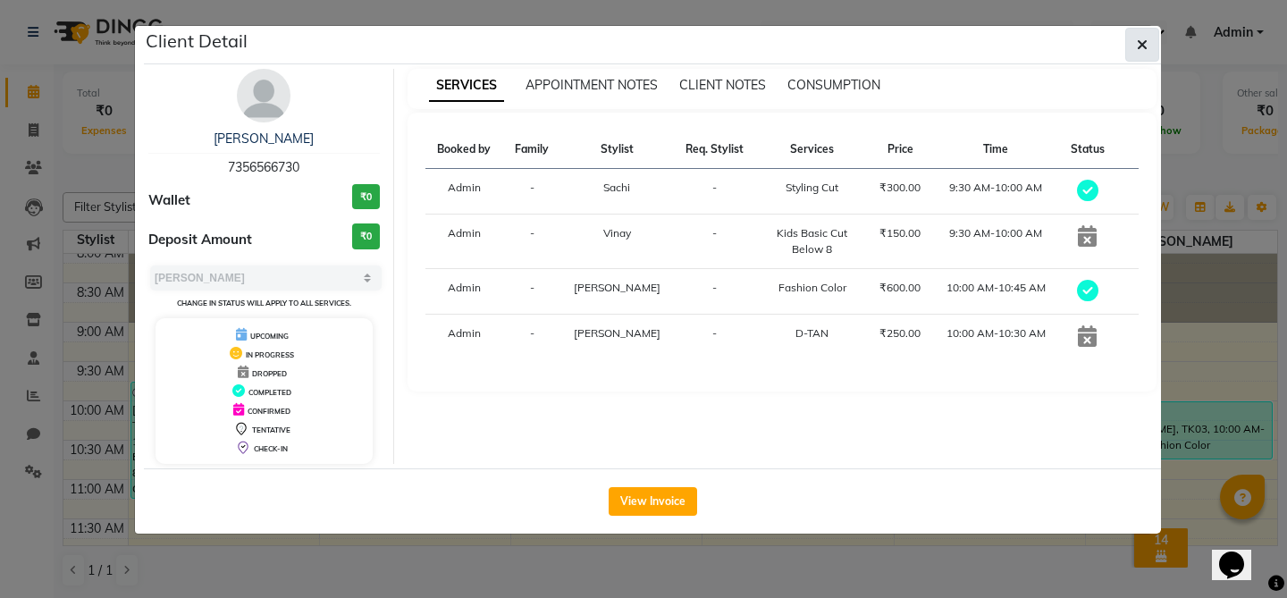
click at [1142, 44] on icon "button" at bounding box center [1142, 45] width 11 height 14
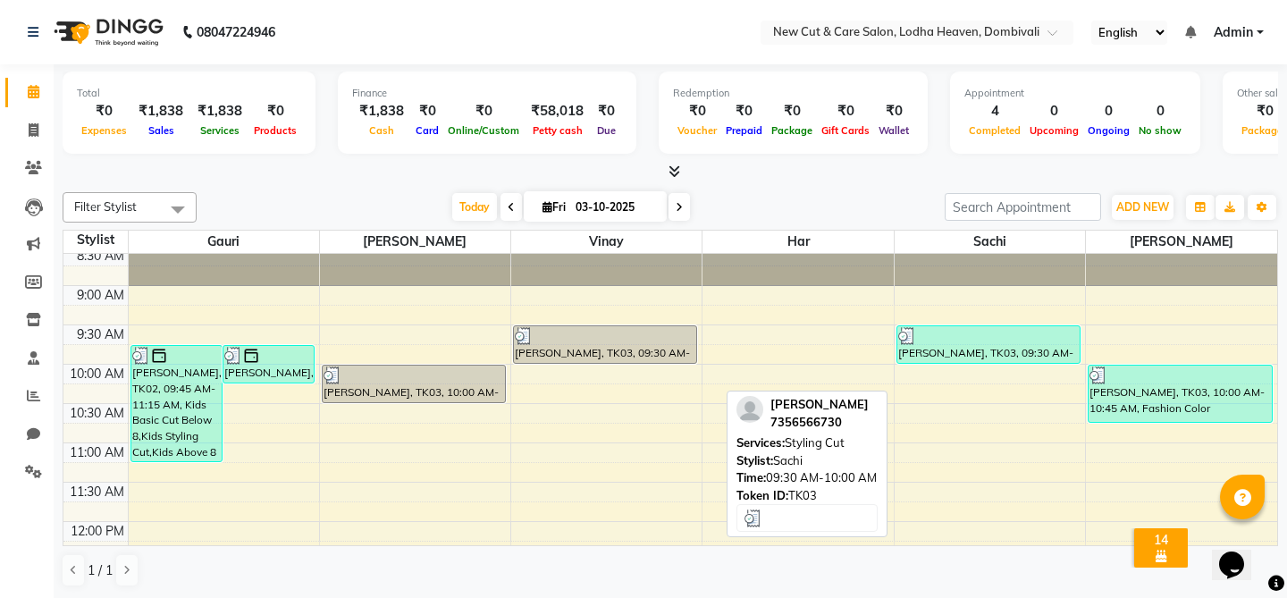
scroll to position [49, 0]
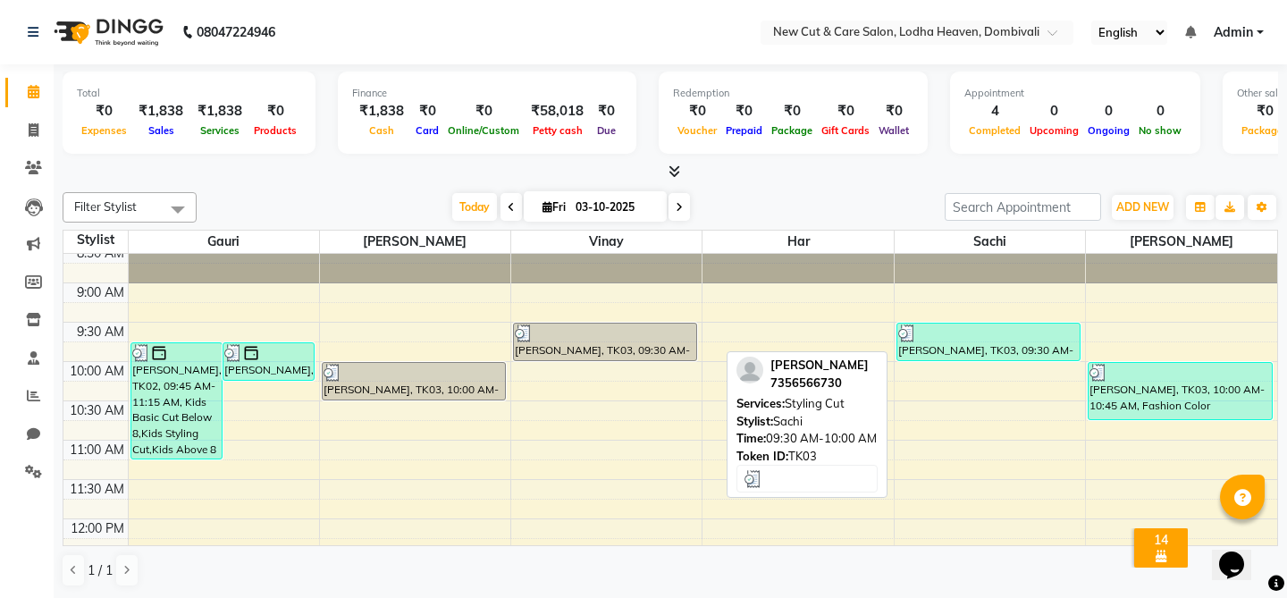
click at [939, 332] on div at bounding box center [989, 334] width 181 height 18
select select "3"
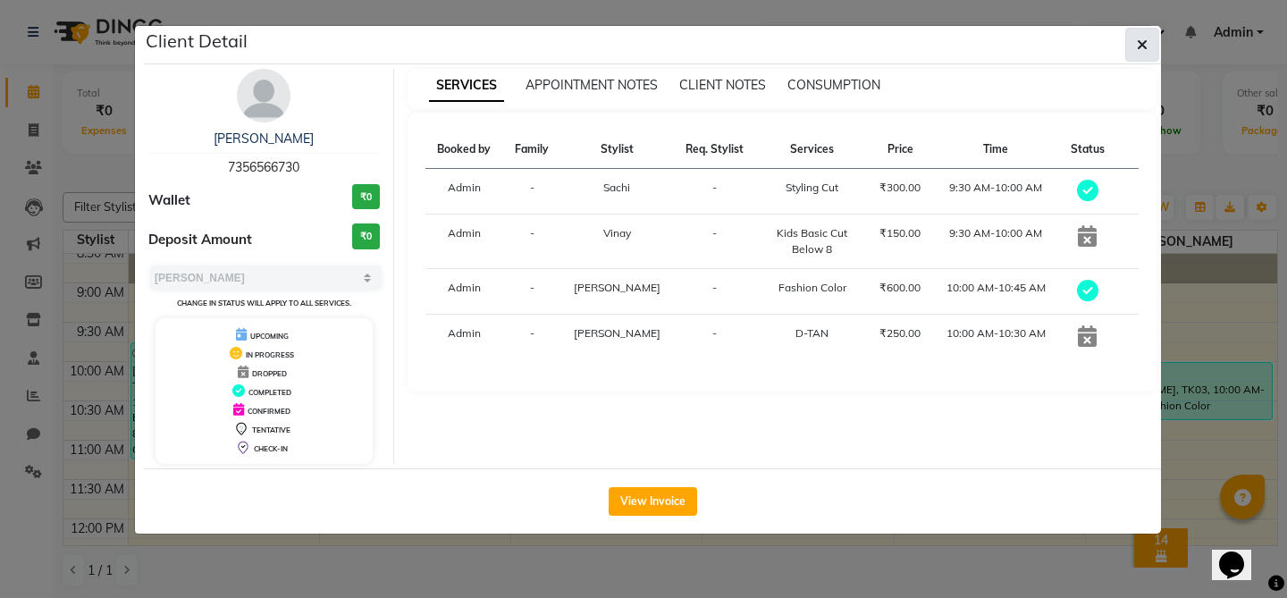
click at [1143, 54] on button "button" at bounding box center [1143, 45] width 34 height 34
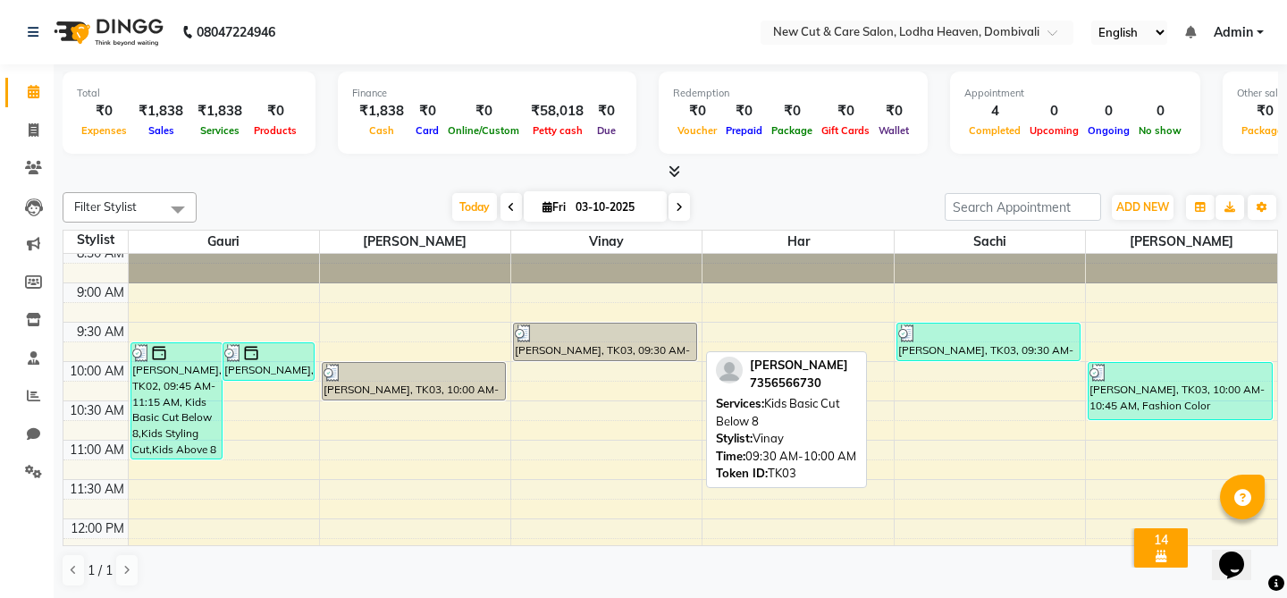
click at [664, 341] on div at bounding box center [605, 334] width 181 height 18
select select "3"
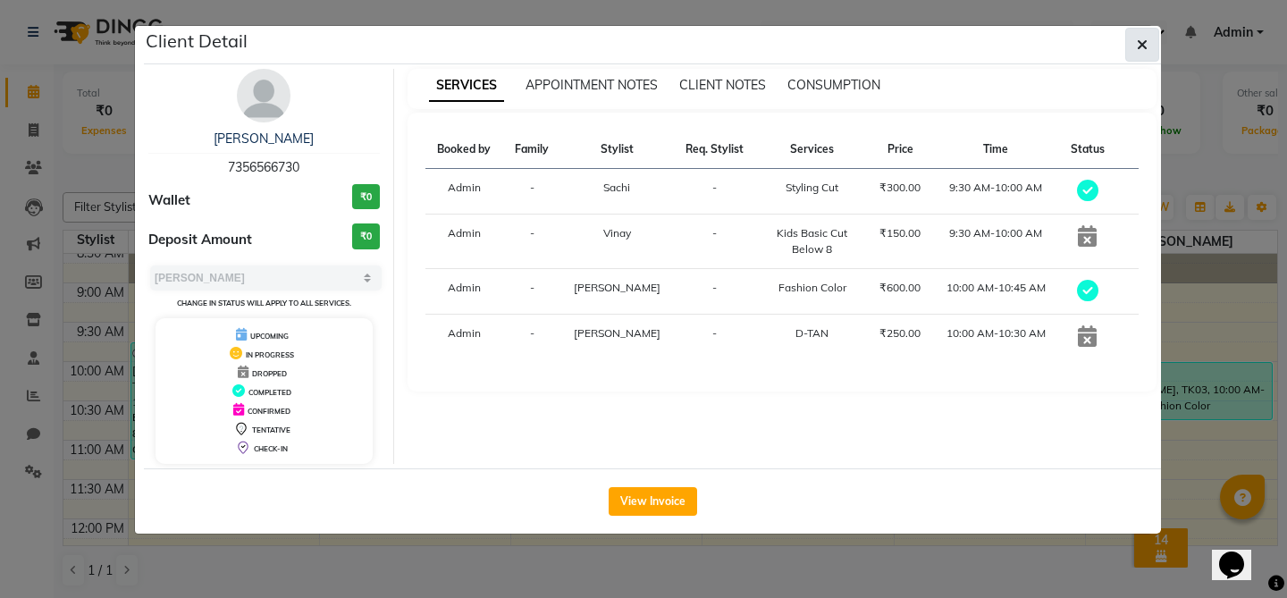
click at [1142, 53] on span "button" at bounding box center [1142, 45] width 11 height 18
